Goal: Information Seeking & Learning: Learn about a topic

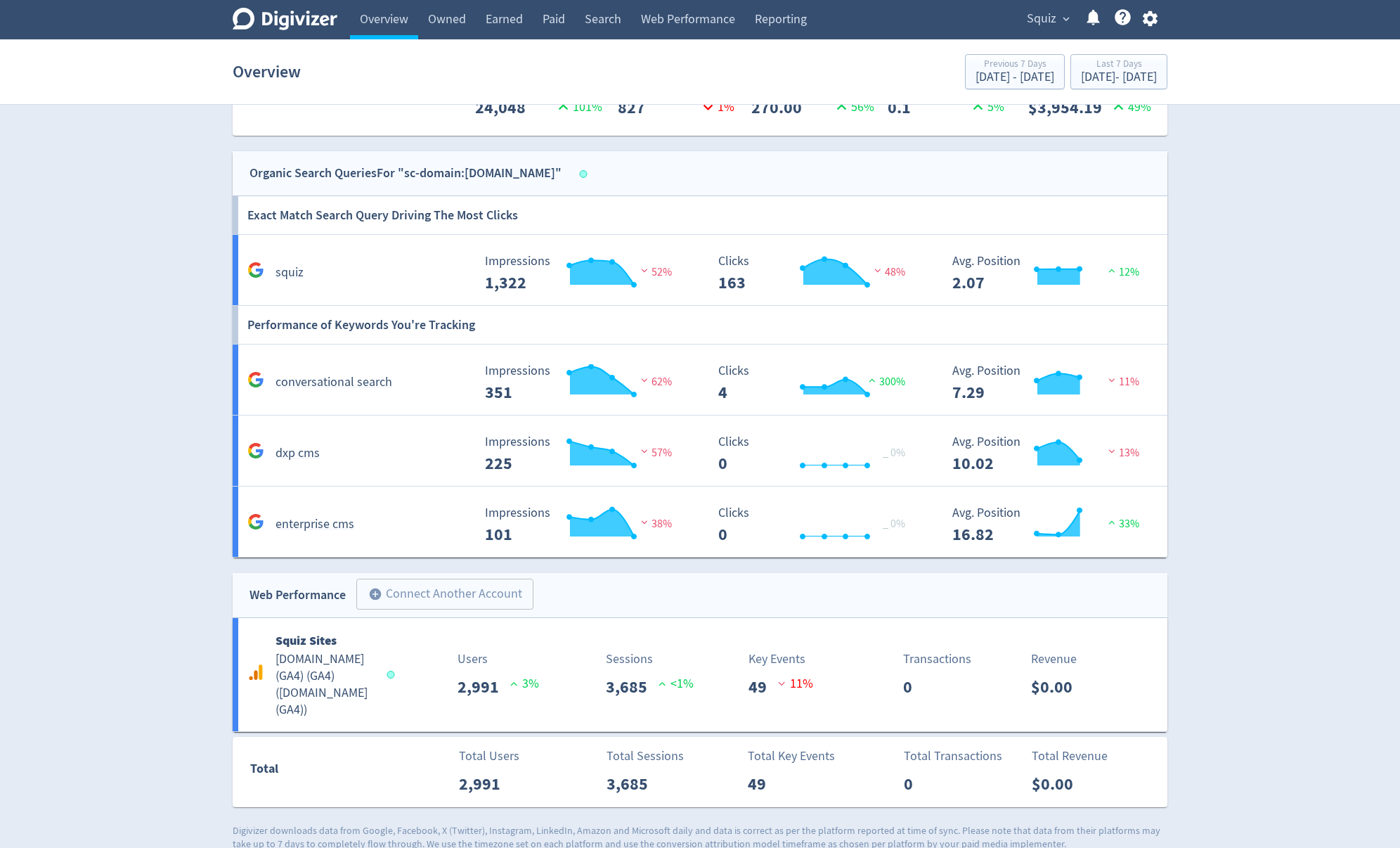
scroll to position [862, 0]
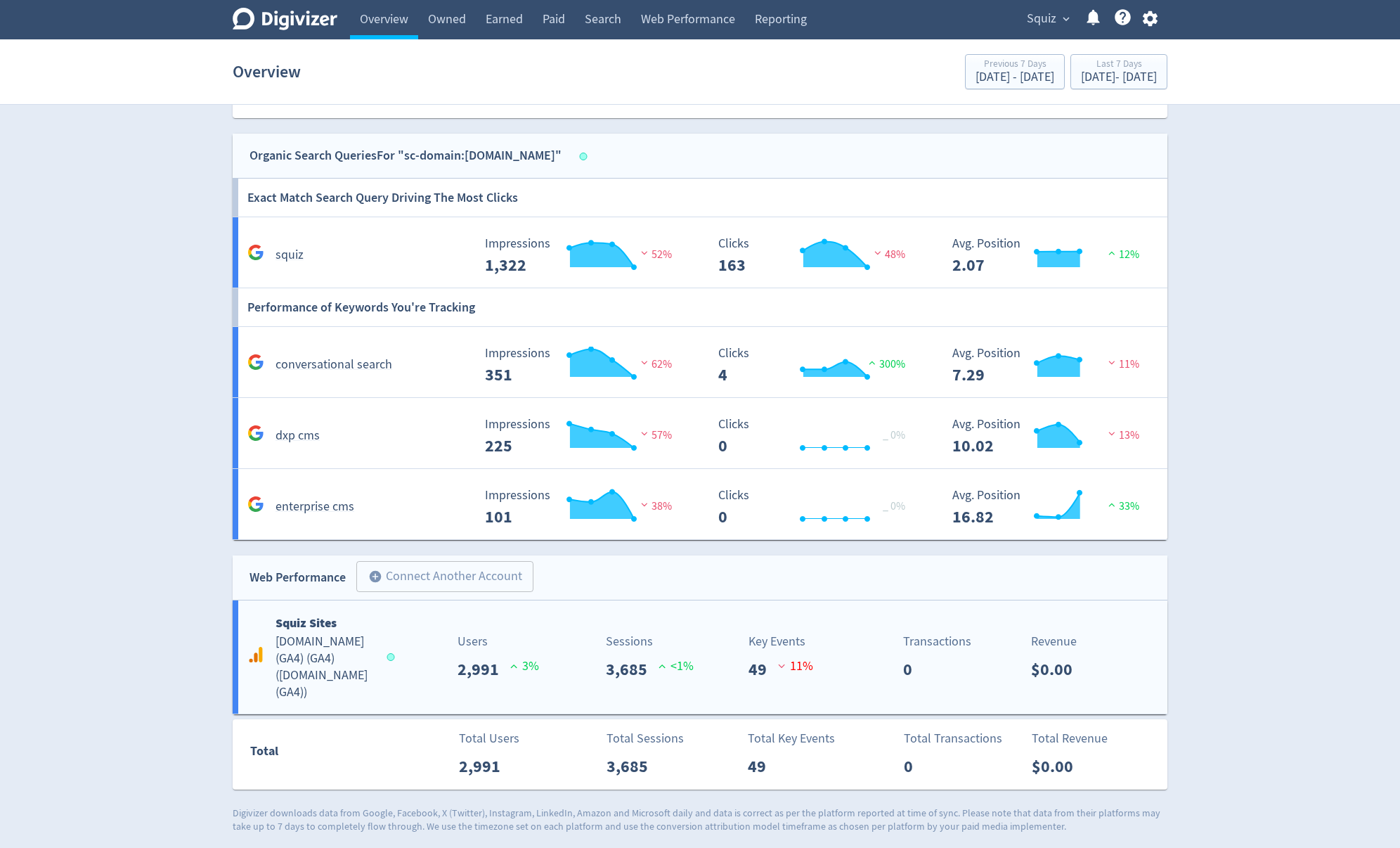
click at [314, 658] on h5 "[DOMAIN_NAME] (GA4) (GA4) ( [DOMAIN_NAME] (GA4) )" at bounding box center [324, 667] width 98 height 68
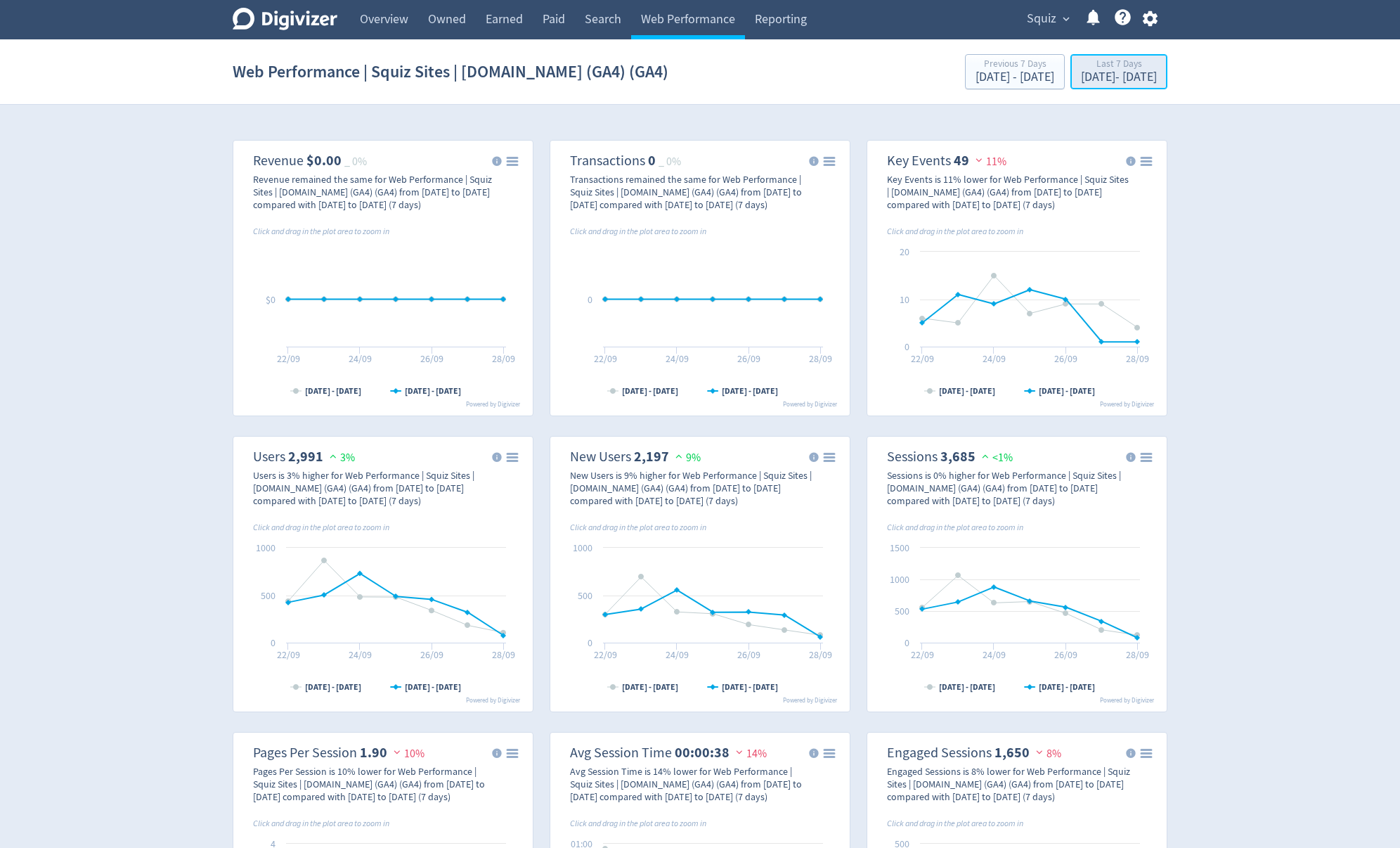
click at [1080, 75] on div "[DATE] - [DATE]" at bounding box center [1118, 77] width 76 height 13
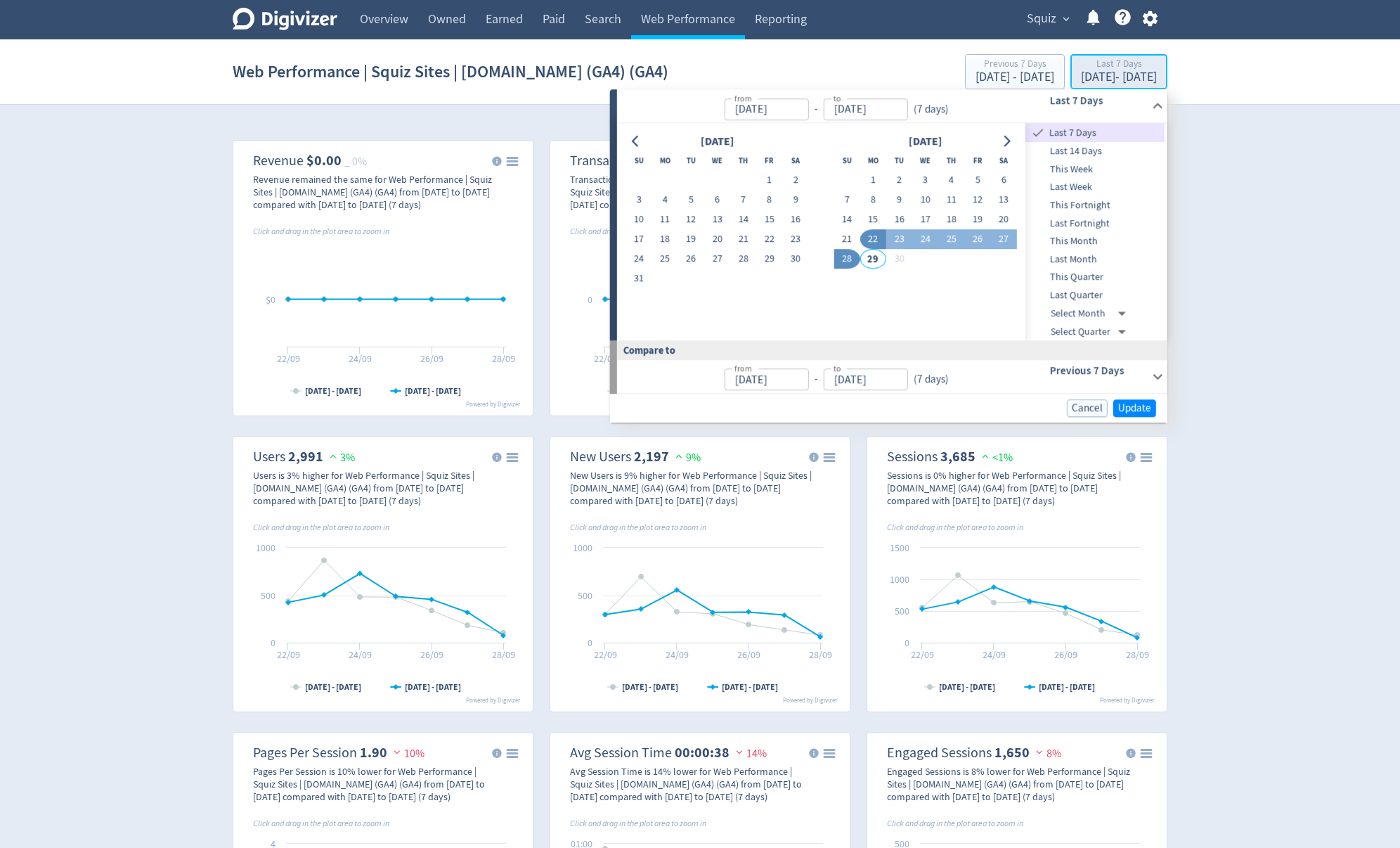
type input "[DATE]"
click at [633, 141] on icon "Go to previous month" at bounding box center [636, 141] width 12 height 12
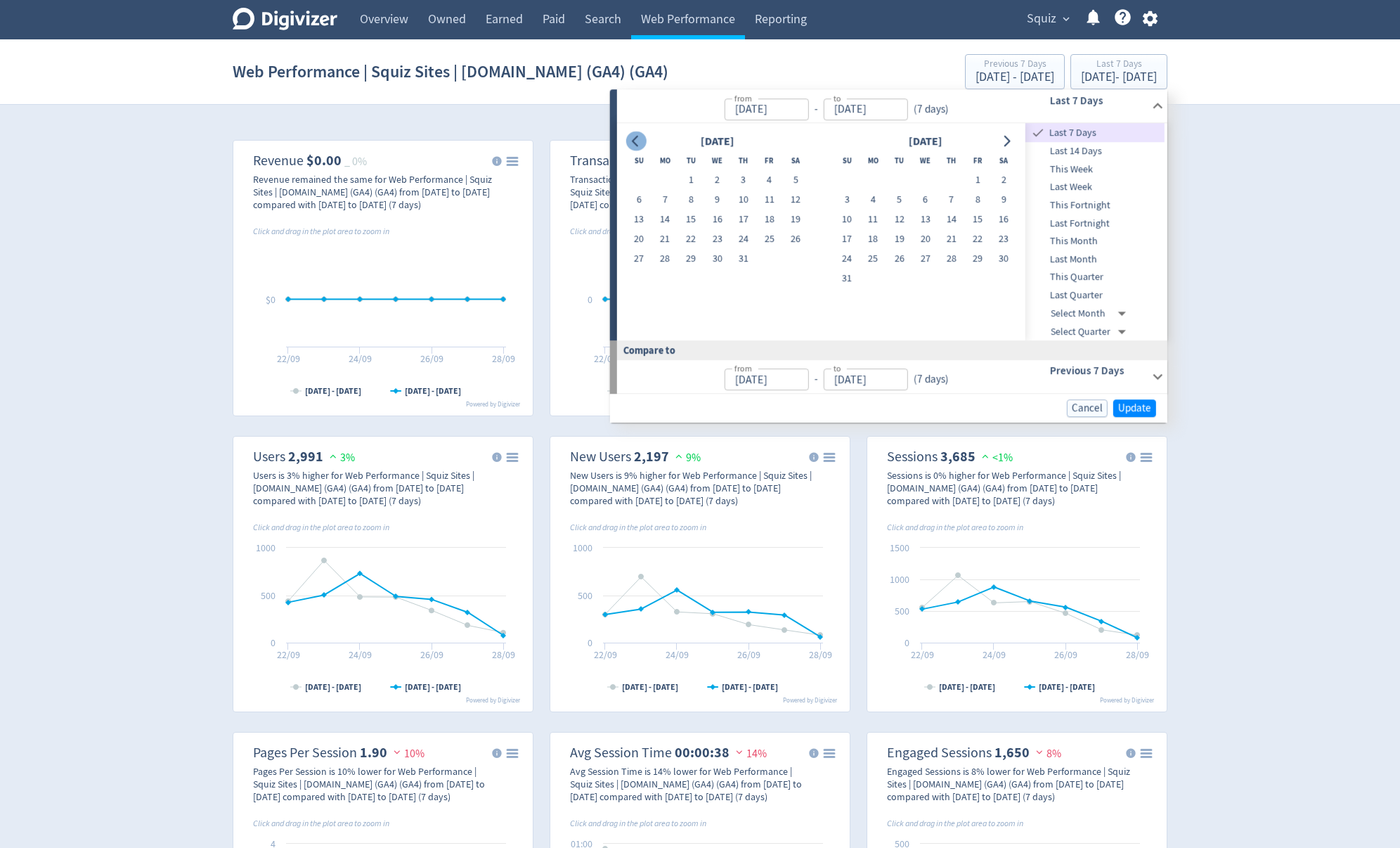
click at [633, 141] on icon "Go to previous month" at bounding box center [636, 141] width 12 height 12
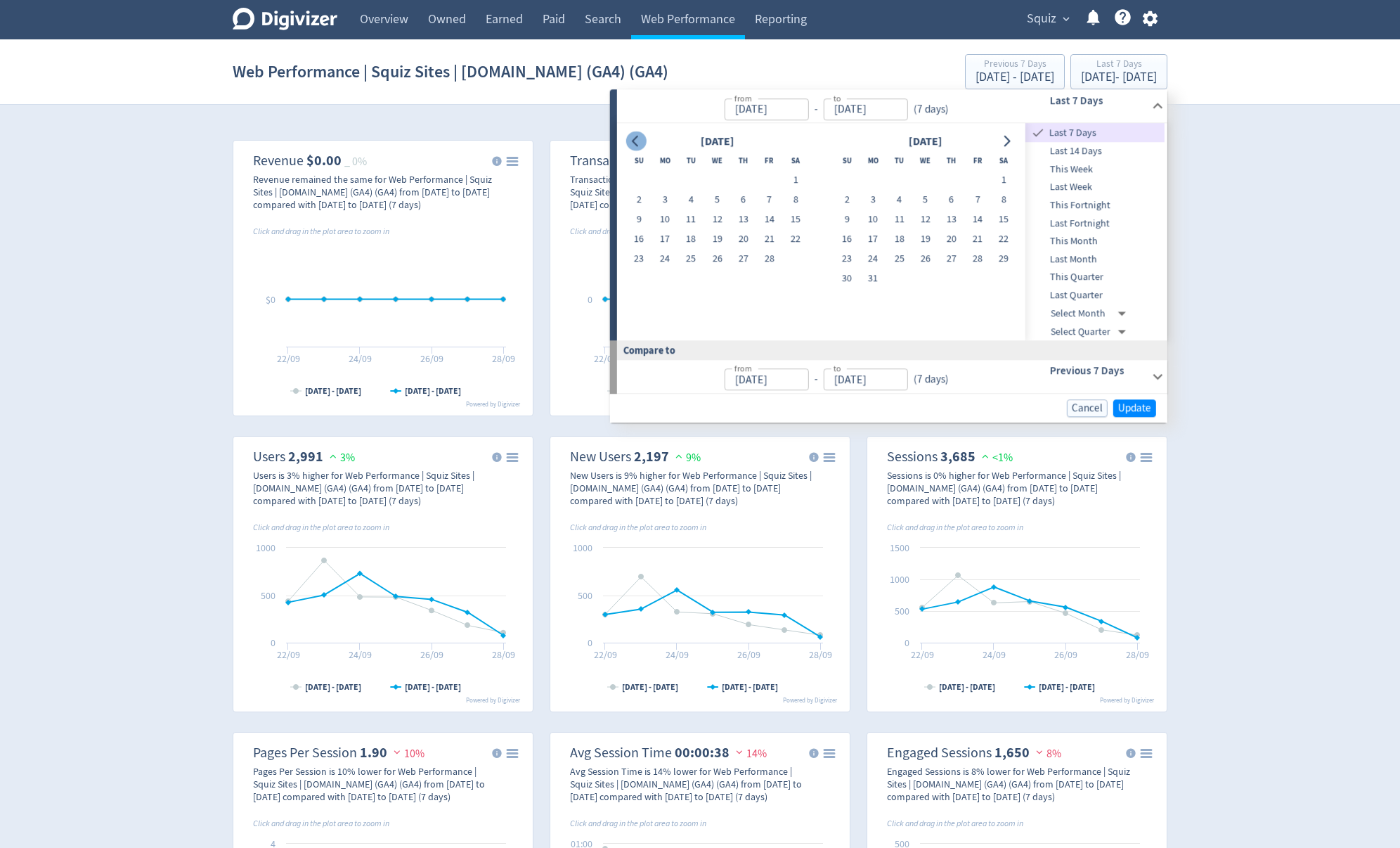
click at [633, 141] on icon "Go to previous month" at bounding box center [636, 141] width 12 height 12
click at [711, 180] on button "1" at bounding box center [716, 181] width 26 height 19
type input "[DATE]"
click at [1006, 135] on icon "Go to next month" at bounding box center [1006, 141] width 12 height 12
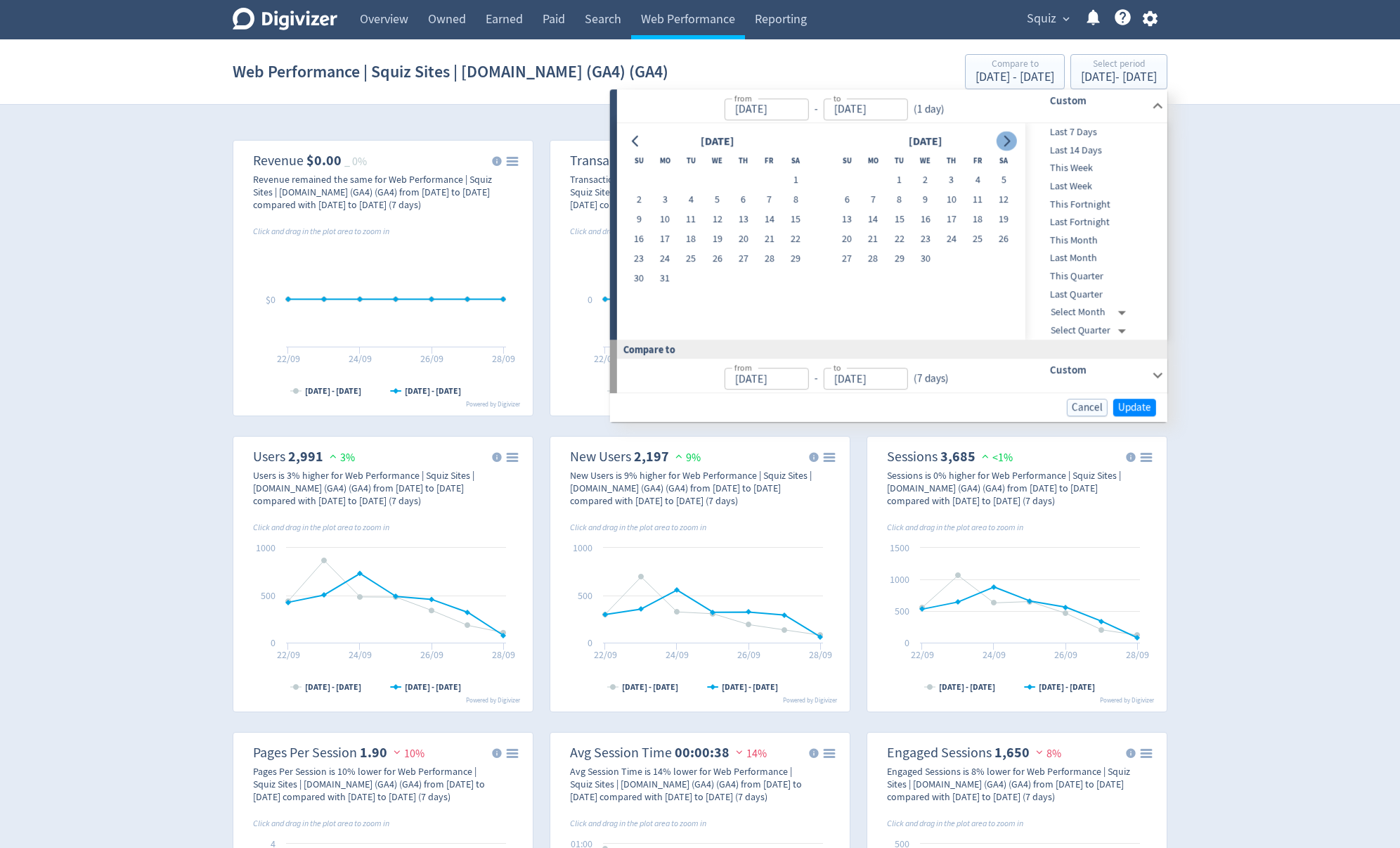
click at [1006, 135] on icon "Go to next month" at bounding box center [1006, 141] width 12 height 12
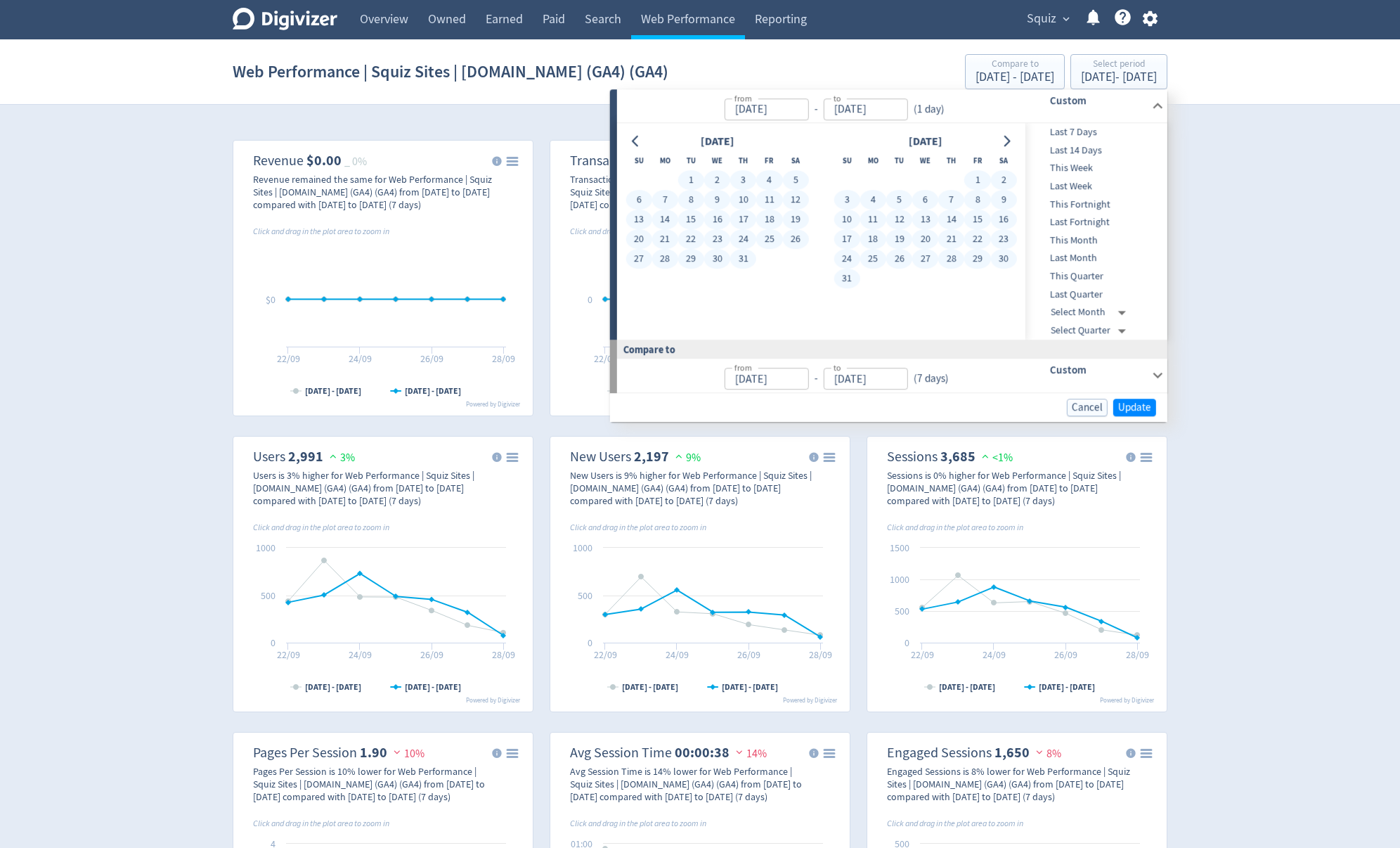
click at [840, 283] on button "31" at bounding box center [846, 279] width 26 height 19
type input "[DATE]"
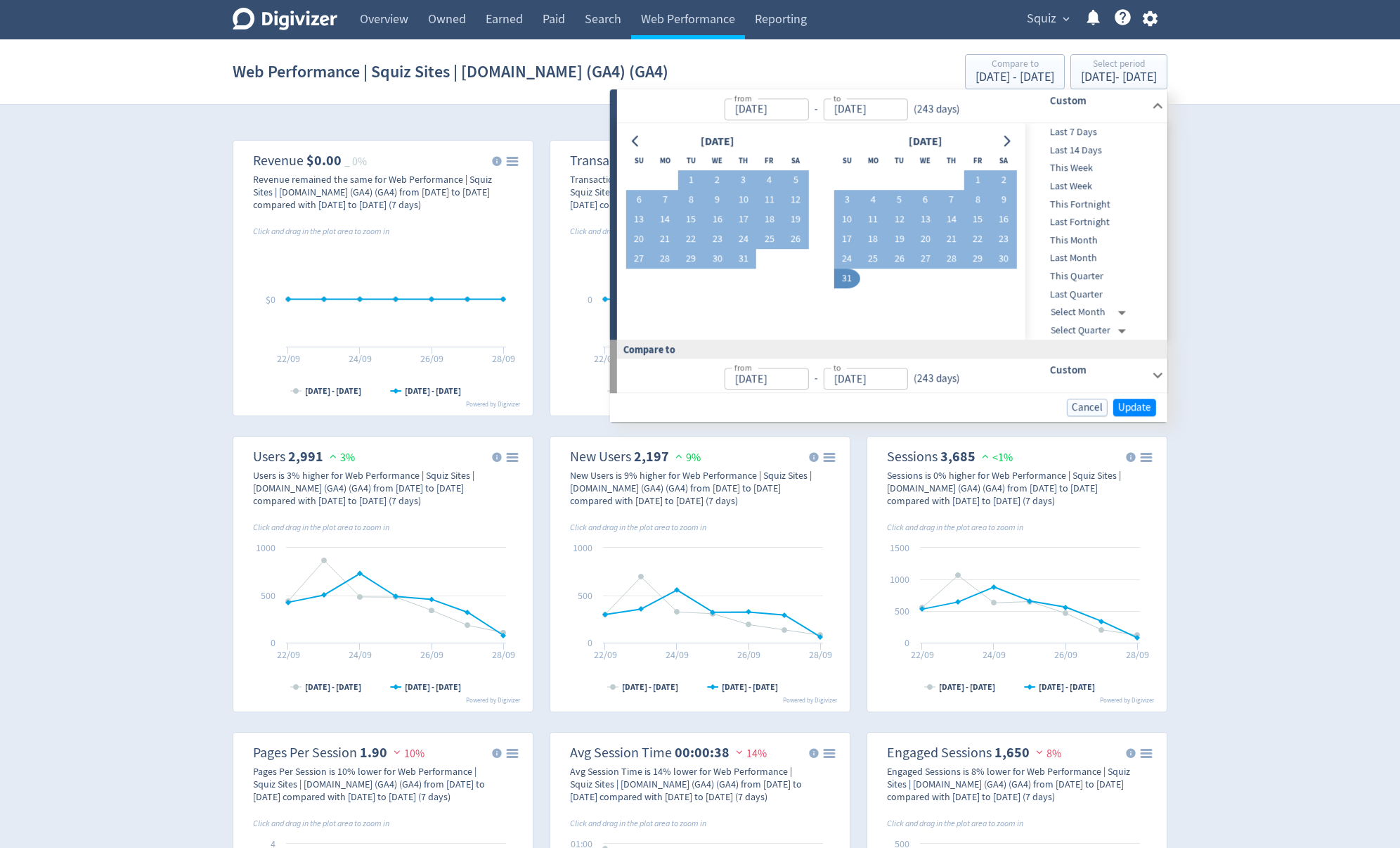
click at [1141, 417] on div "Cancel Update" at bounding box center [888, 408] width 557 height 29
click at [1138, 410] on span "Update" at bounding box center [1134, 407] width 33 height 11
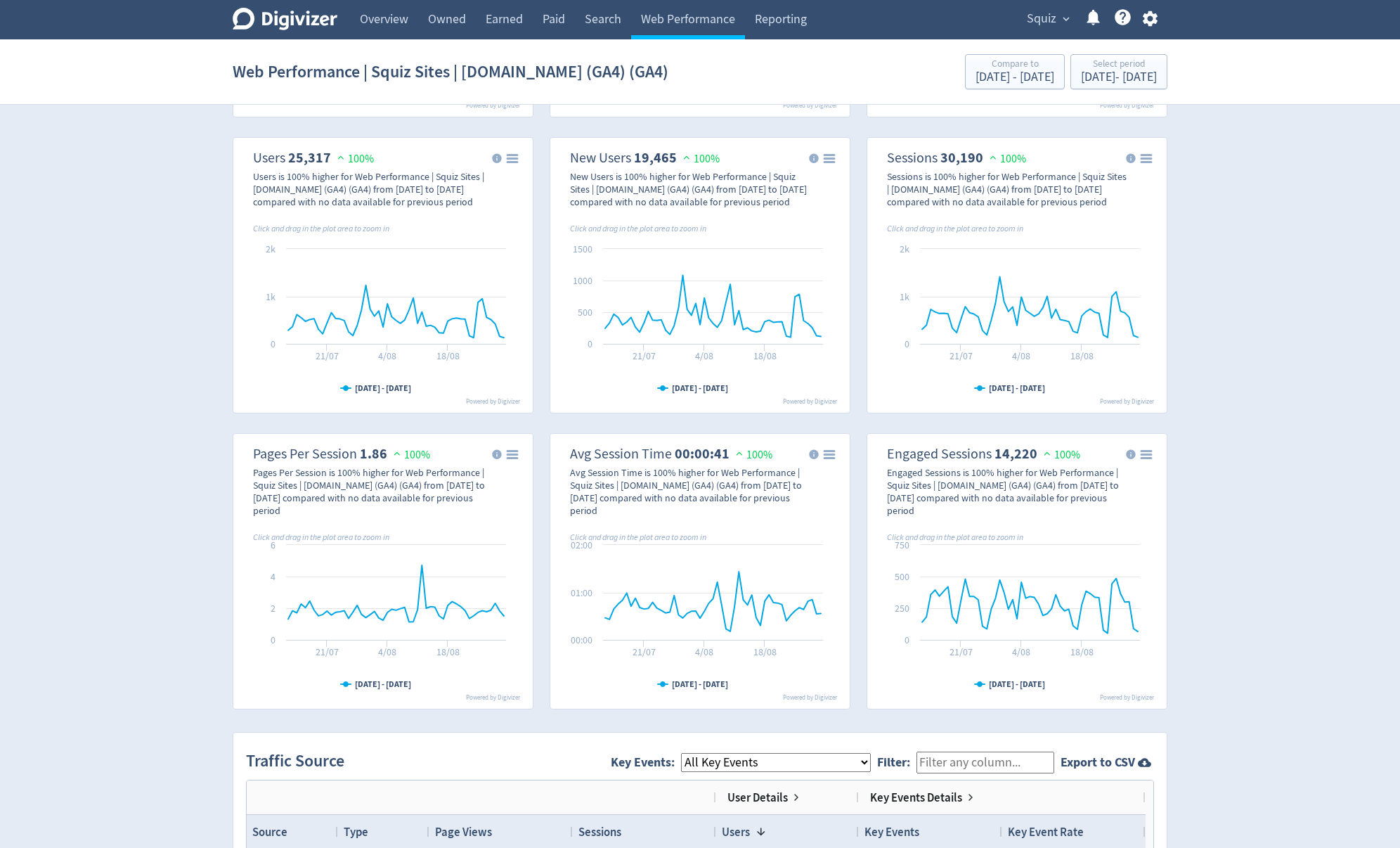
scroll to position [281, 0]
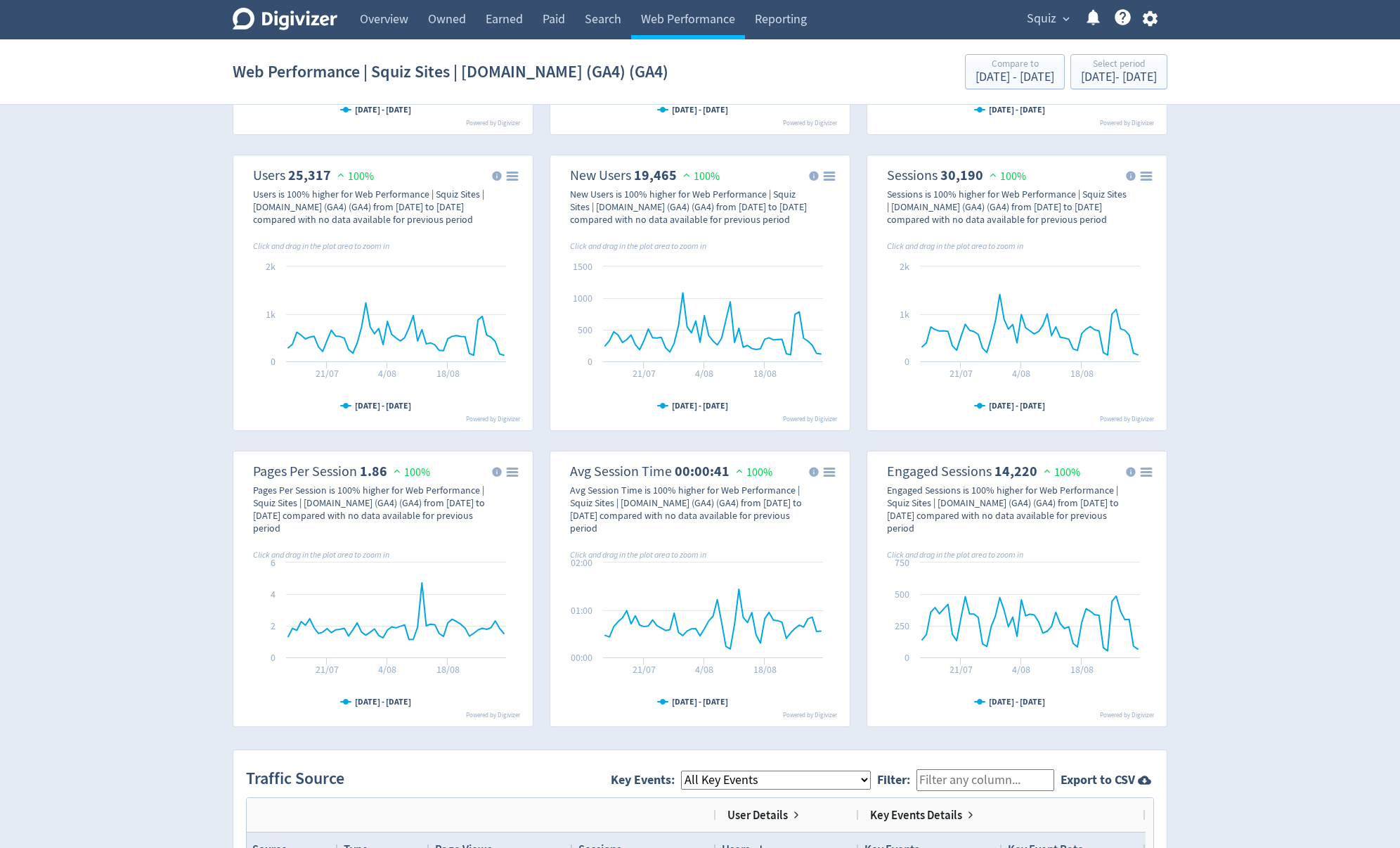
drag, startPoint x: 571, startPoint y: 470, endPoint x: 731, endPoint y: 466, distance: 160.0
click at [731, 466] on dl "Avg Session Time 00:00:41 100%" at bounding box center [671, 471] width 203 height 17
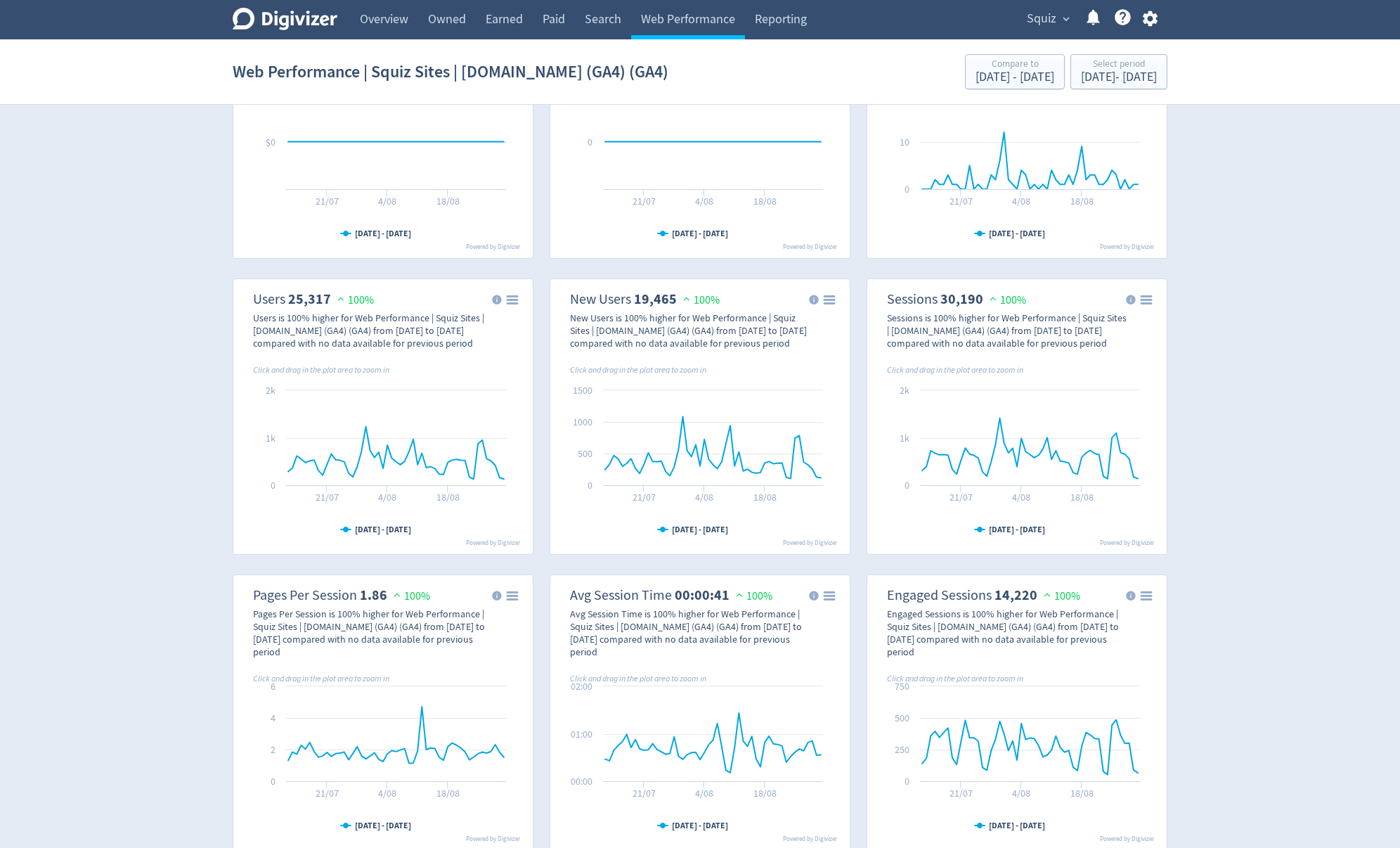
scroll to position [169, 0]
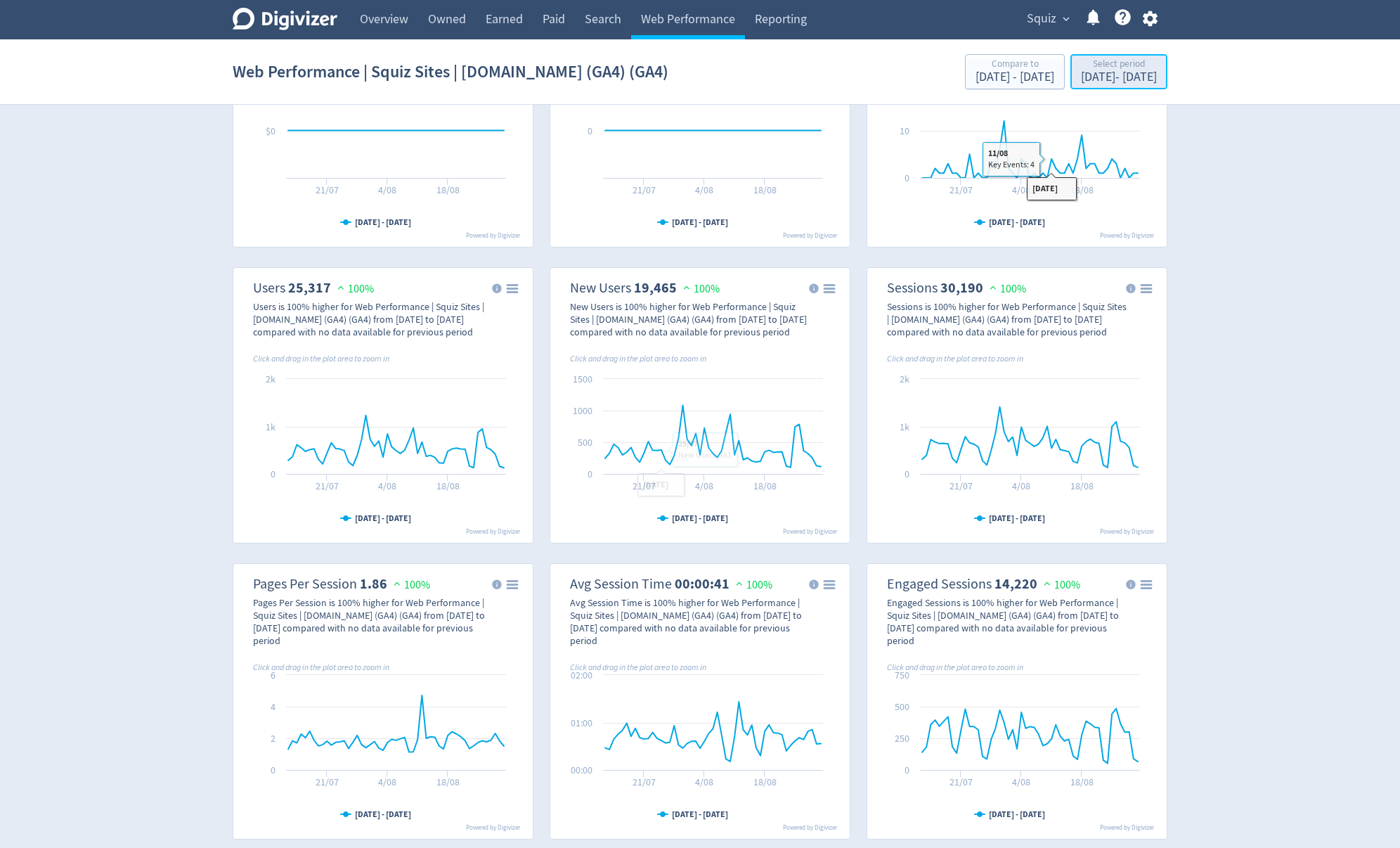
click at [1102, 71] on div "Select period" at bounding box center [1118, 65] width 76 height 12
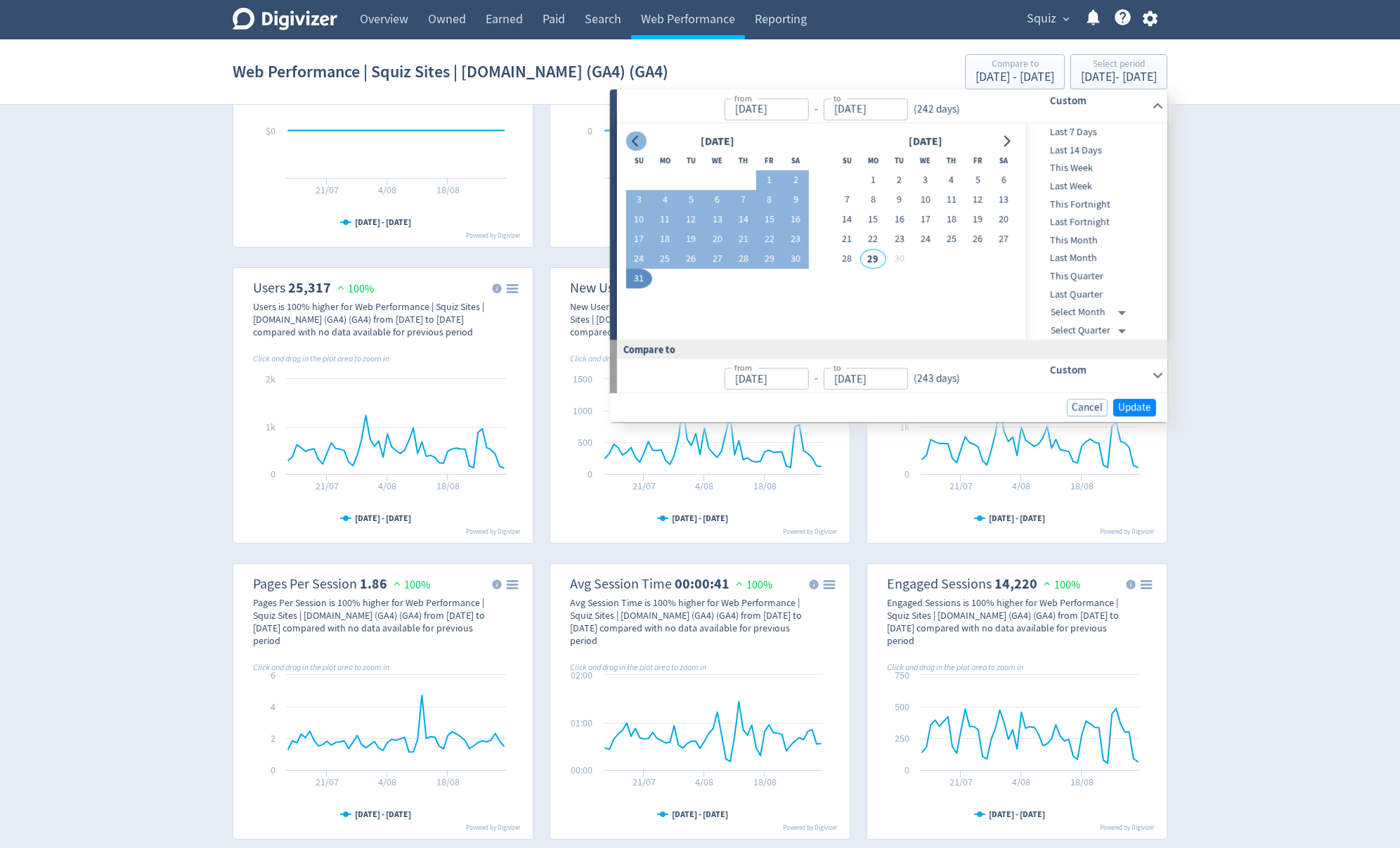
click at [628, 136] on button "Go to previous month" at bounding box center [635, 141] width 20 height 19
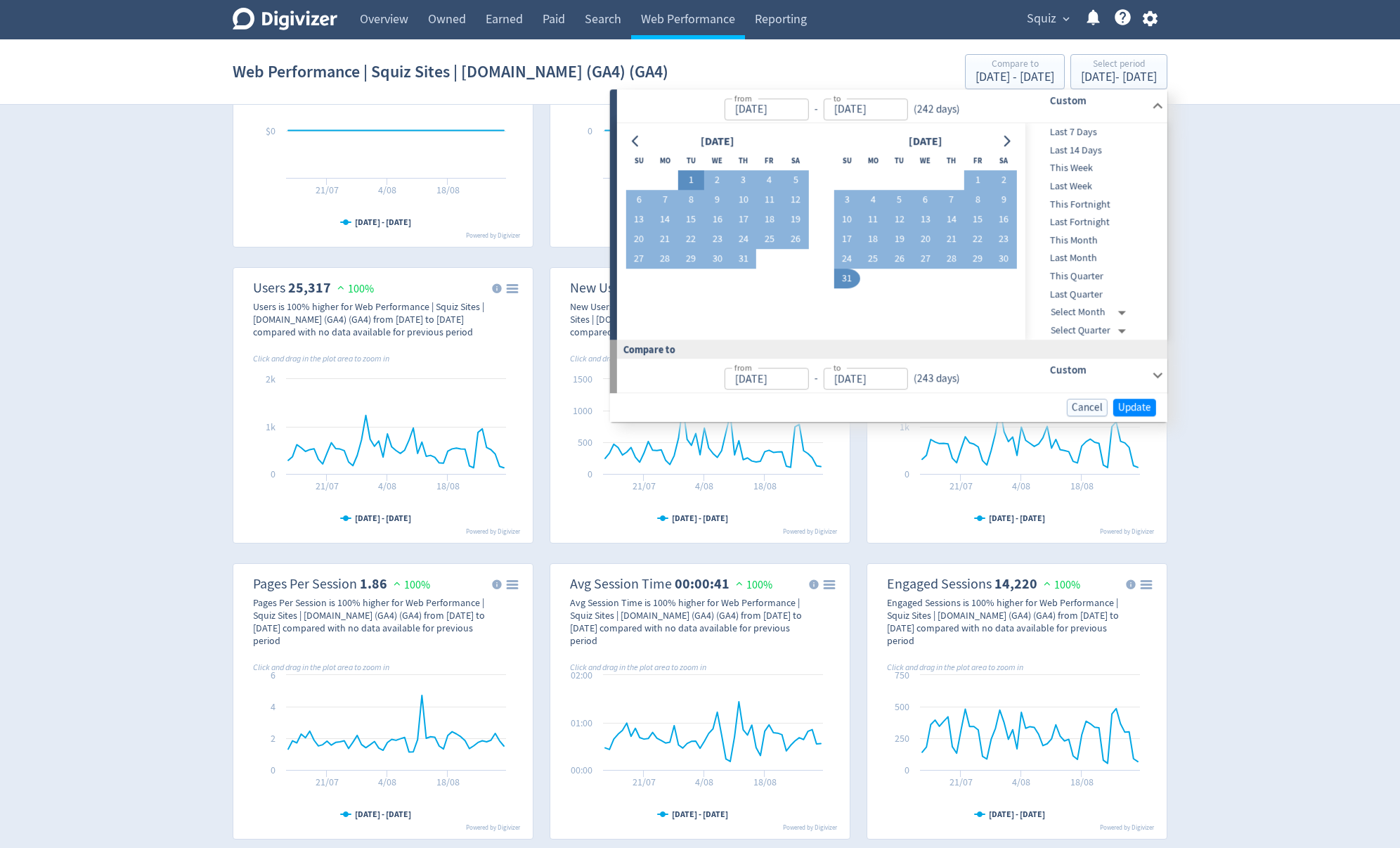
click at [687, 175] on button "1" at bounding box center [690, 181] width 26 height 19
type input "[DATE]"
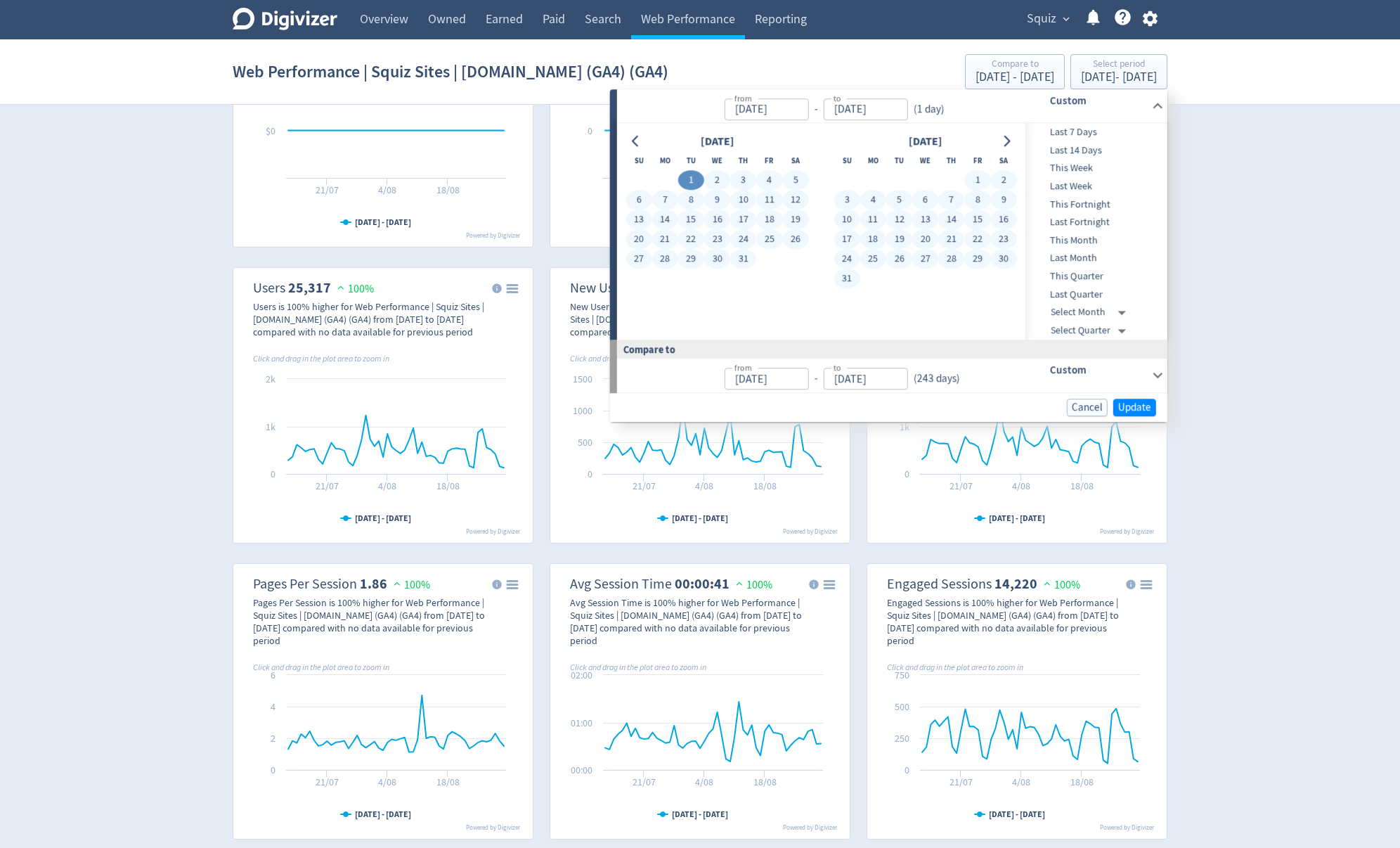
click at [851, 277] on button "31" at bounding box center [846, 279] width 26 height 19
type input "[DATE]"
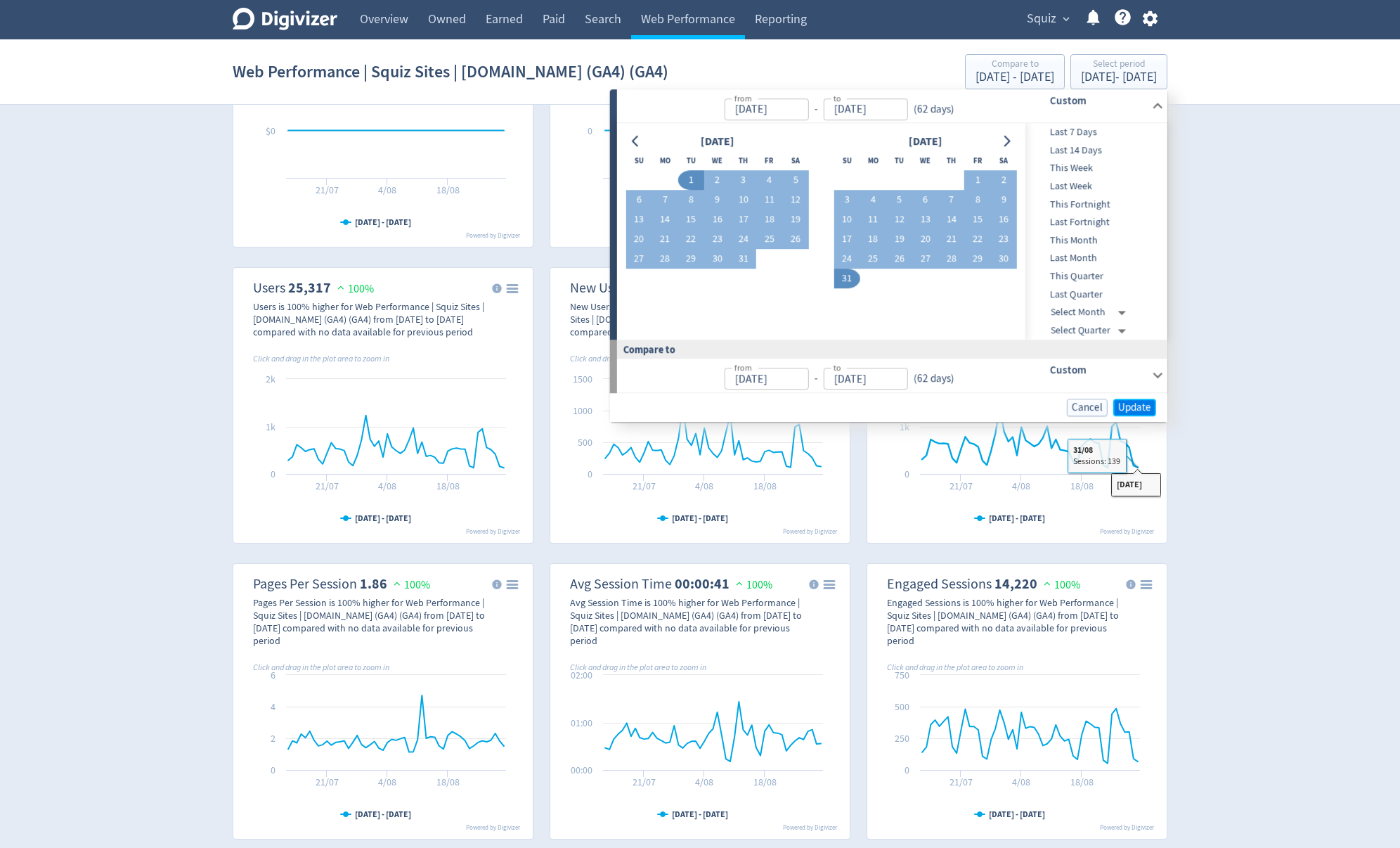
click at [1144, 410] on span "Update" at bounding box center [1134, 407] width 33 height 11
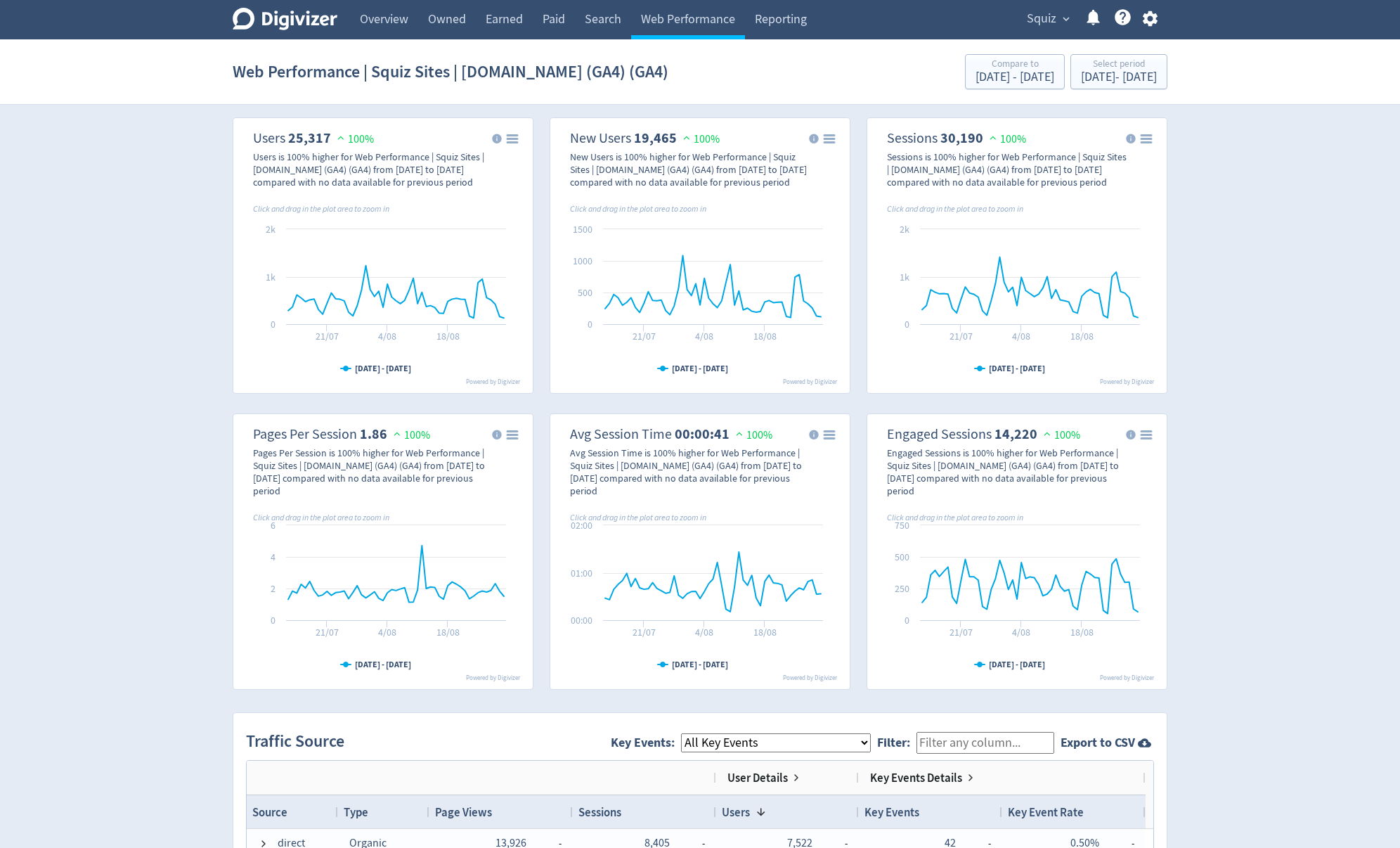
scroll to position [324, 0]
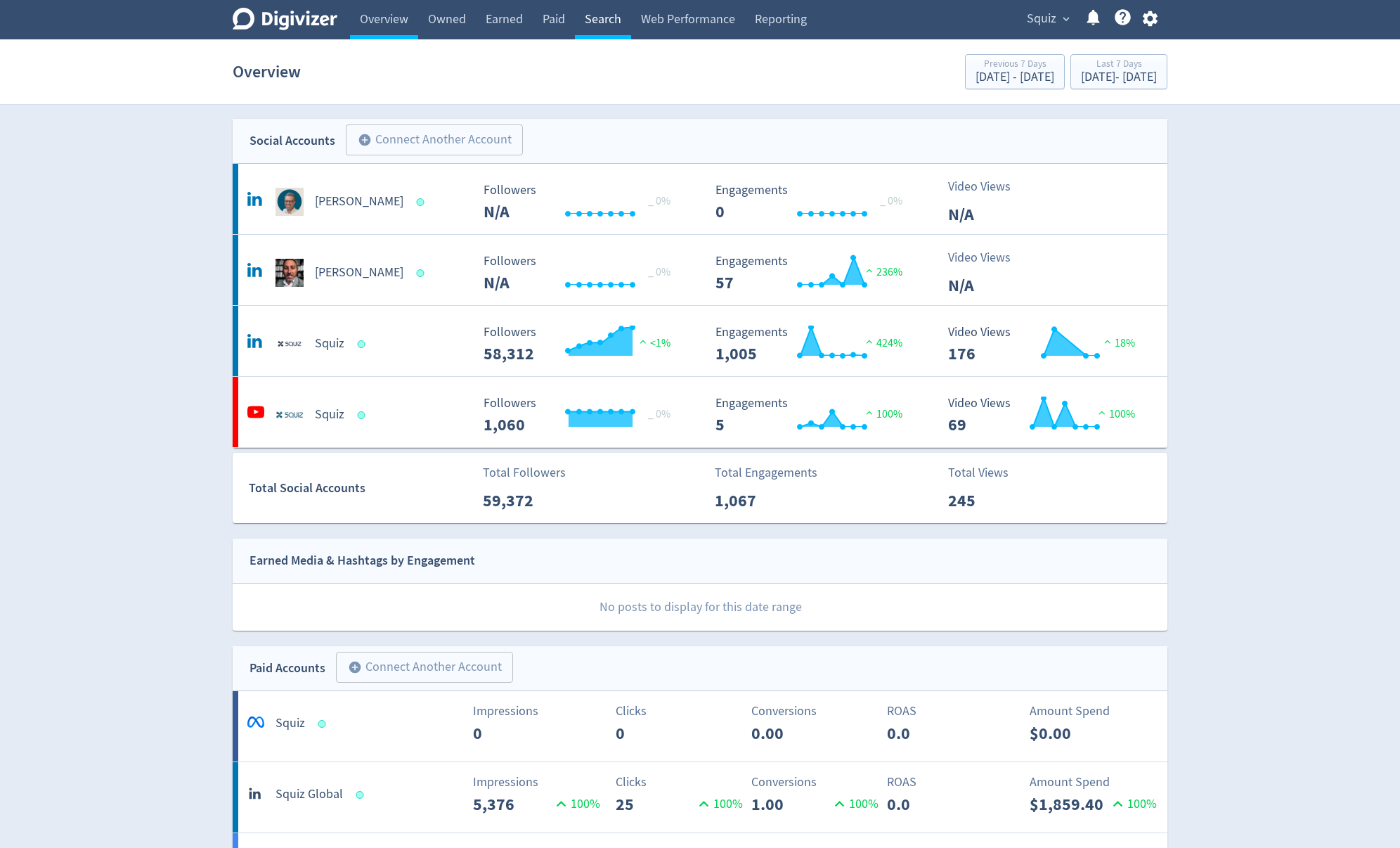
click at [606, 22] on link "Search" at bounding box center [602, 19] width 56 height 40
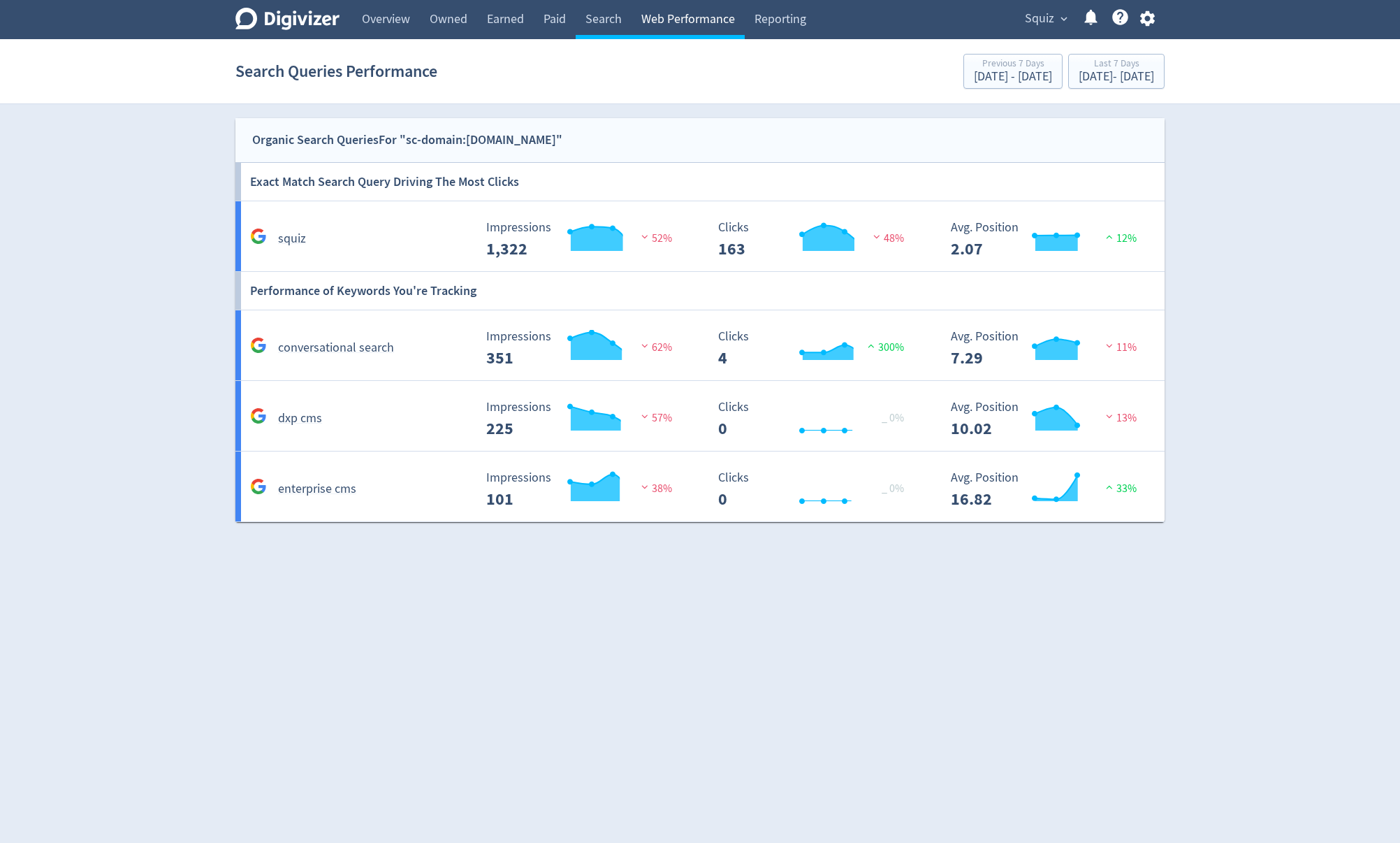
click at [672, 16] on link "Web Performance" at bounding box center [688, 19] width 113 height 39
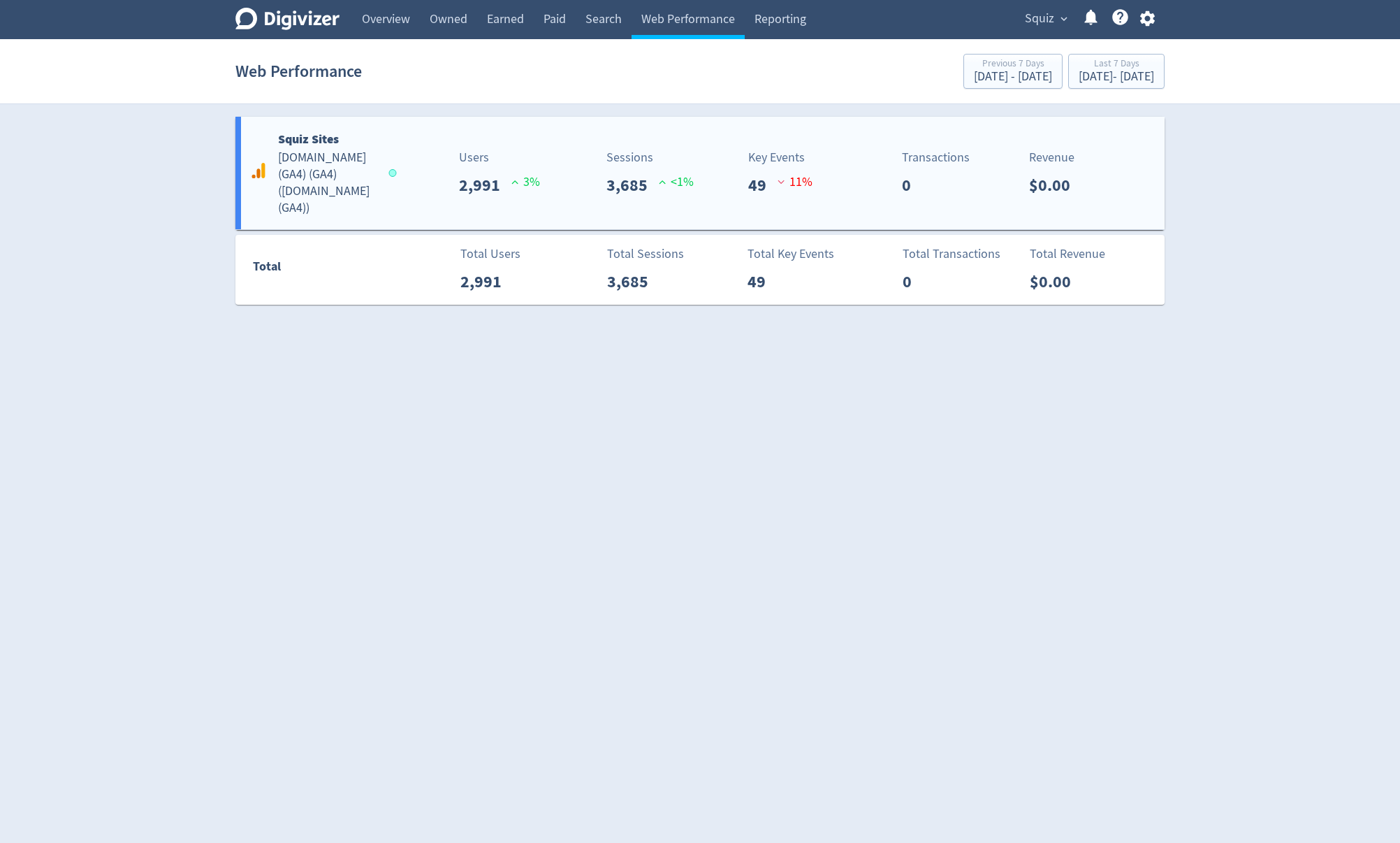
click at [342, 199] on h5 "[DOMAIN_NAME] (GA4) (GA4) ( [DOMAIN_NAME] (GA4) )" at bounding box center [327, 183] width 98 height 67
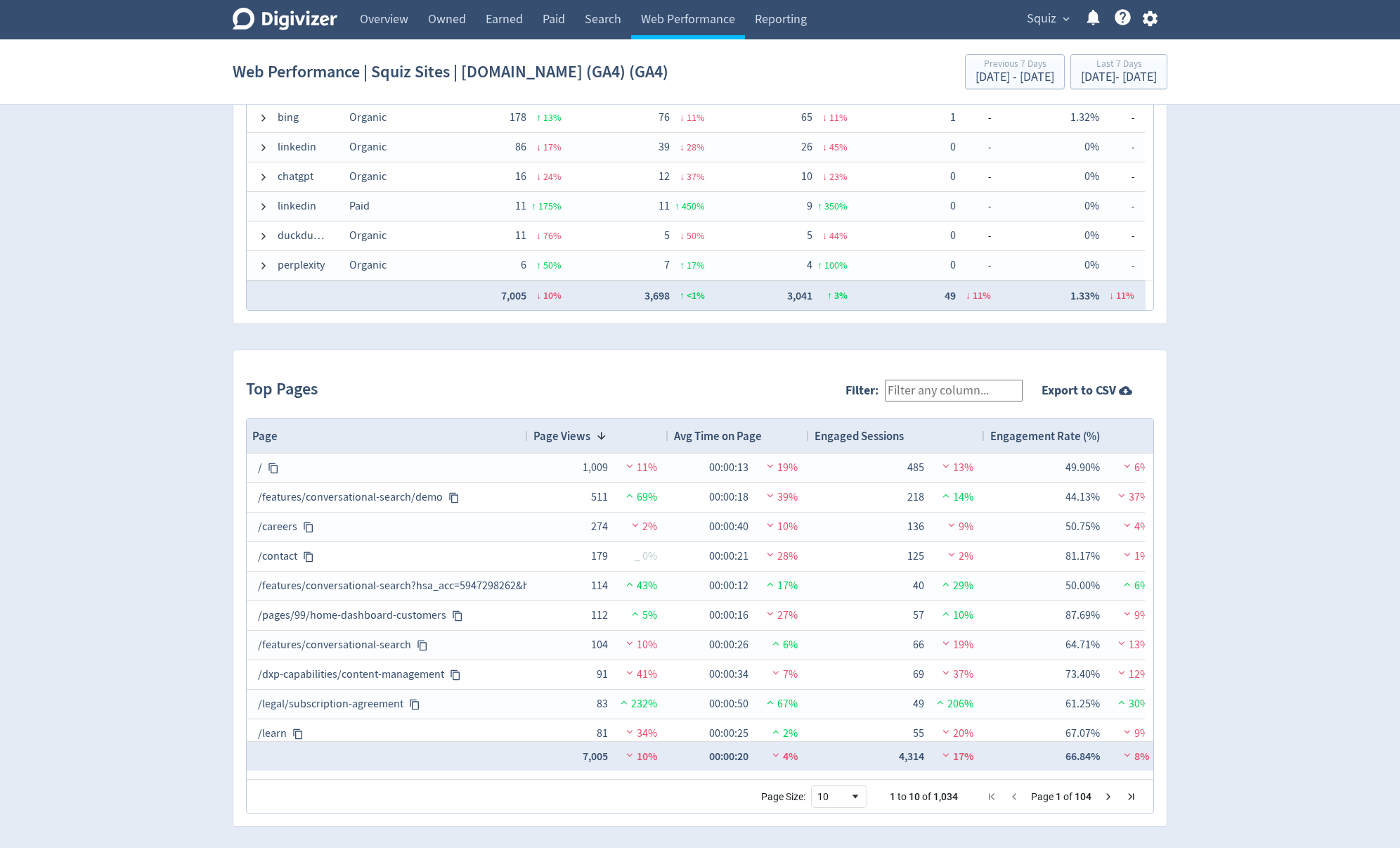
scroll to position [1198, 0]
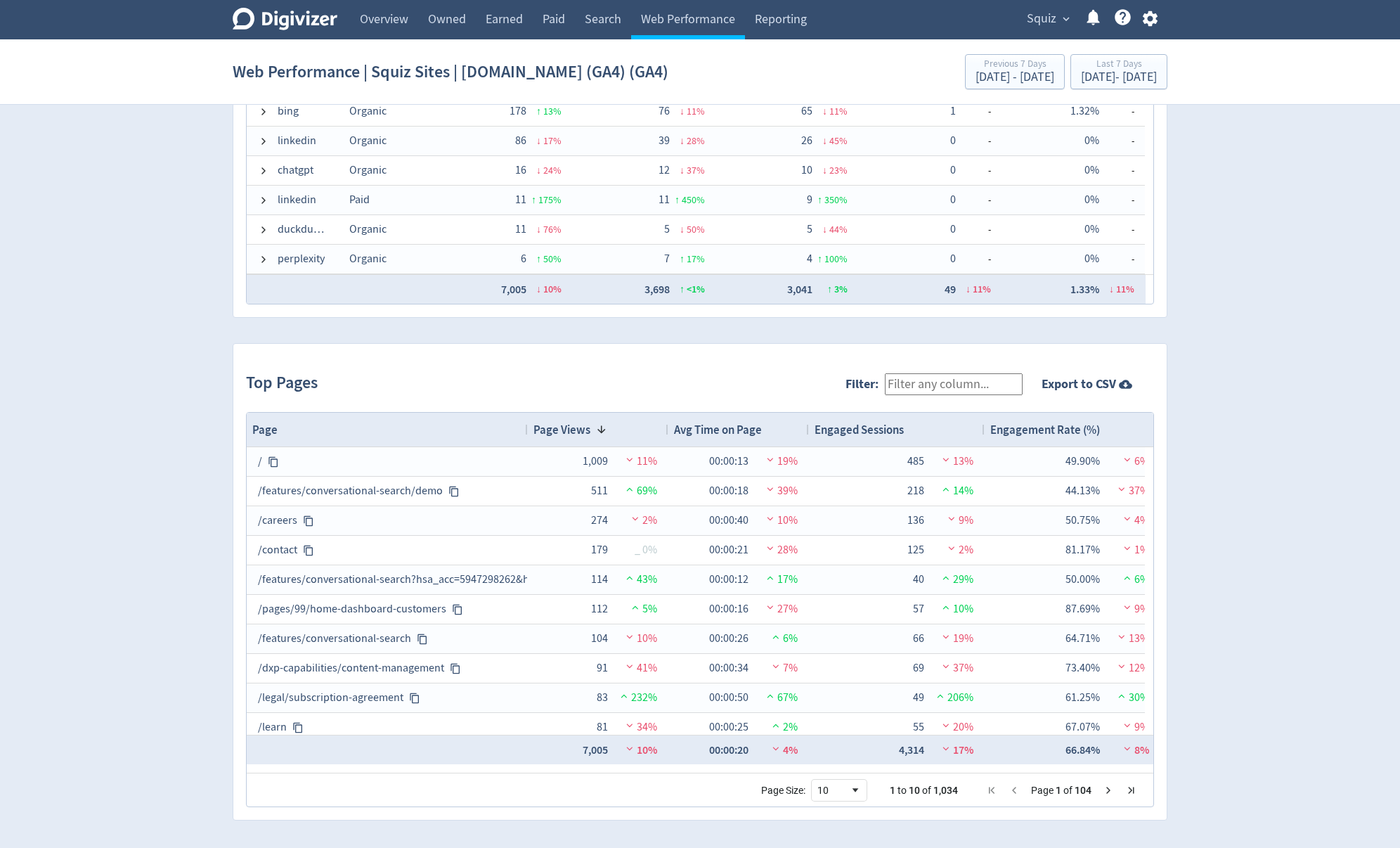
click at [1095, 90] on div "Web Performance | Squiz Sites | www.squiz.net (GA4) (GA4) Previous 7 Days Sep 1…" at bounding box center [700, 71] width 935 height 45
click at [1097, 81] on div "[DATE] - [DATE]" at bounding box center [1118, 77] width 76 height 13
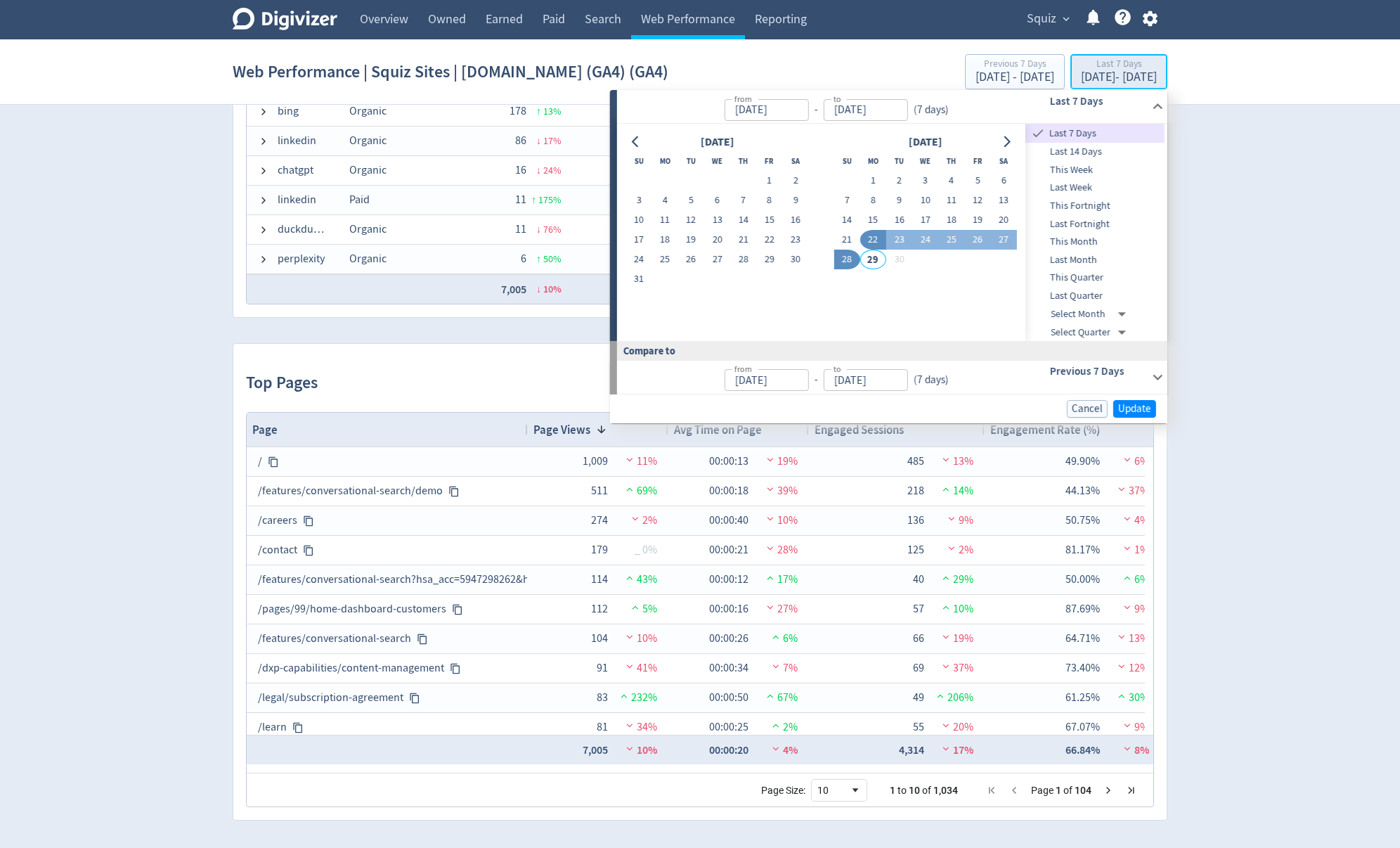
type input "[DATE]"
click at [639, 144] on icon "Go to previous month" at bounding box center [636, 142] width 12 height 12
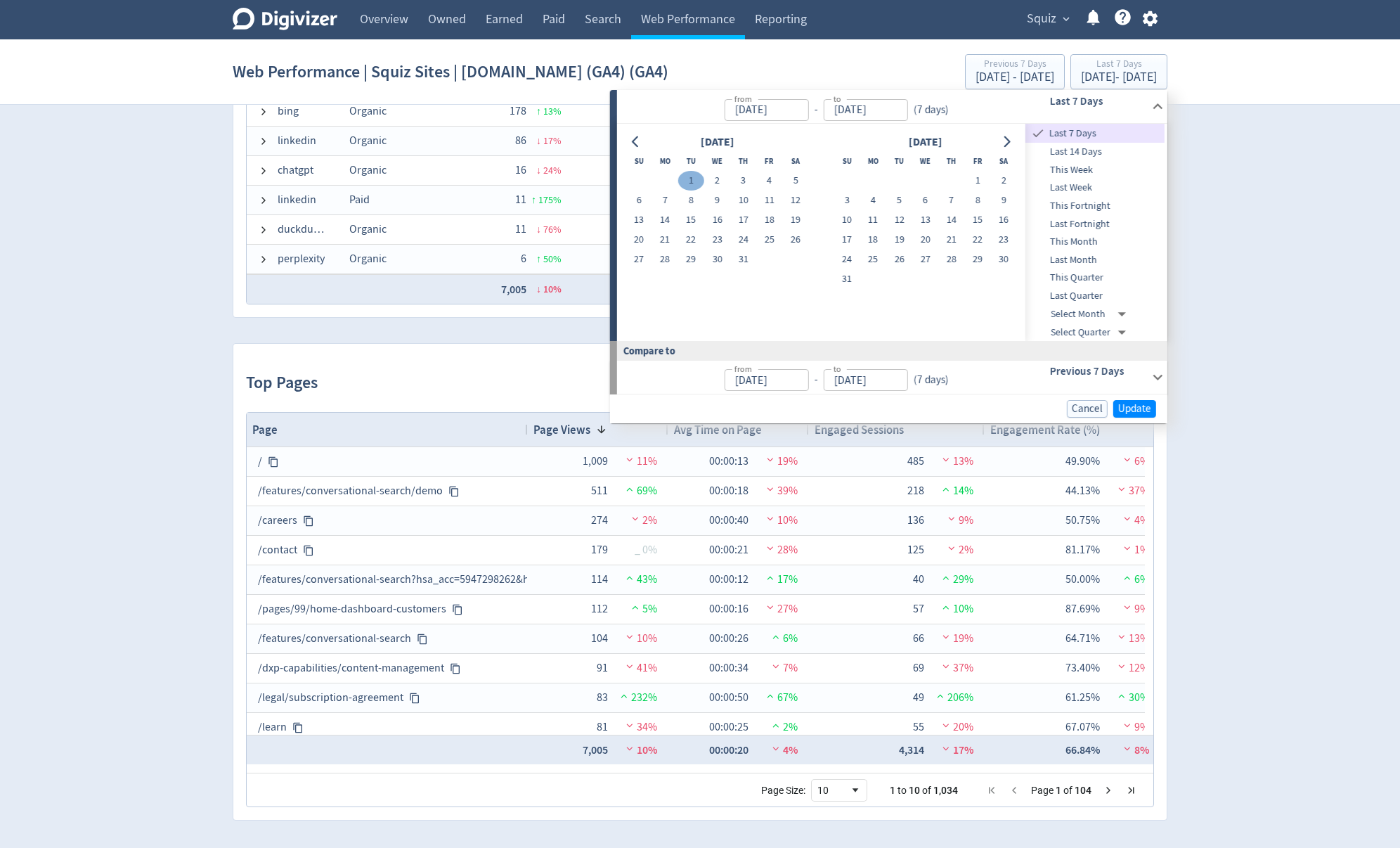
click at [694, 180] on button "1" at bounding box center [690, 181] width 26 height 19
type input "[DATE]"
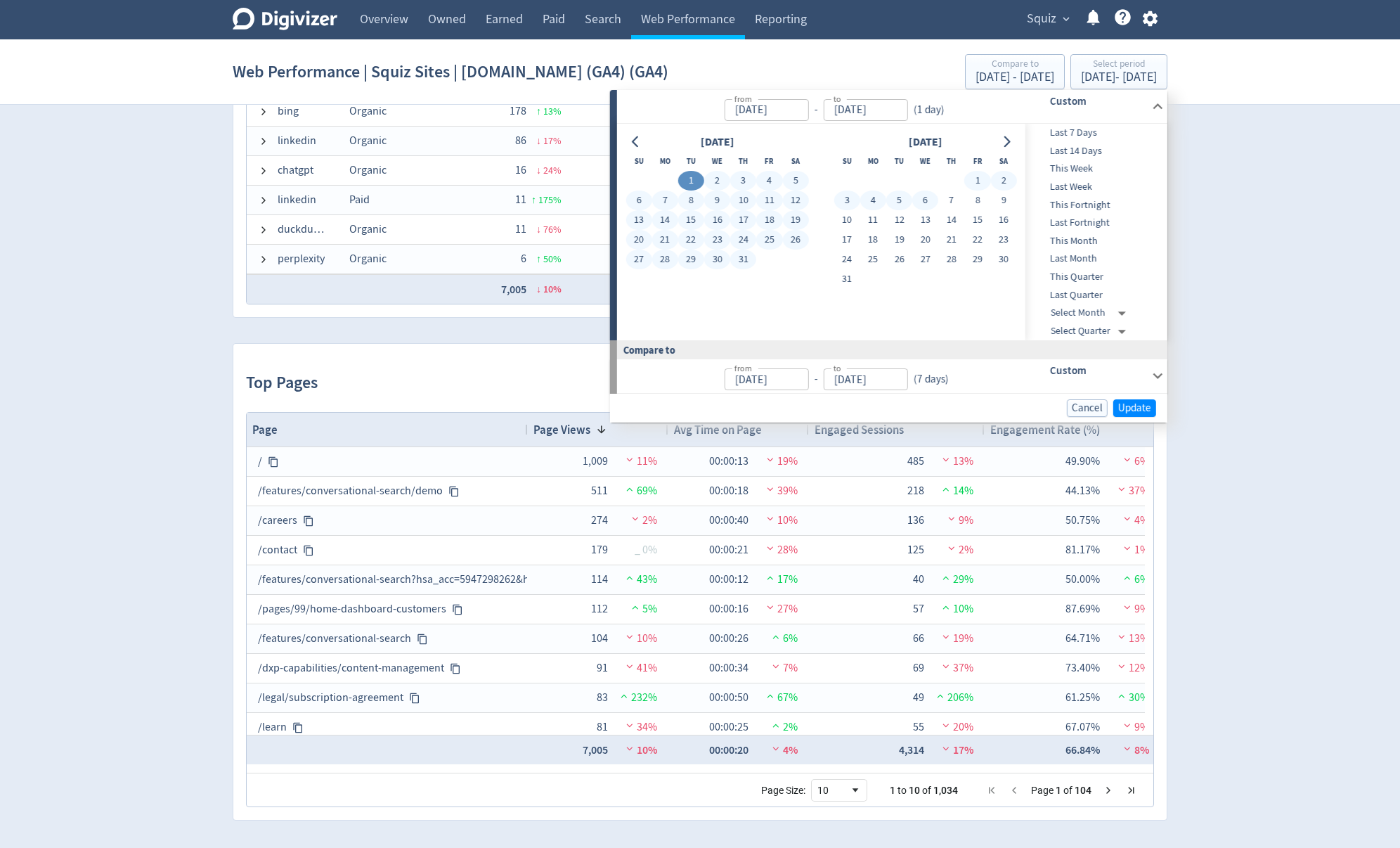
click at [1021, 142] on div "July 2025 Su Mo Tu We Th Fr Sa 1 2 3 4 5 6 7 8 9 10 11 12 13 14 15 16 17 18 19 …" at bounding box center [821, 232] width 408 height 216
click at [1013, 143] on button "Go to next month" at bounding box center [1006, 142] width 20 height 19
click at [844, 258] on button "28" at bounding box center [846, 259] width 26 height 19
type input "[DATE]"
type input "Apr 02, 2025"
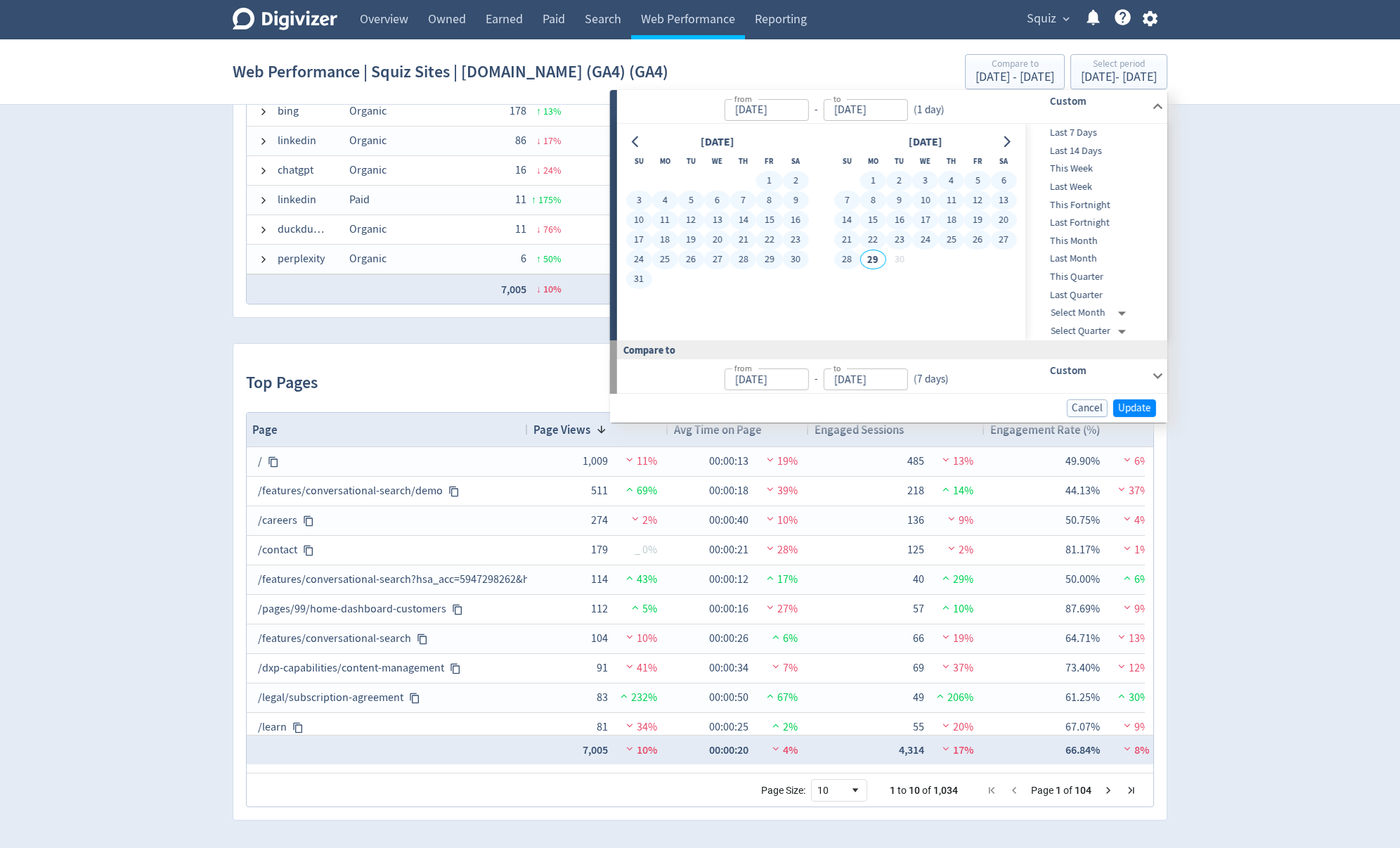
type input "[DATE]"
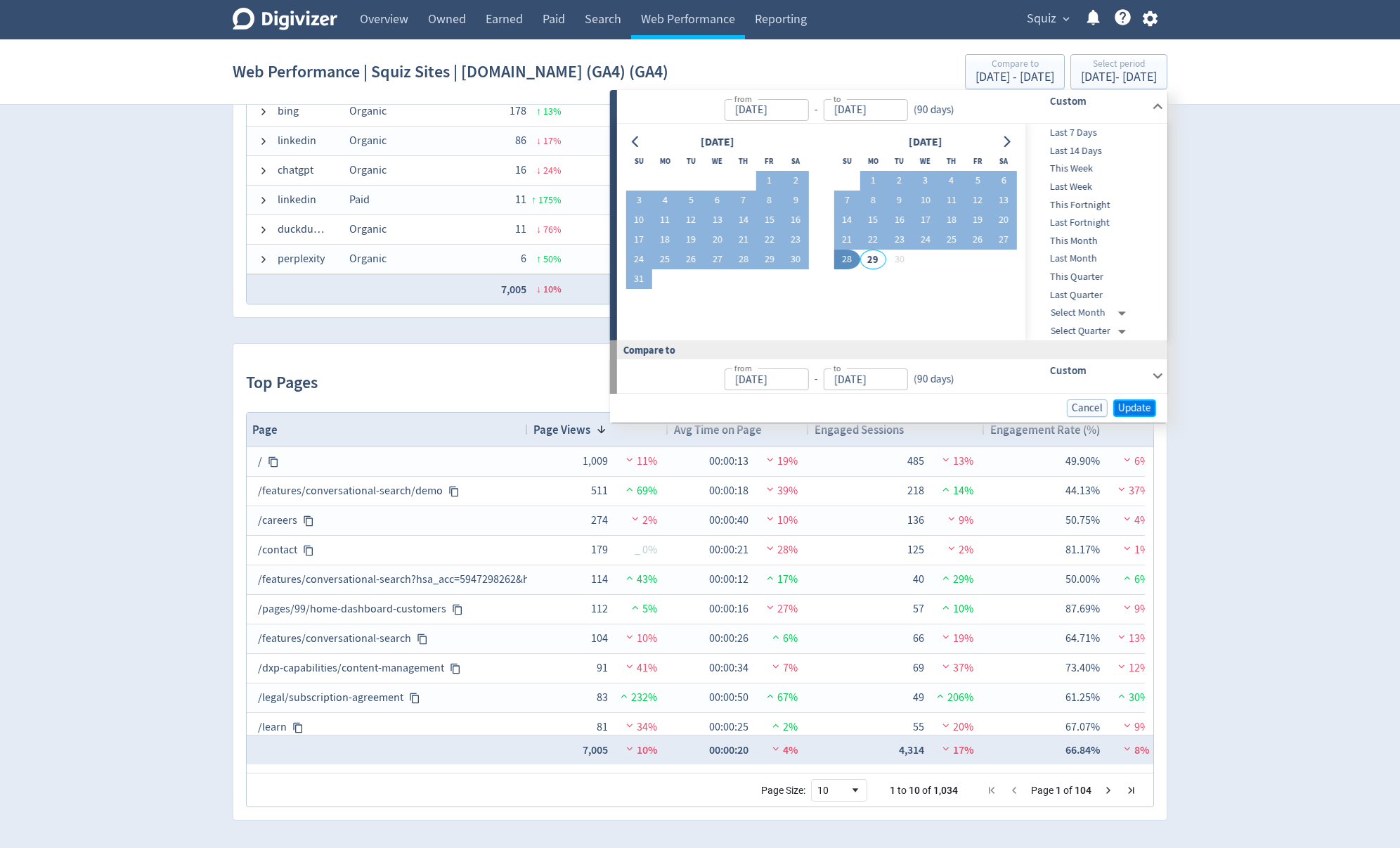
click at [1141, 410] on span "Update" at bounding box center [1134, 408] width 33 height 11
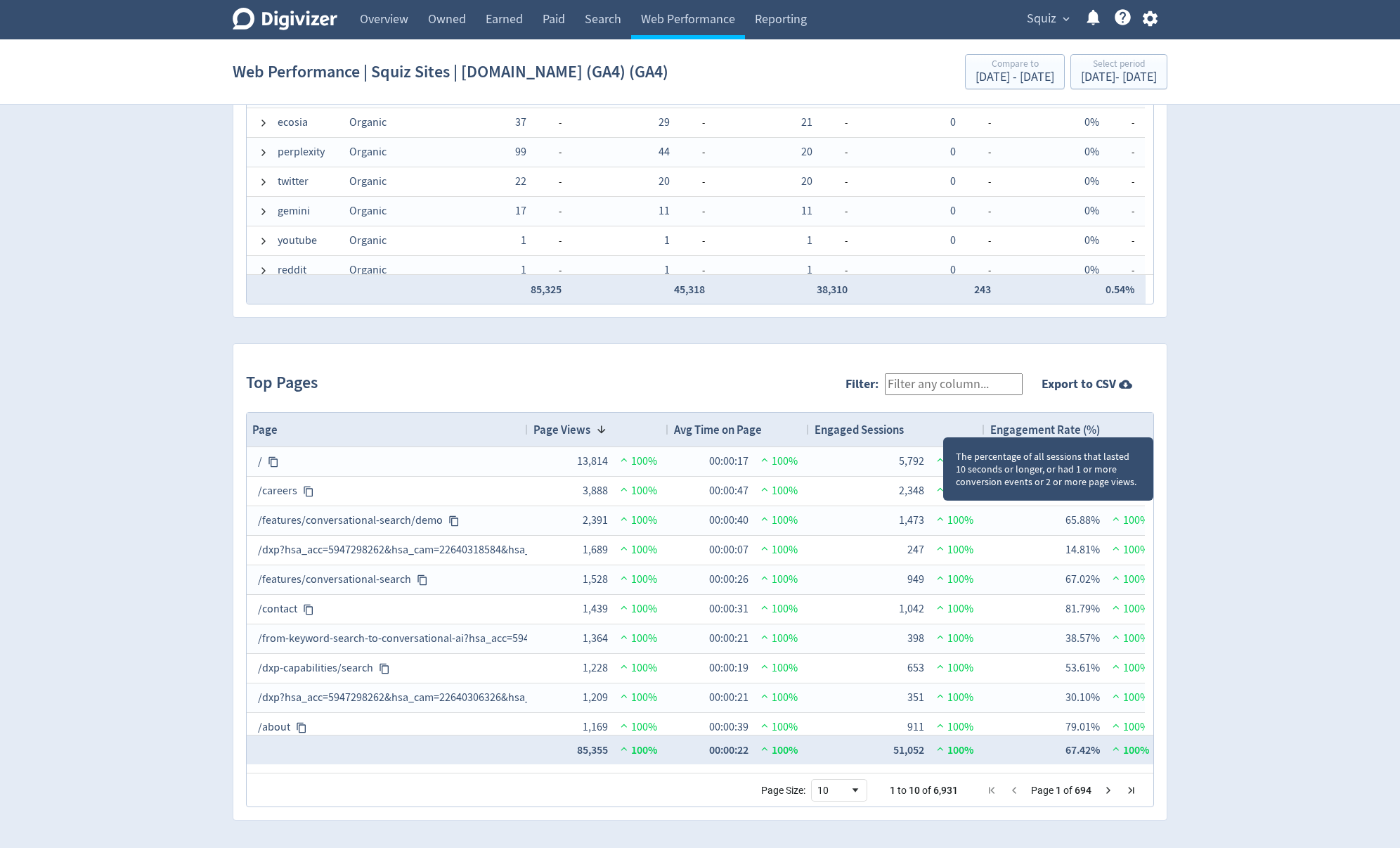
click at [1072, 422] on span "Engagement Rate (%)" at bounding box center [1045, 430] width 110 height 15
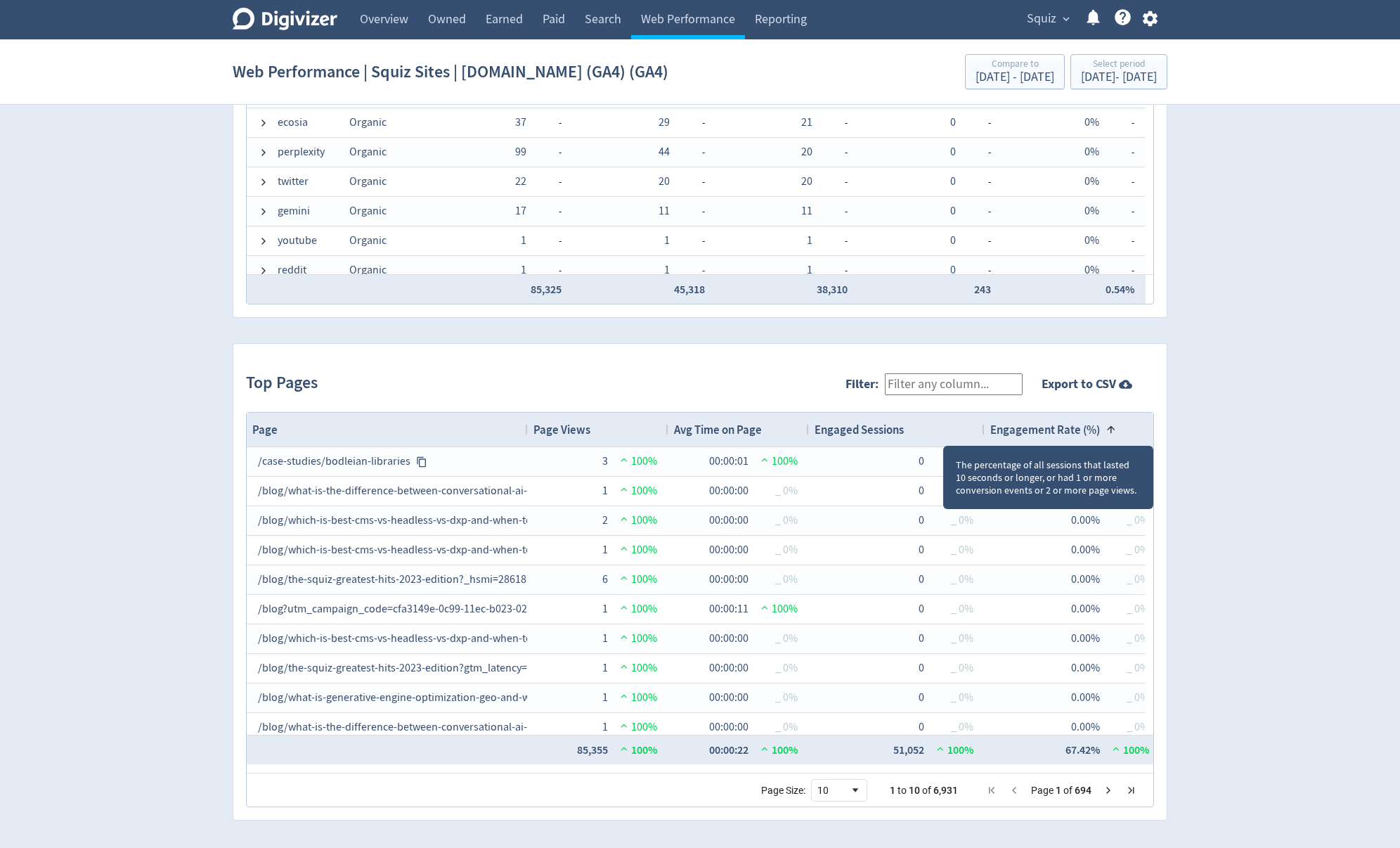
click at [1079, 430] on span "Engagement Rate (%)" at bounding box center [1045, 430] width 110 height 15
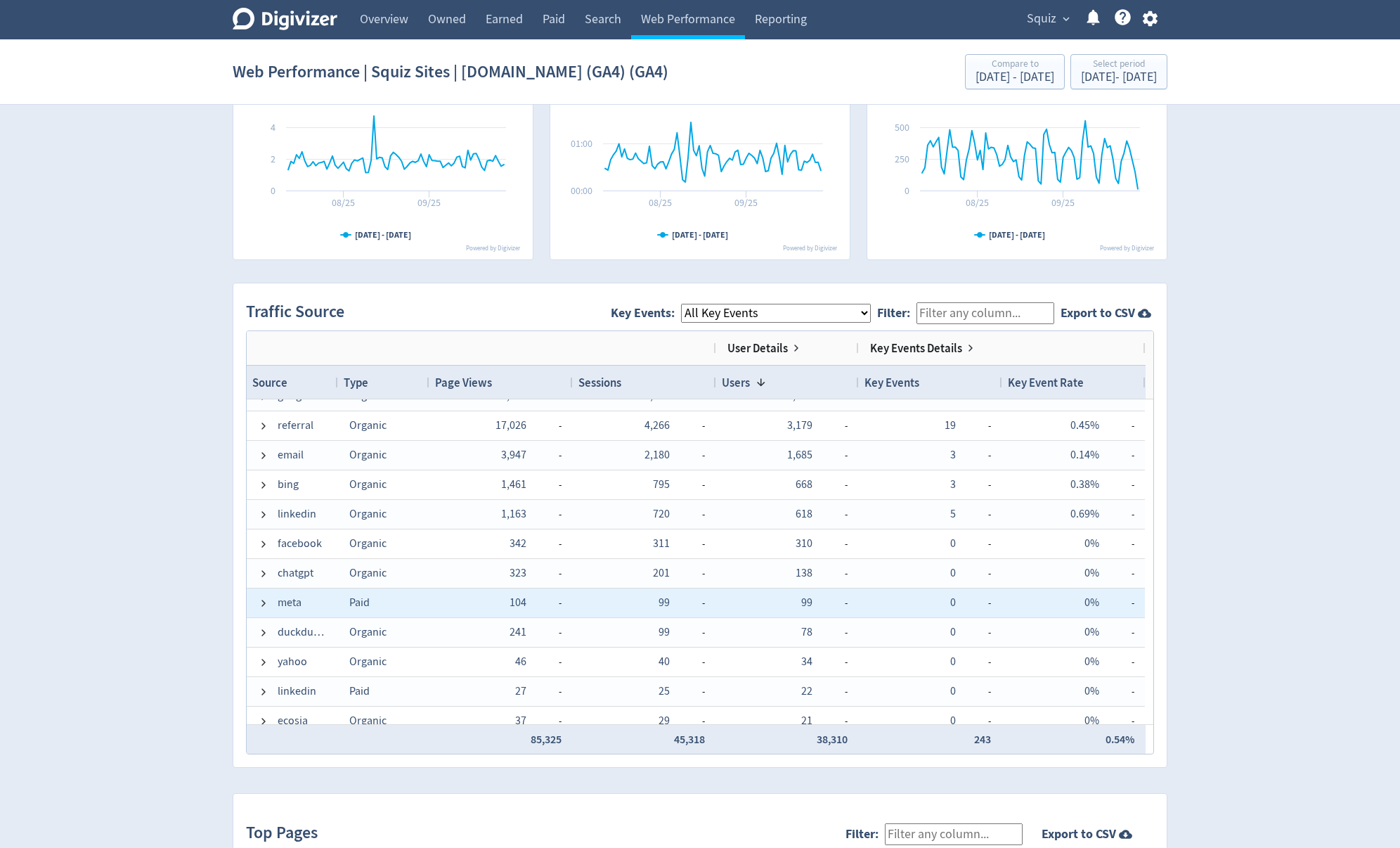
scroll to position [0, 0]
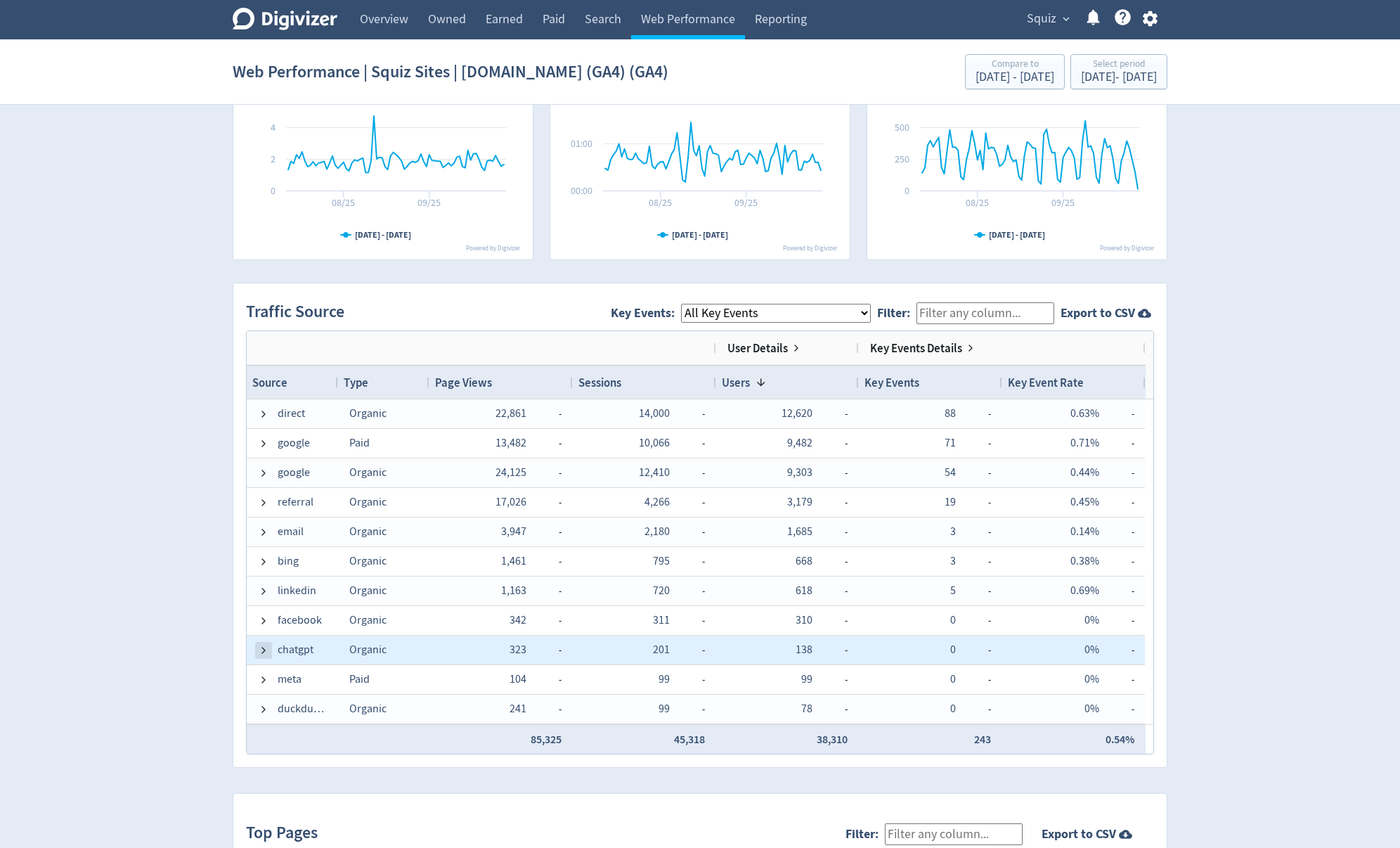
click at [261, 652] on span at bounding box center [264, 650] width 12 height 12
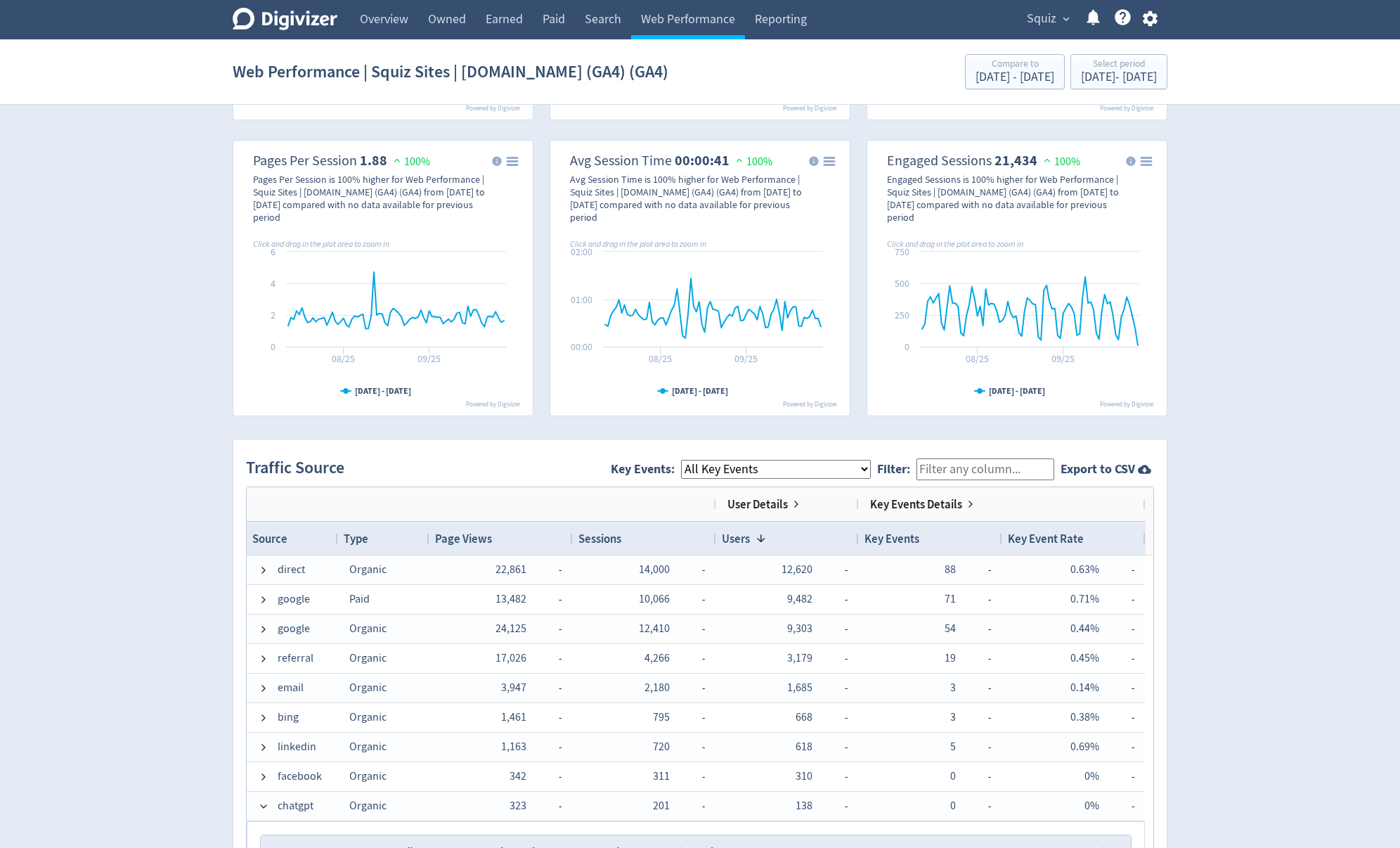
scroll to position [466, 0]
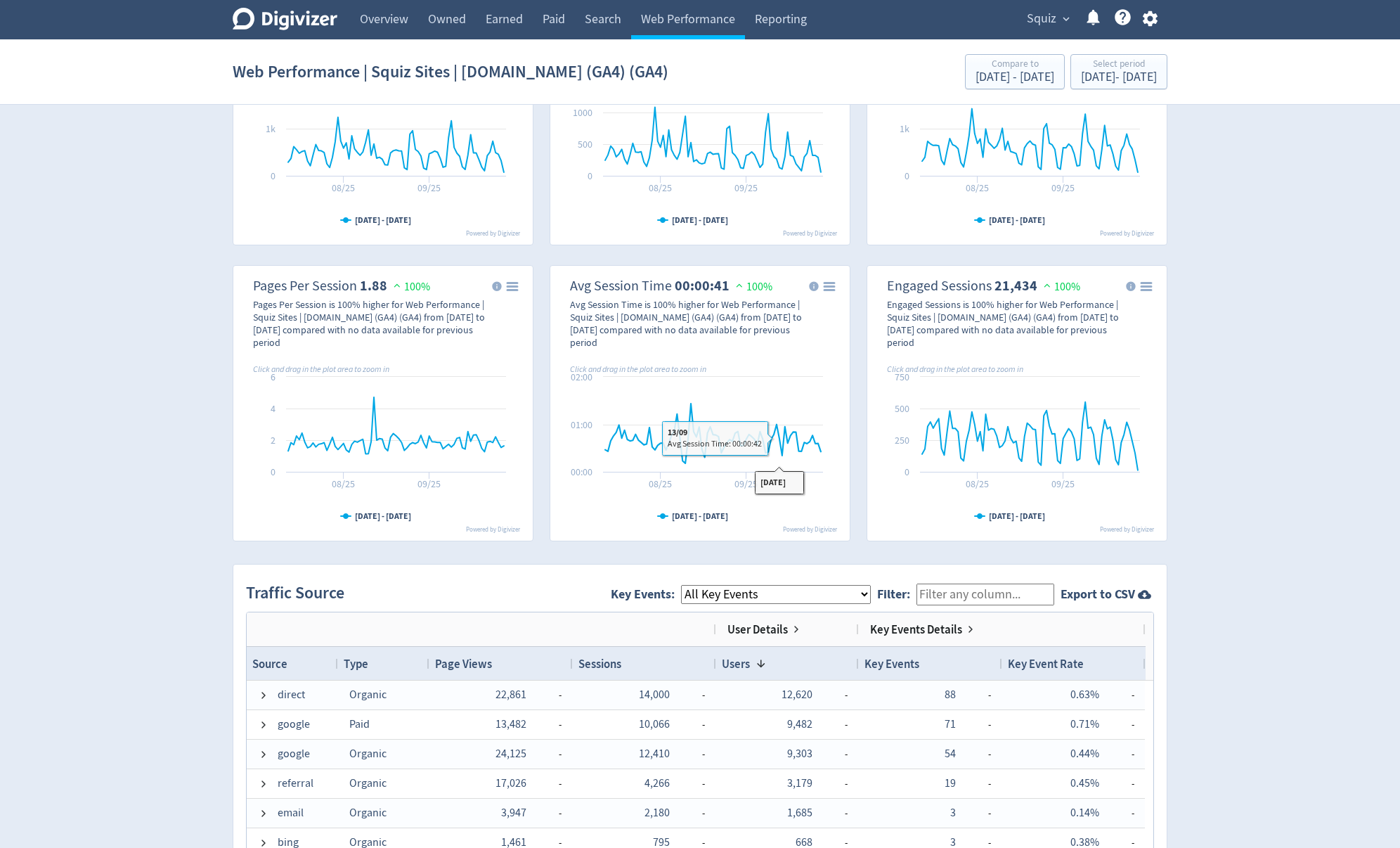
click at [782, 587] on select "All Key Events eCommerce contact newsletter file_download discovery_call" at bounding box center [775, 595] width 190 height 19
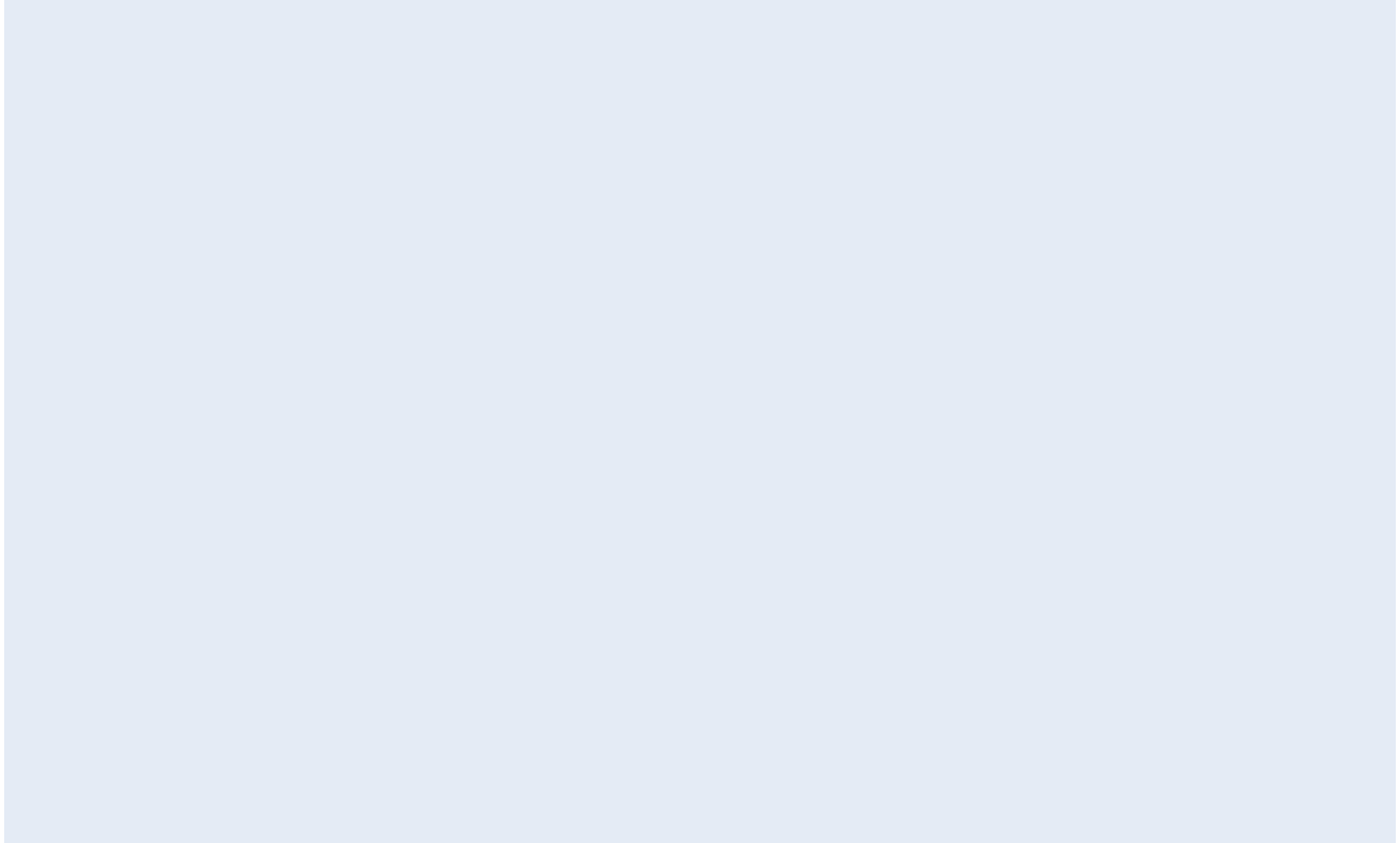
scroll to position [0, 0]
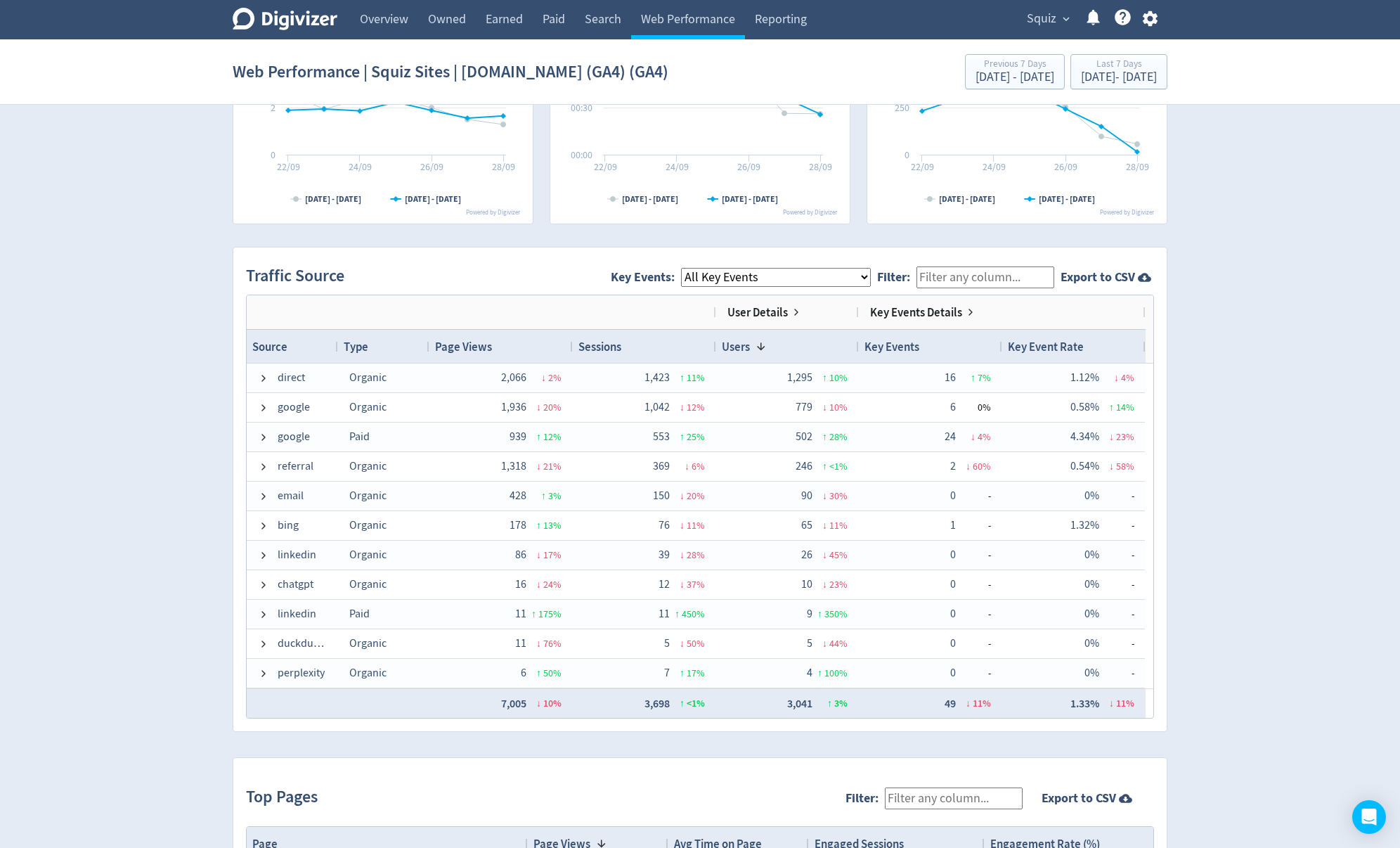
scroll to position [843, 0]
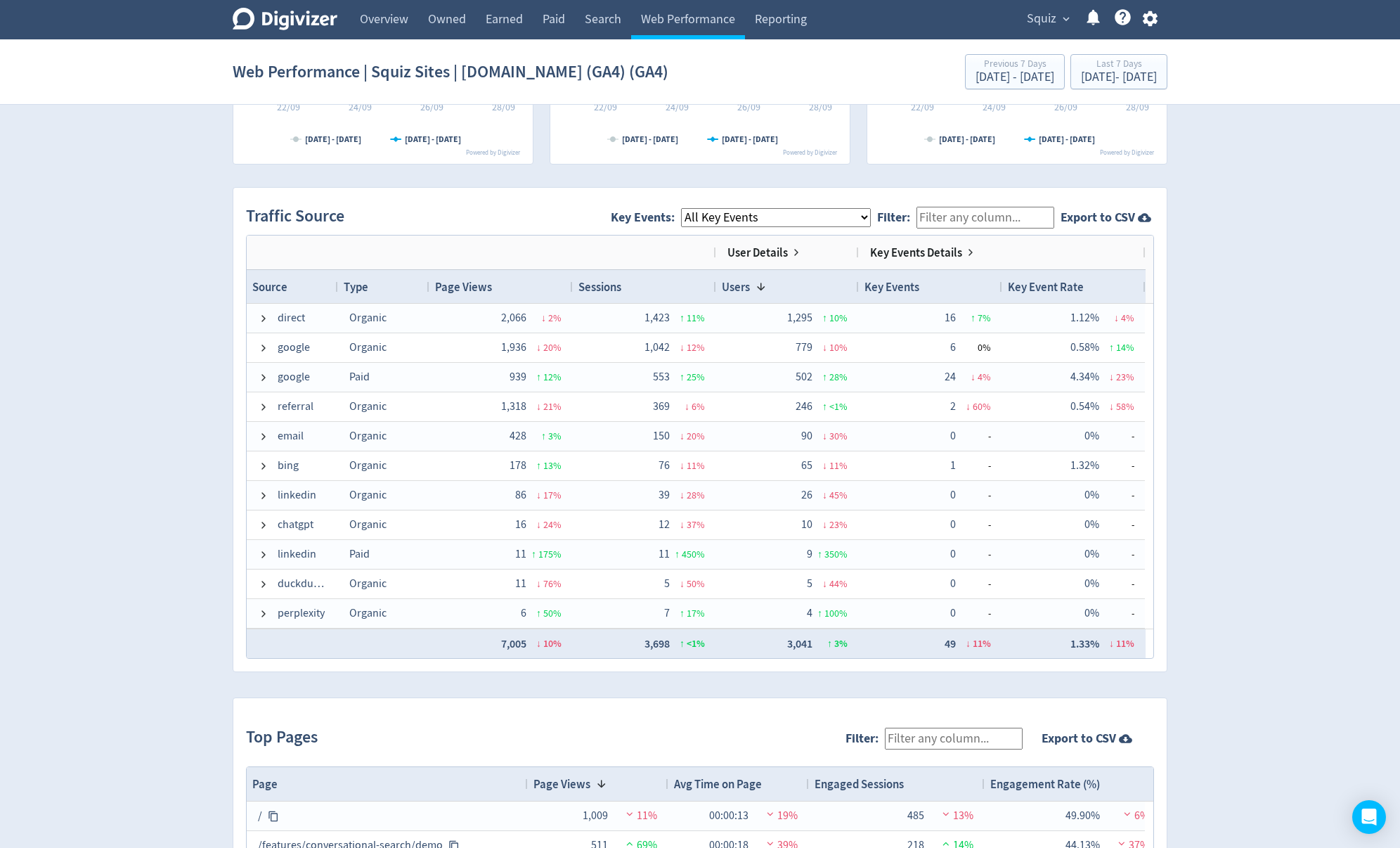
click at [720, 211] on select "All Key Events eCommerce contact file_download discovery_call" at bounding box center [775, 217] width 190 height 19
select select "discovery_call"
click at [693, 208] on select "All Key Events eCommerce contact file_download discovery_call" at bounding box center [775, 217] width 190 height 19
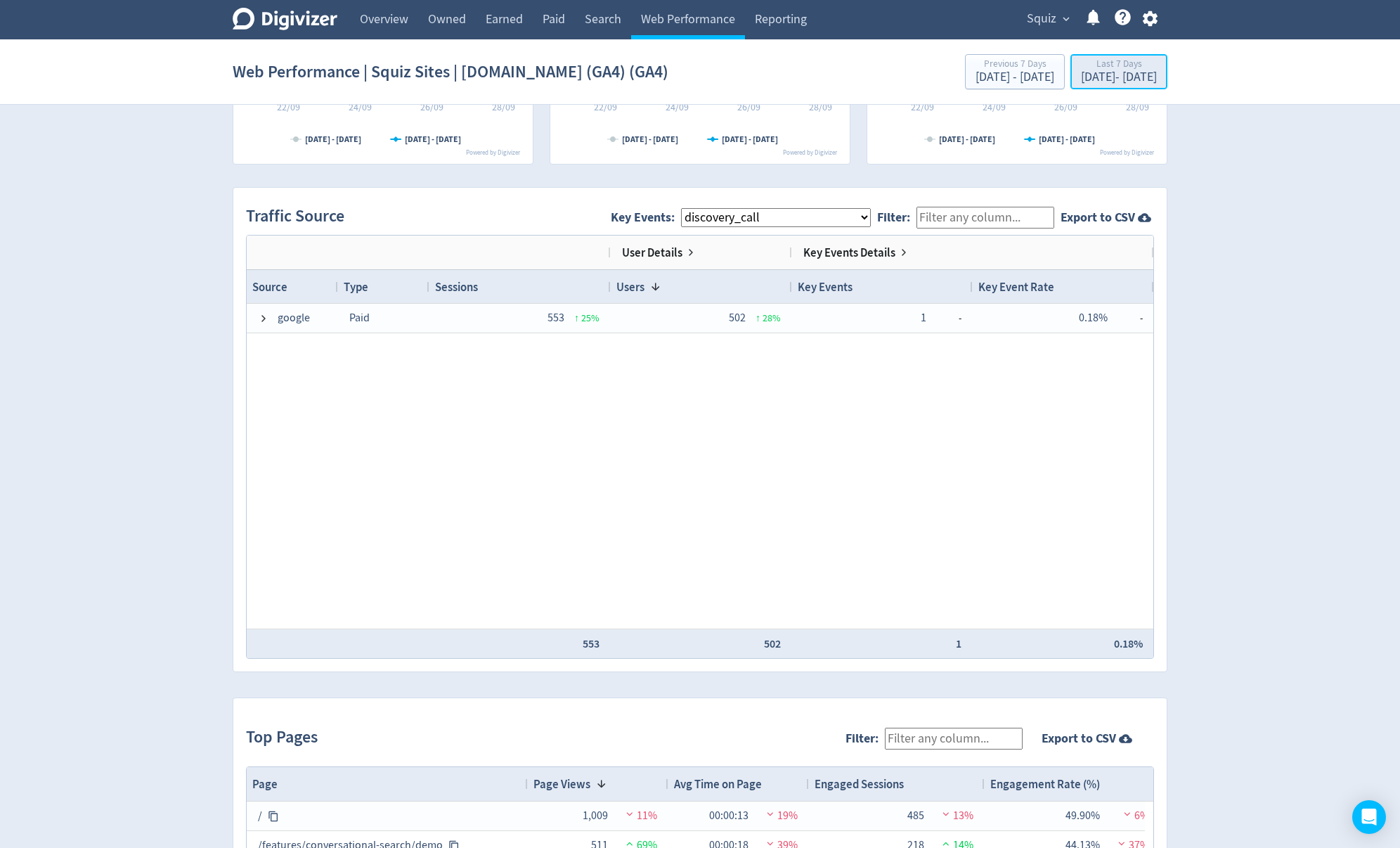
click at [1082, 84] on div "Last 7 Days [DATE] - [DATE]" at bounding box center [1119, 72] width 89 height 29
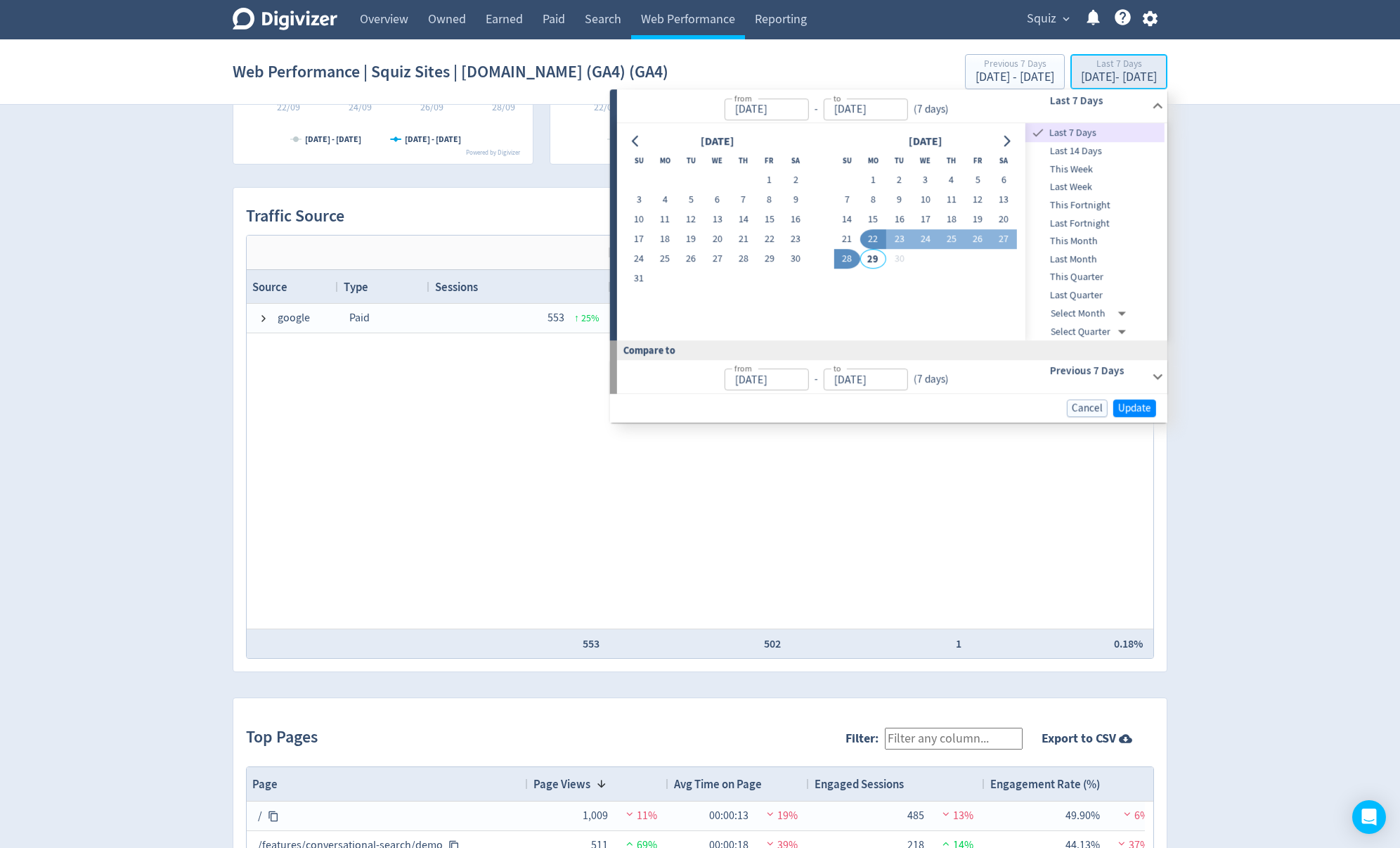
type input "[DATE]"
click at [644, 146] on div at bounding box center [635, 141] width 20 height 20
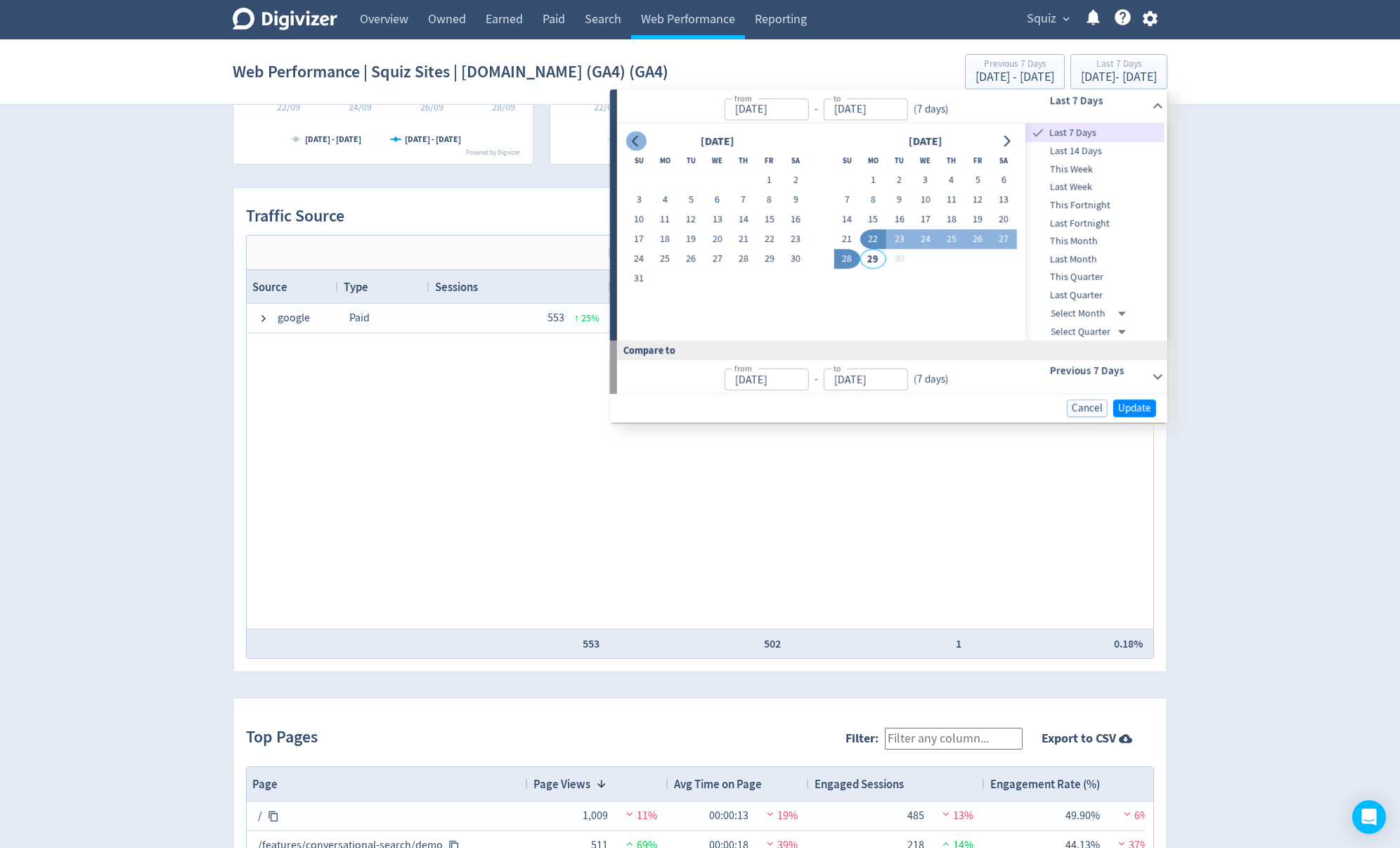
click at [627, 143] on button "Go to previous month" at bounding box center [635, 141] width 20 height 19
click at [686, 178] on button "1" at bounding box center [690, 181] width 26 height 19
type input "[DATE]"
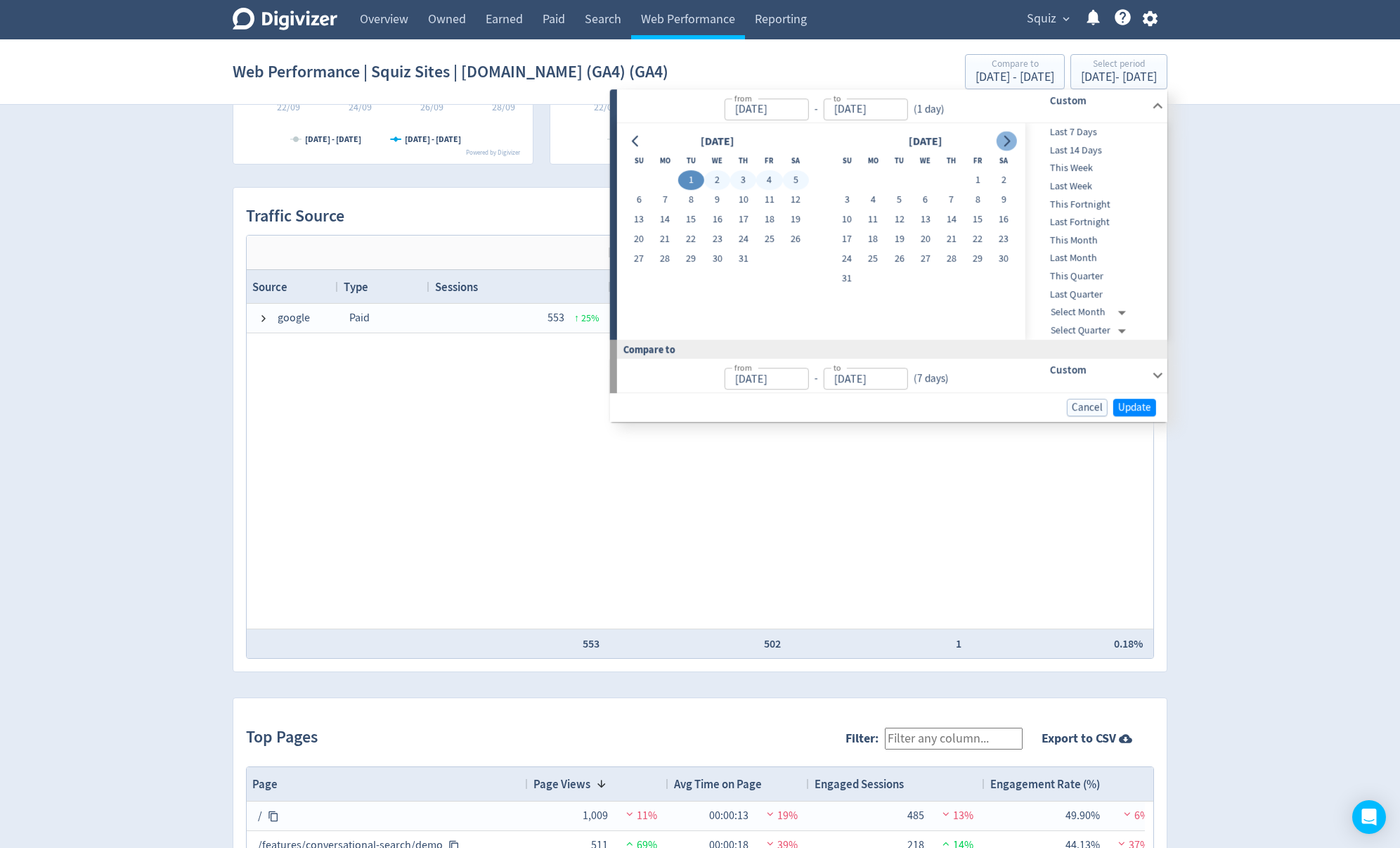
click at [1000, 143] on icon "Go to next month" at bounding box center [1006, 141] width 12 height 12
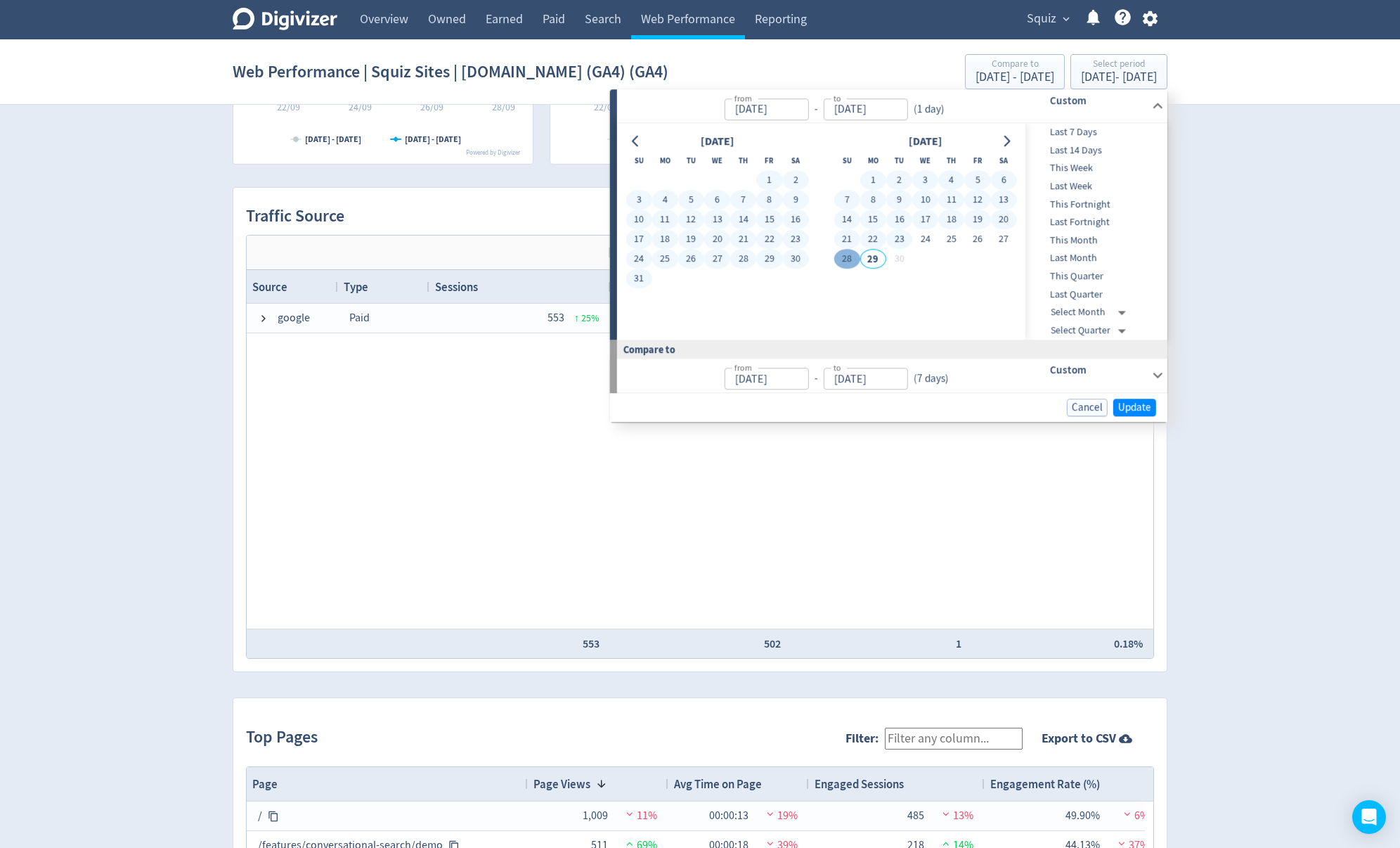
click at [848, 255] on button "28" at bounding box center [846, 259] width 26 height 19
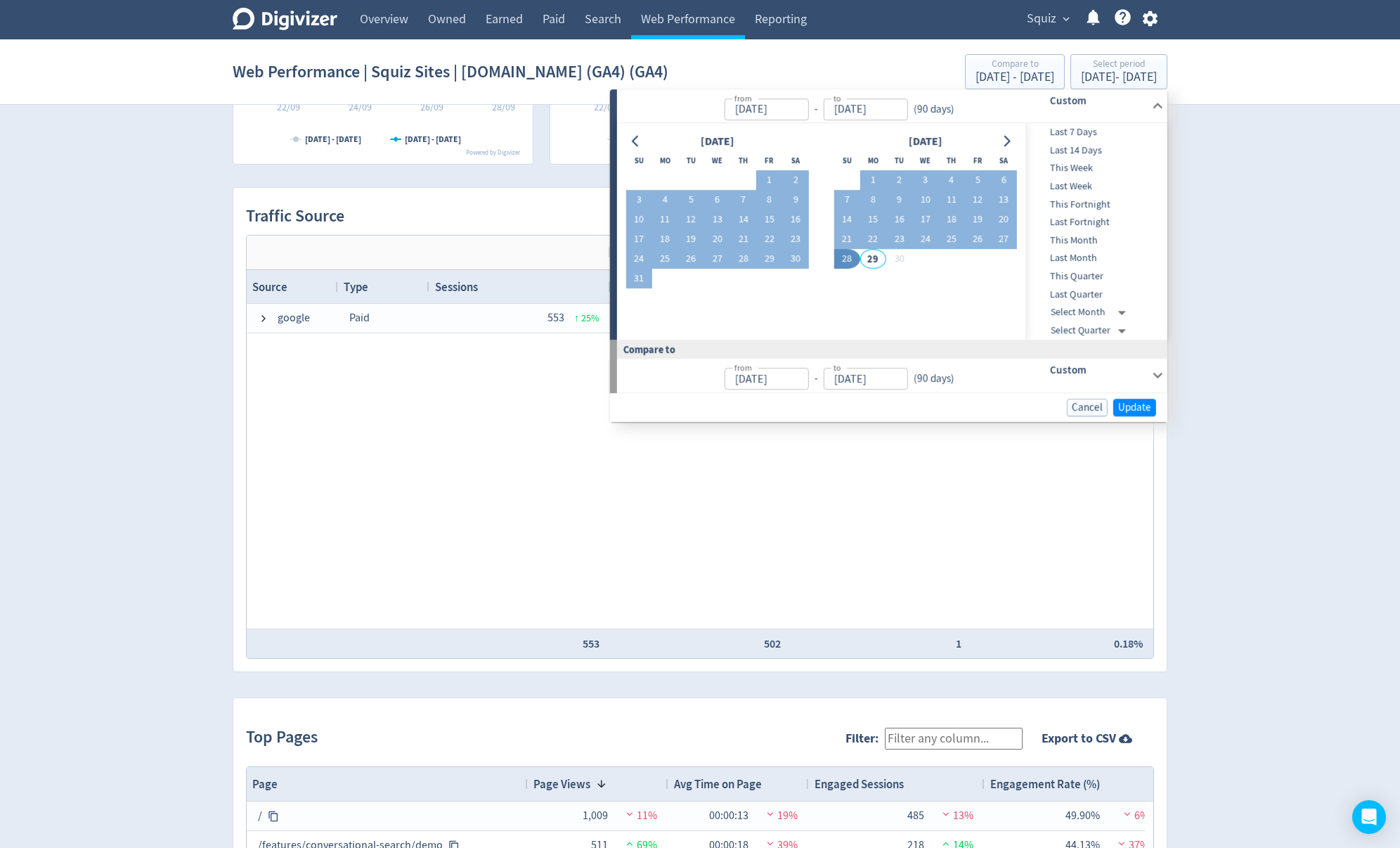
type input "[DATE]"
type input "Apr 02, 2025"
type input "[DATE]"
click at [1132, 403] on span "Update" at bounding box center [1134, 407] width 33 height 11
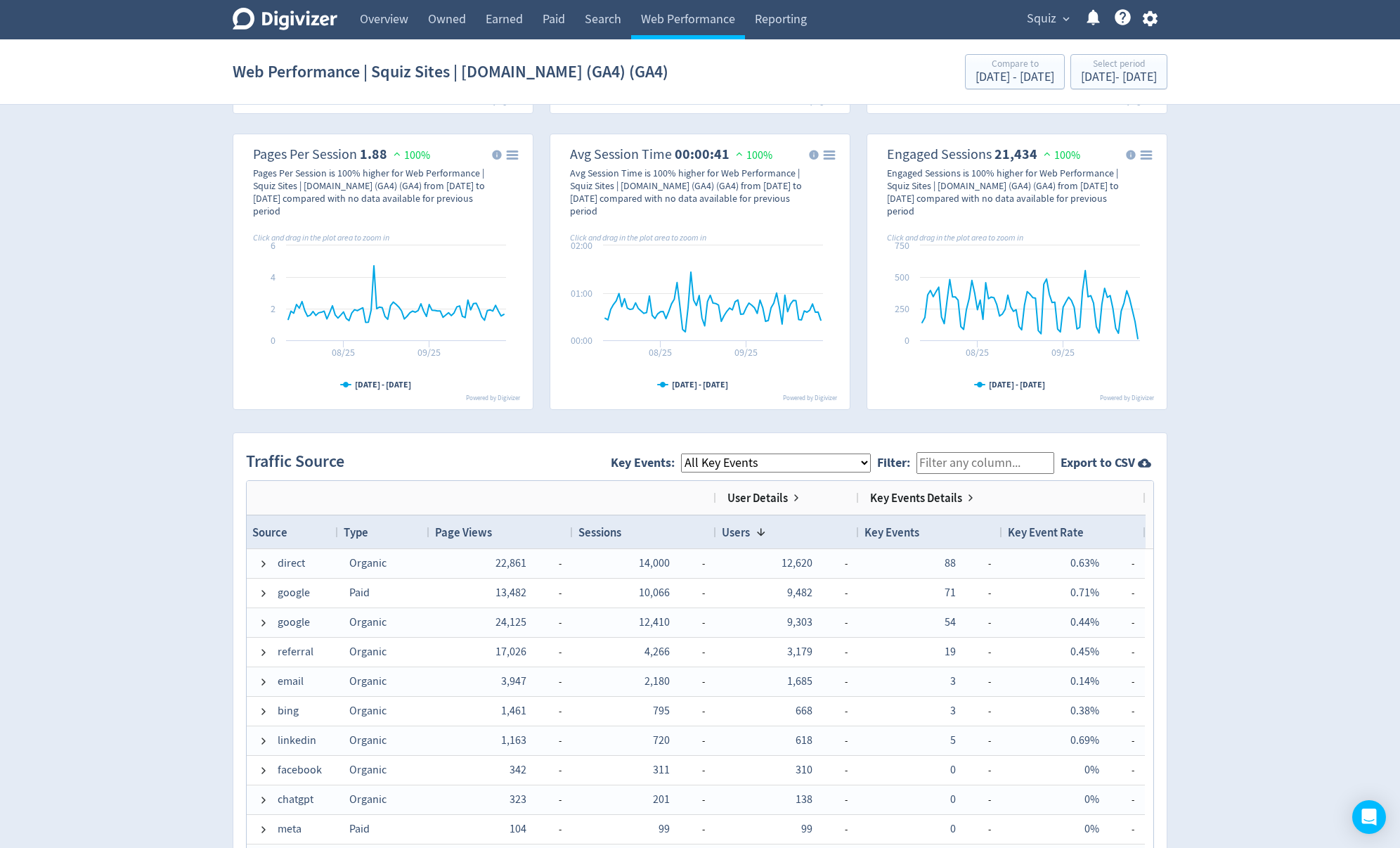
scroll to position [900, 0]
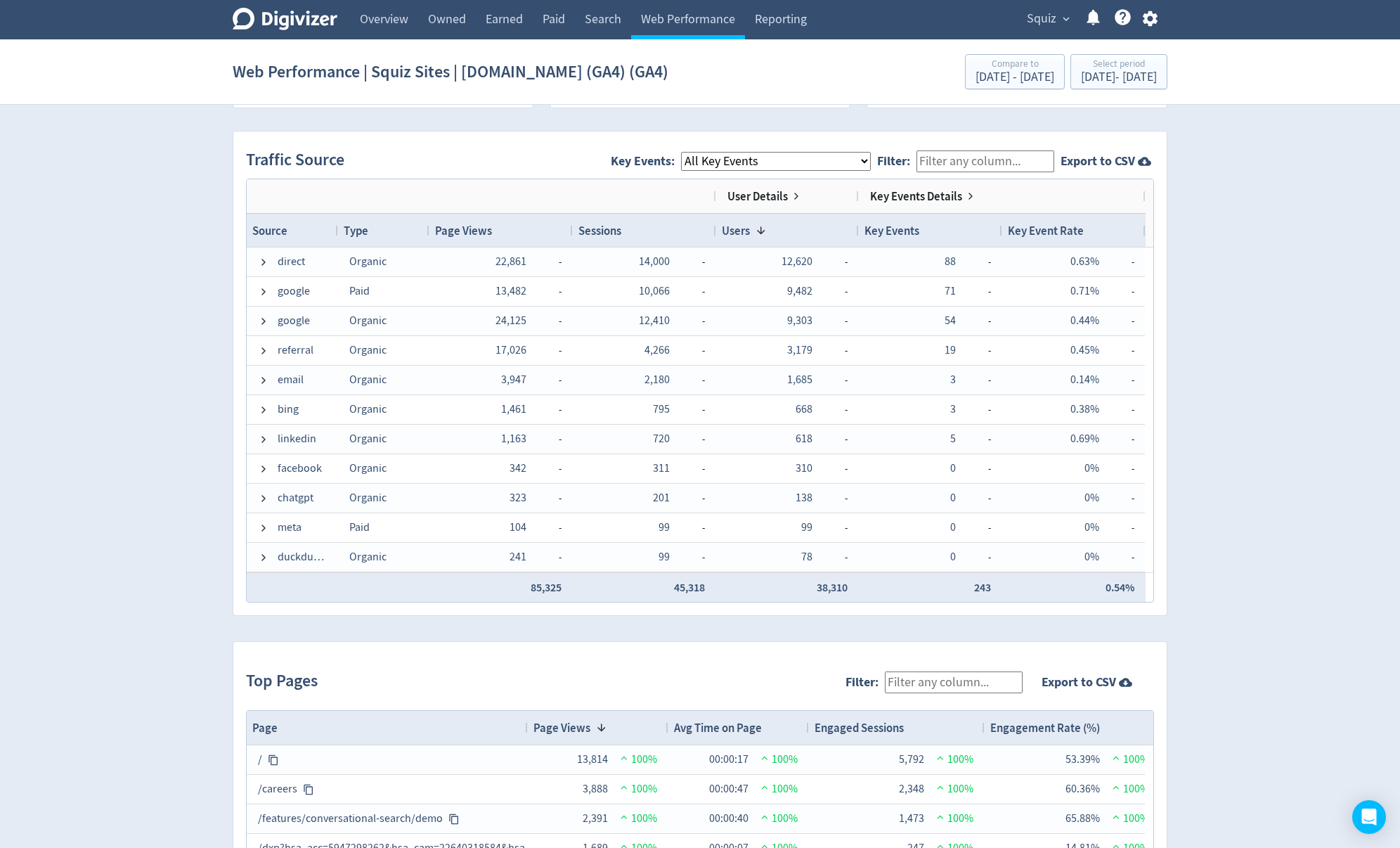
click at [746, 157] on select "All Key Events eCommerce contact newsletter file_download discovery_call" at bounding box center [775, 161] width 190 height 19
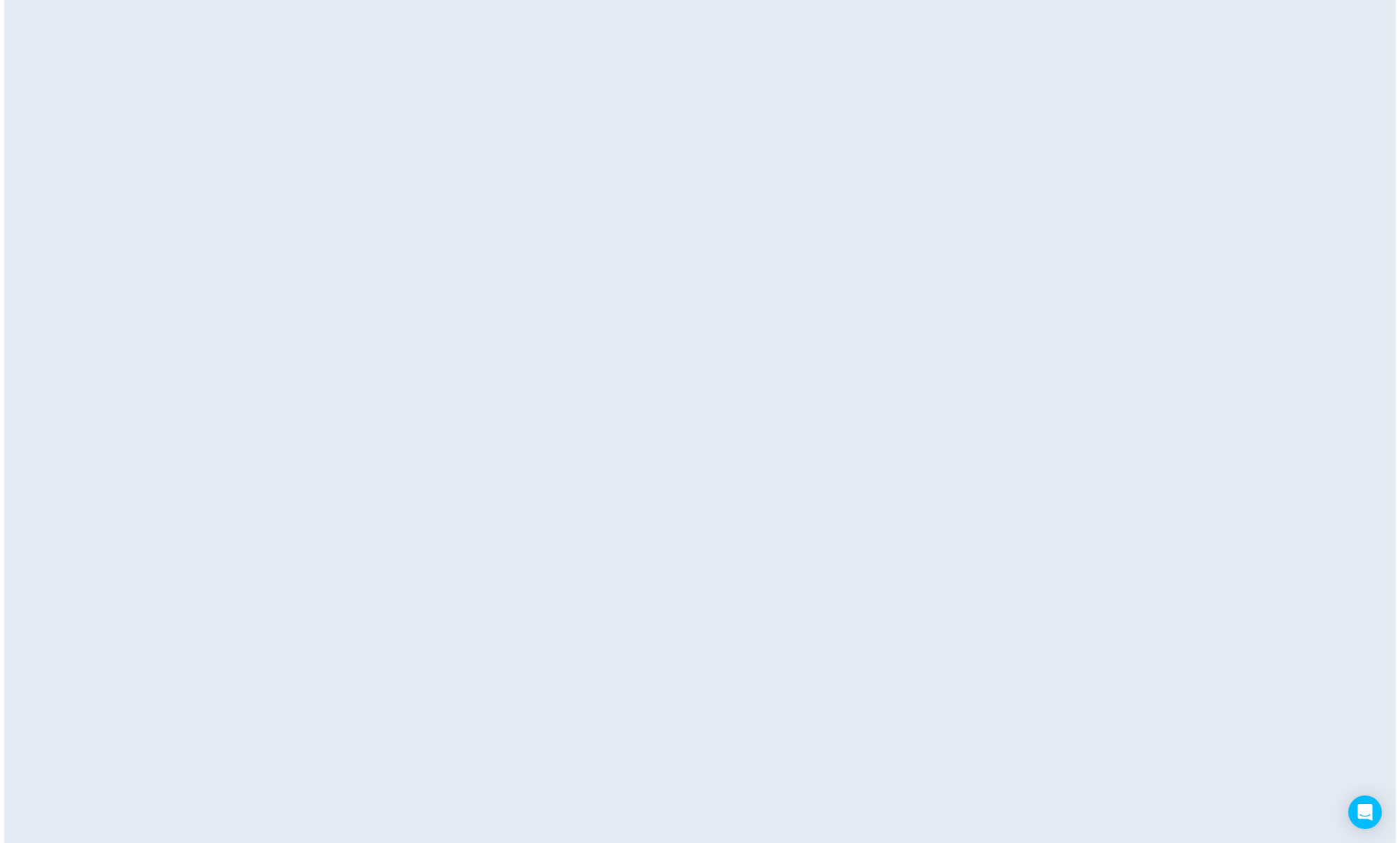
scroll to position [0, 0]
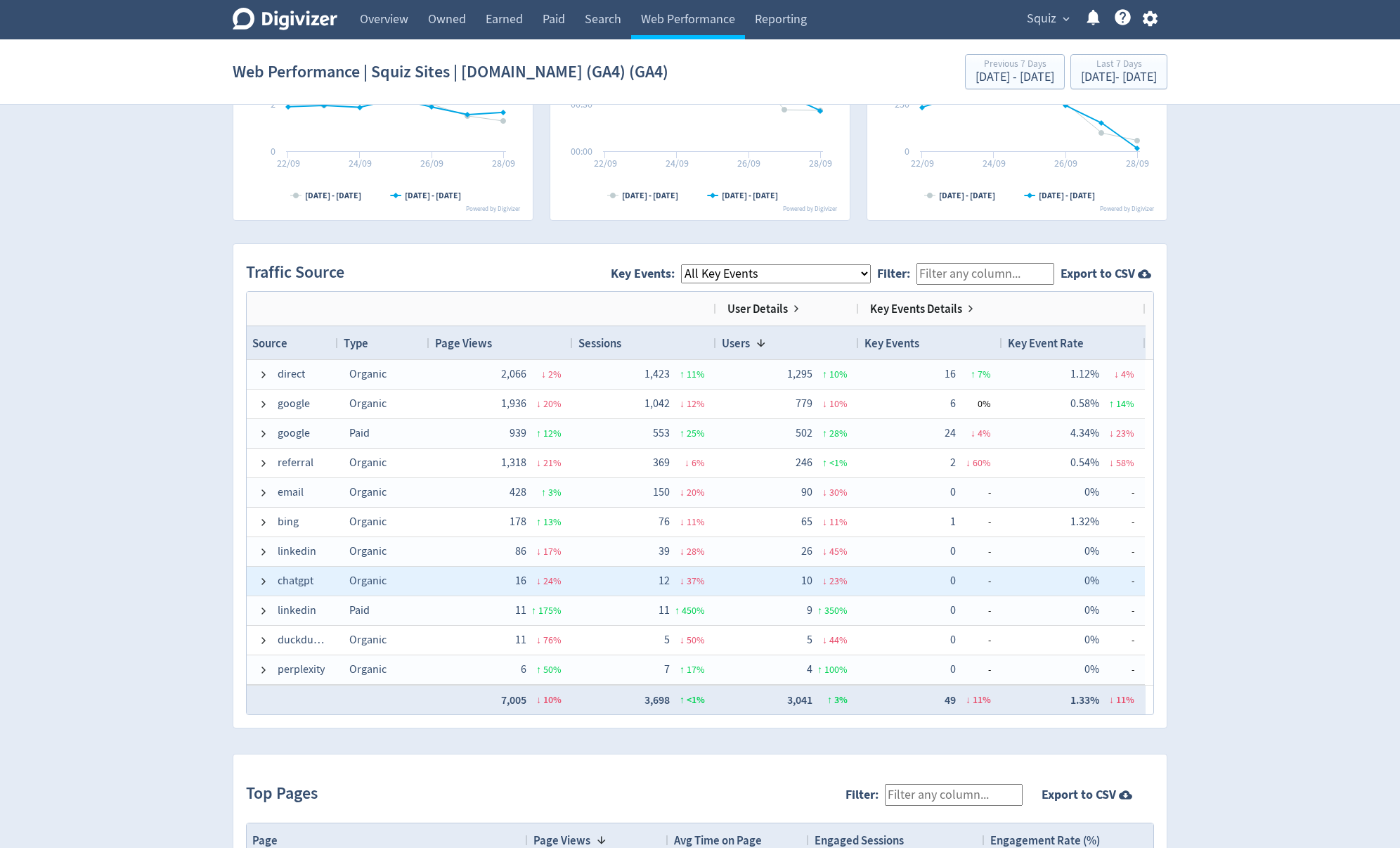
scroll to position [56, 0]
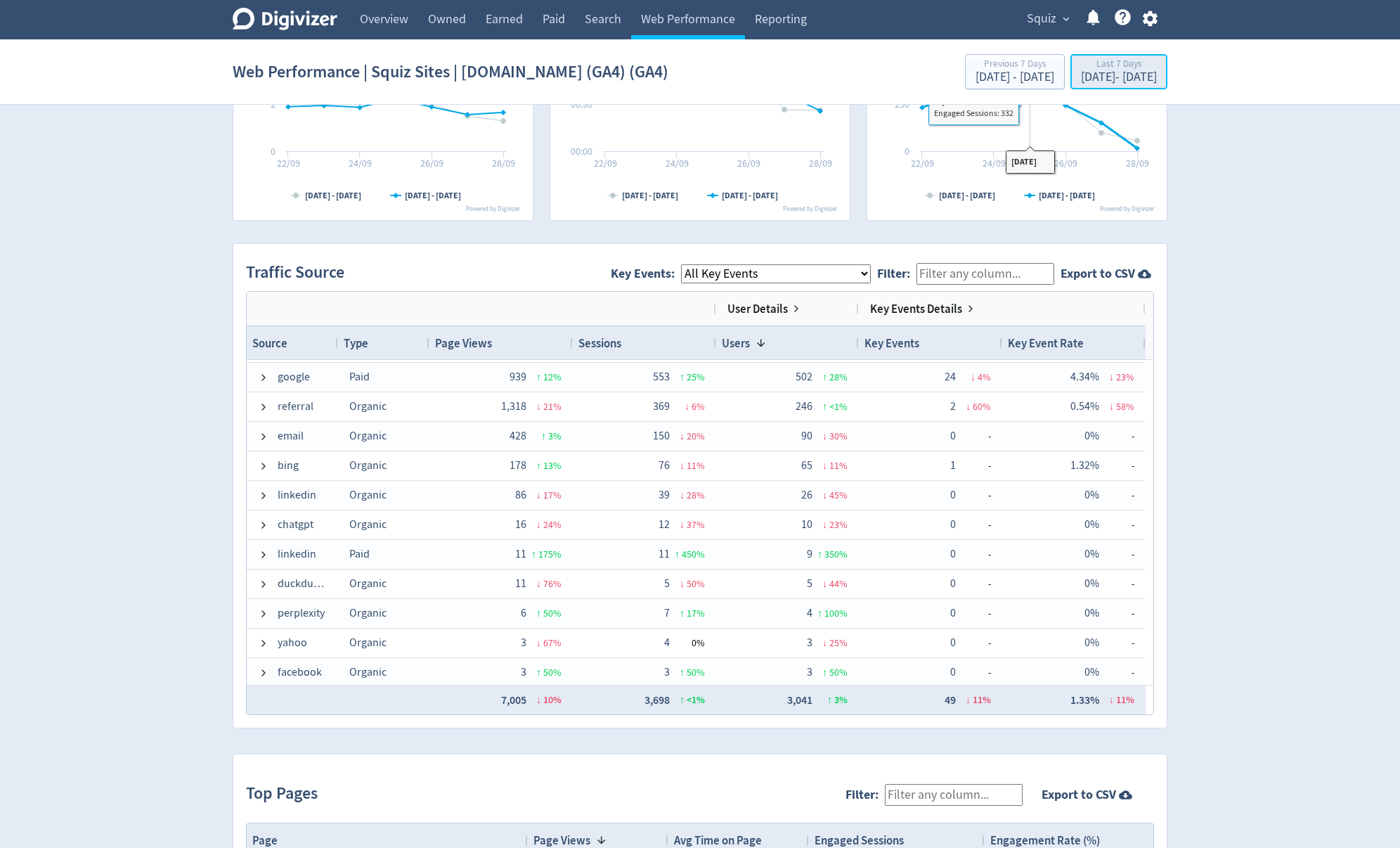
click at [1080, 76] on div "[DATE] - [DATE]" at bounding box center [1118, 77] width 76 height 13
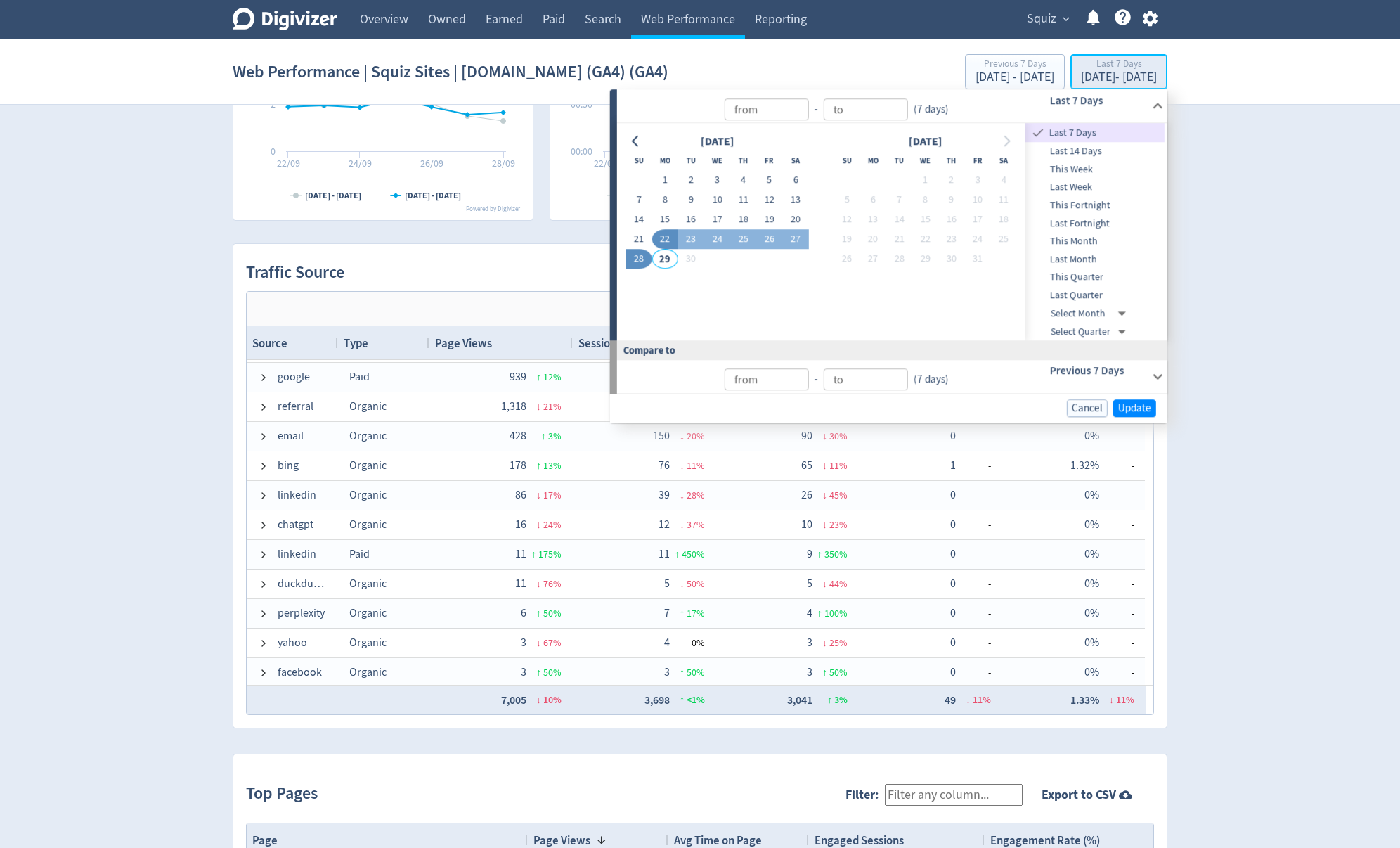
type input "[DATE]"
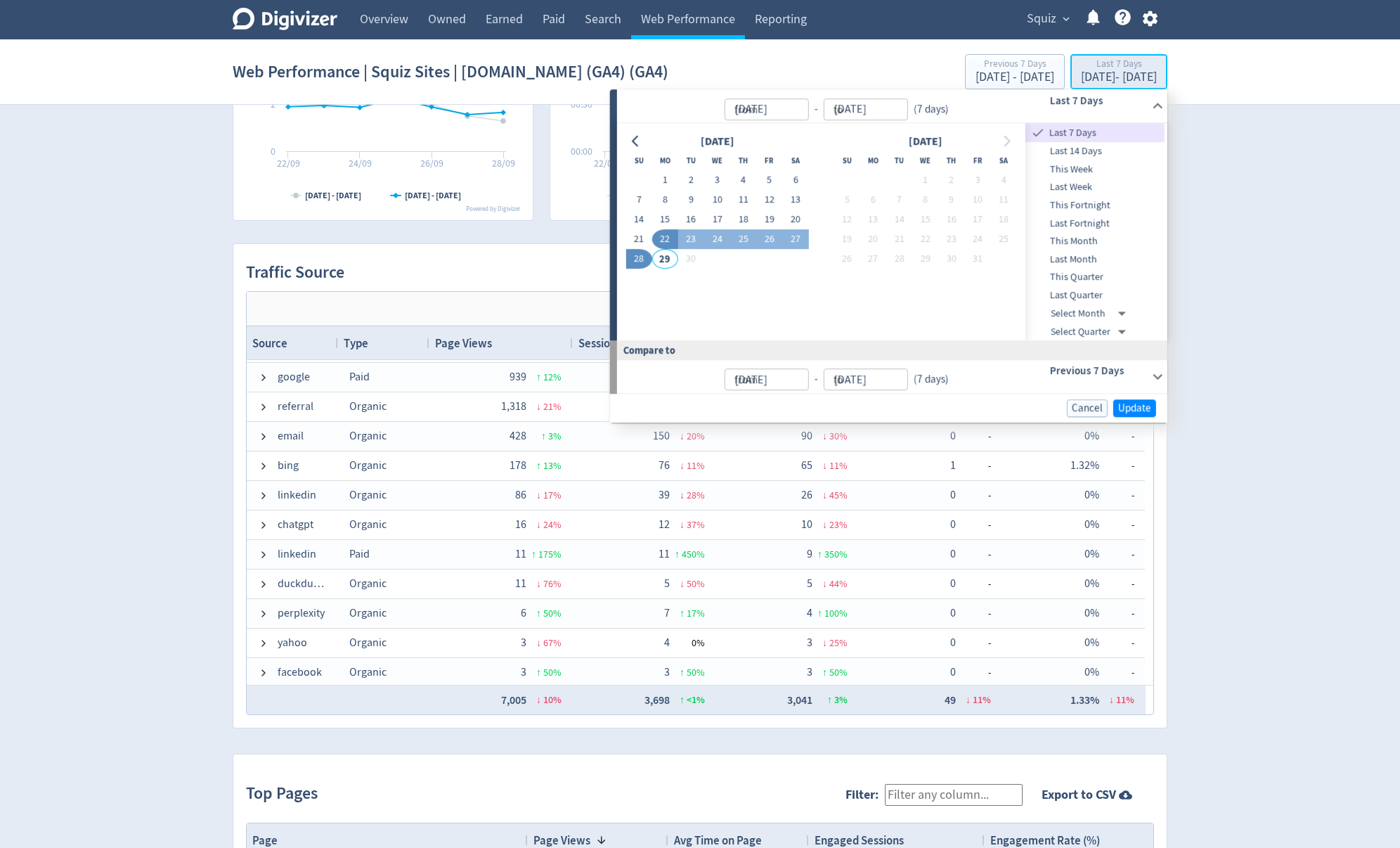
type input "[DATE]"
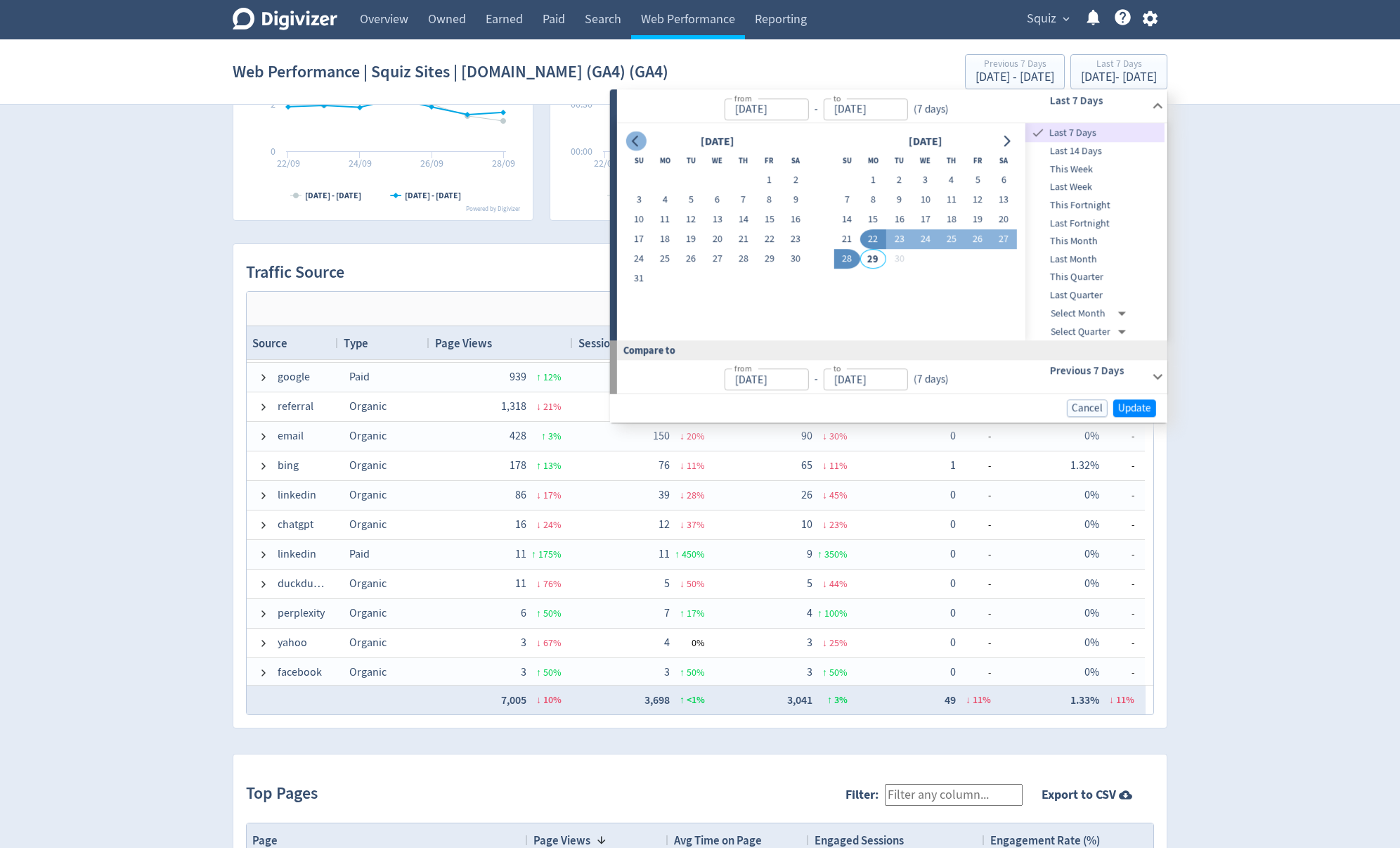
click at [635, 143] on icon "Go to previous month" at bounding box center [636, 141] width 12 height 12
click at [689, 184] on button "1" at bounding box center [690, 181] width 26 height 19
type input "[DATE]"
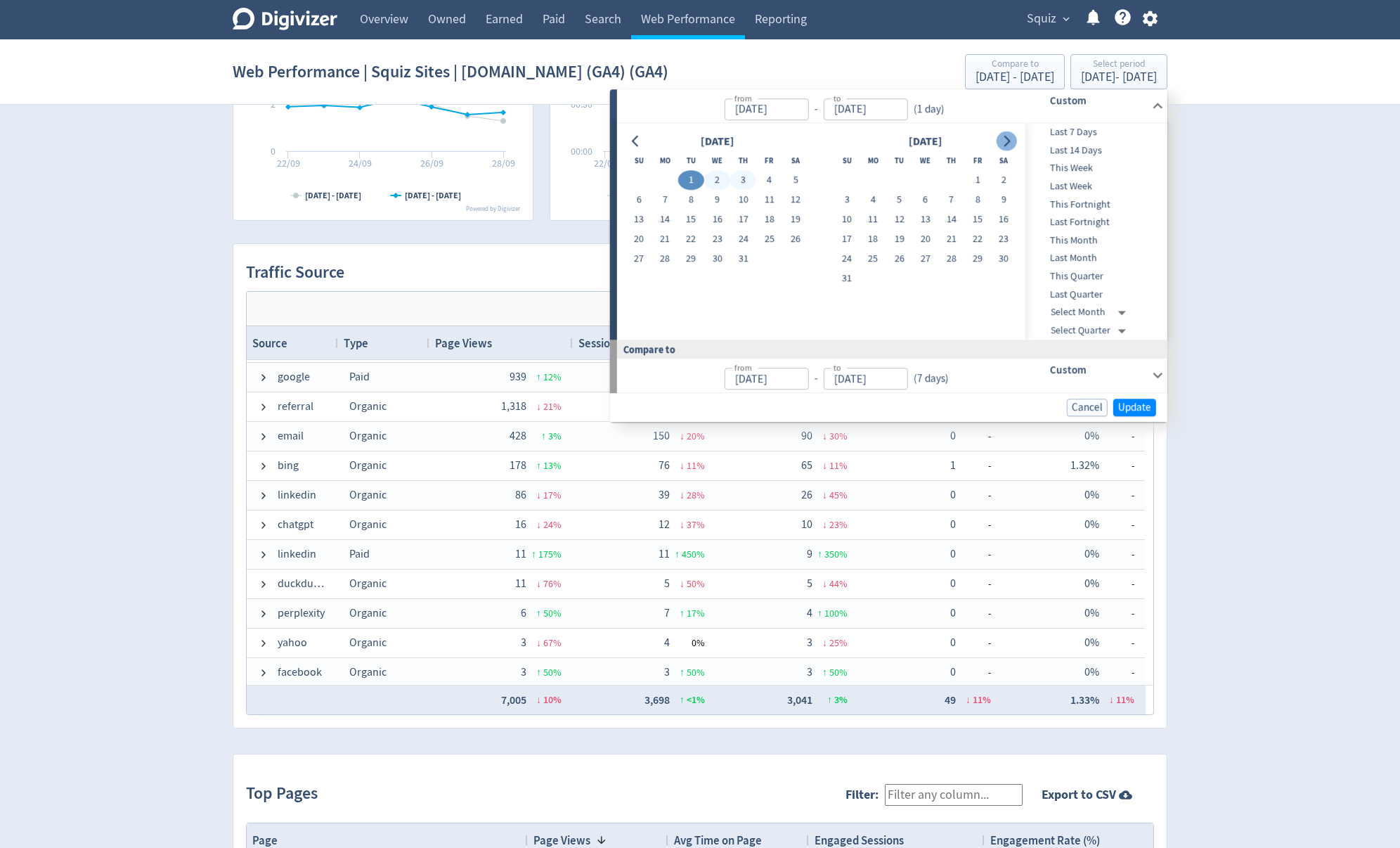
click at [1012, 143] on button "Go to next month" at bounding box center [1006, 141] width 20 height 19
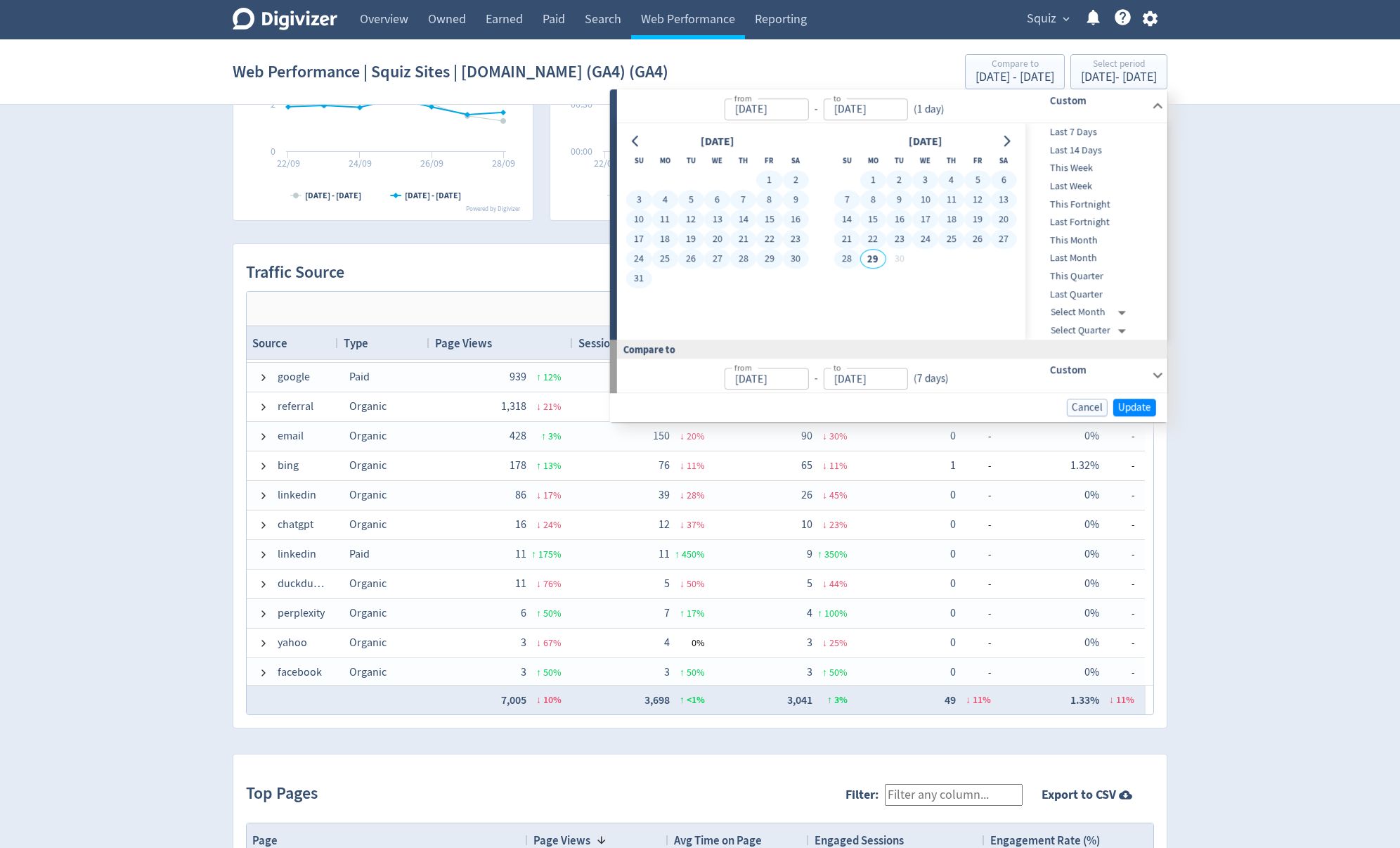
click at [854, 257] on button "28" at bounding box center [846, 259] width 26 height 19
type input "[DATE]"
type input "Apr 02, 2025"
type input "[DATE]"
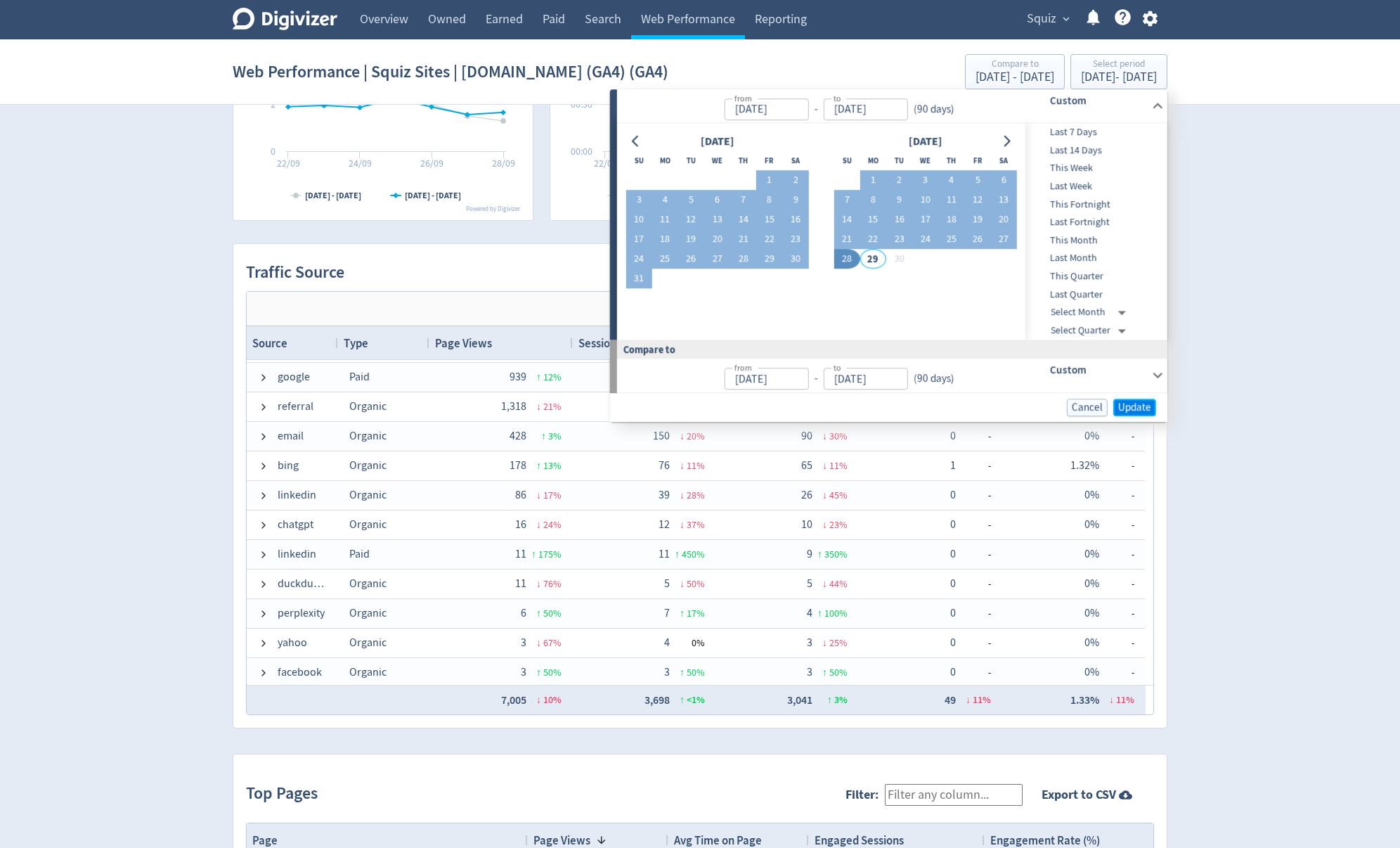
click at [1154, 411] on button "Update" at bounding box center [1134, 408] width 42 height 17
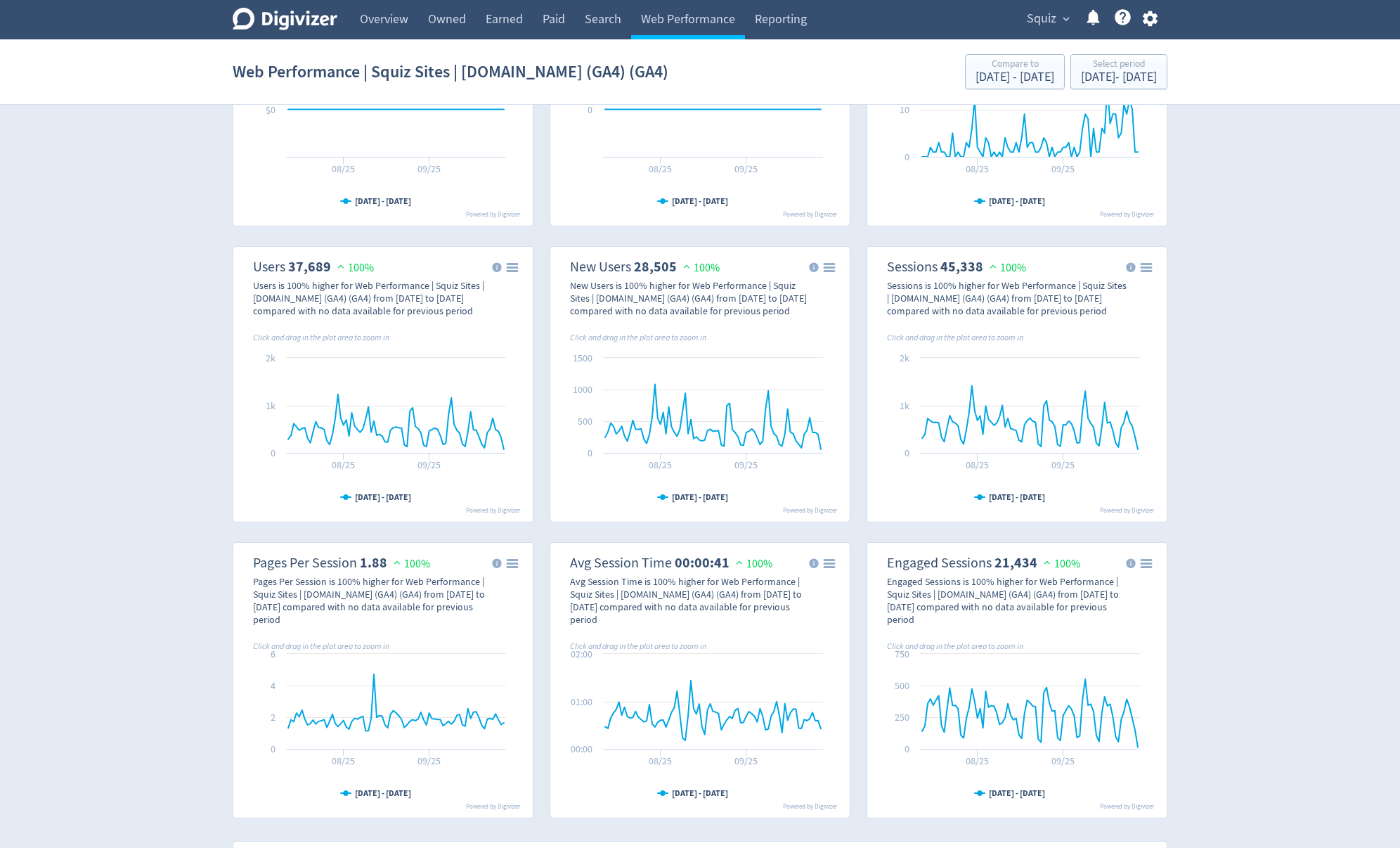
scroll to position [169, 0]
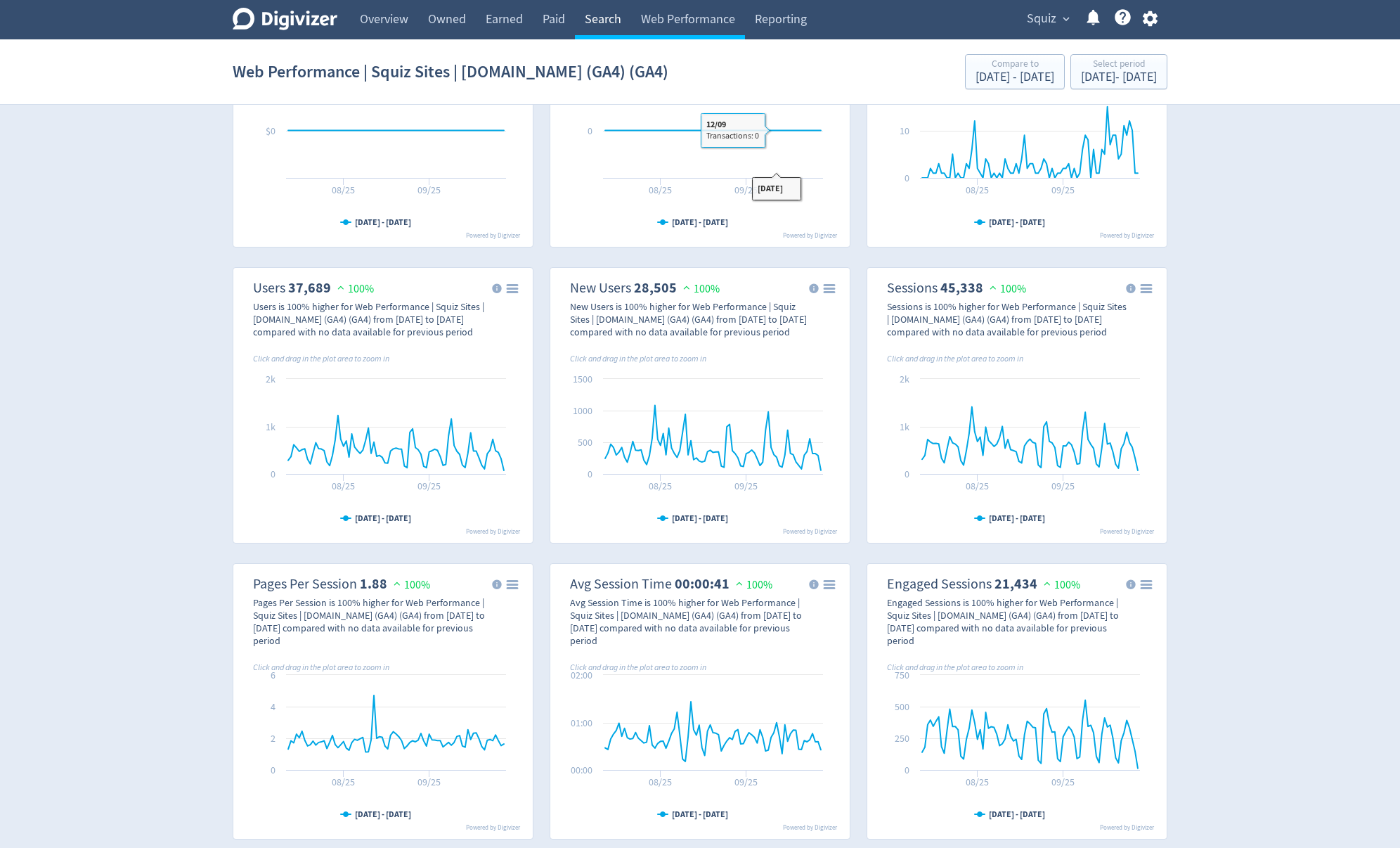
click at [598, 22] on link "Search" at bounding box center [602, 19] width 56 height 40
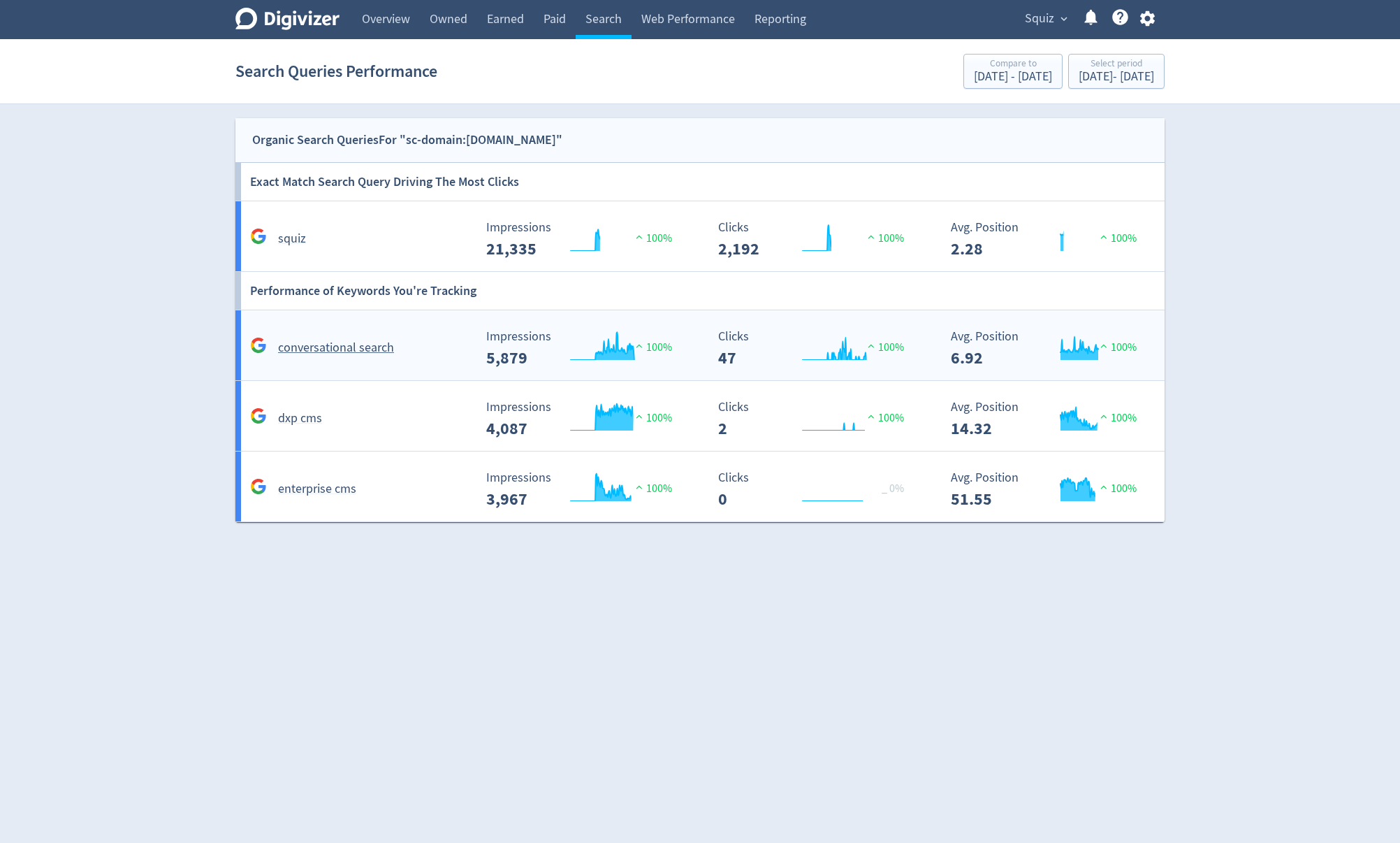
click at [341, 348] on h5 "conversational search" at bounding box center [336, 348] width 116 height 16
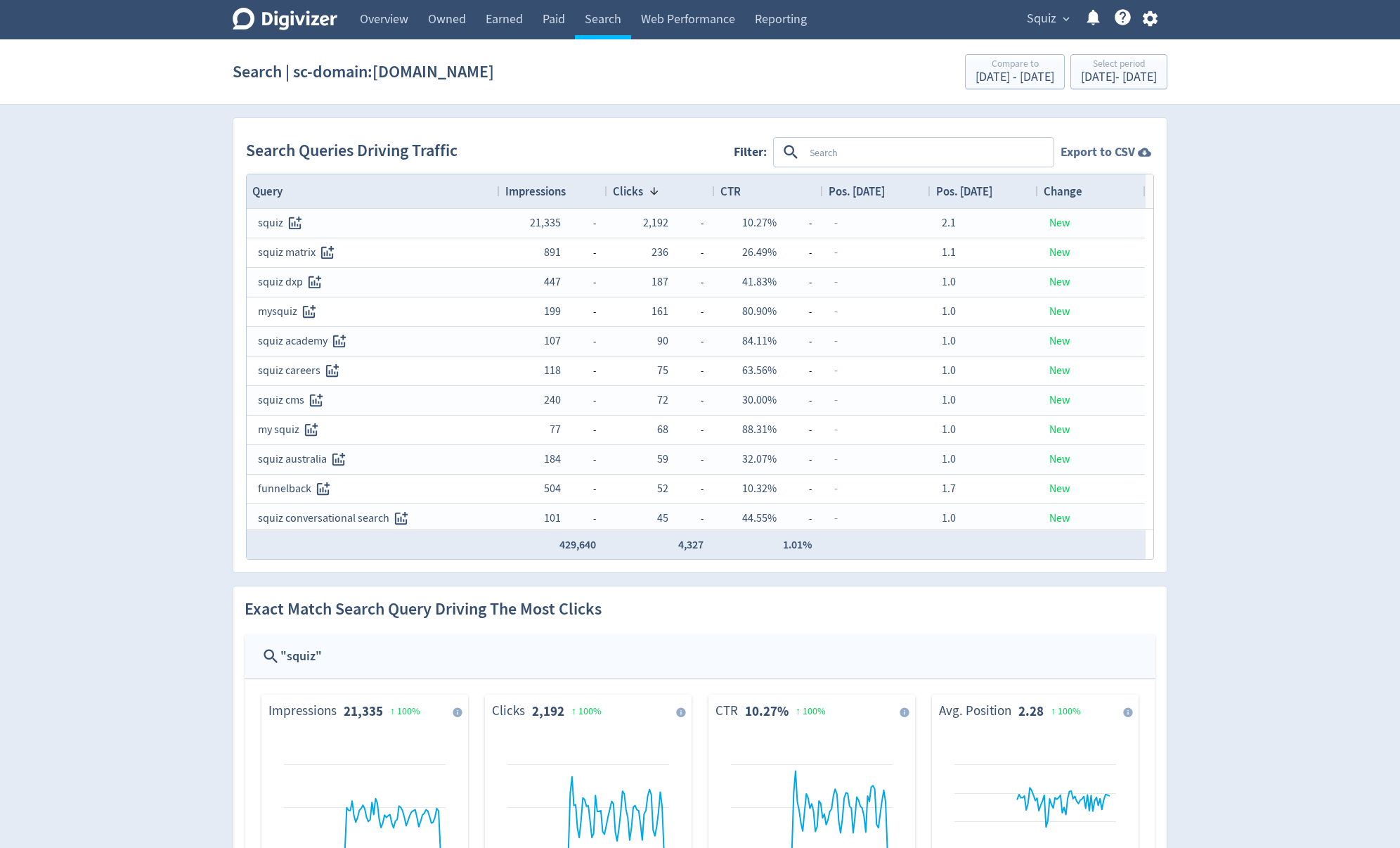
click at [1130, 154] on strong "Export to CSV" at bounding box center [1097, 152] width 74 height 17
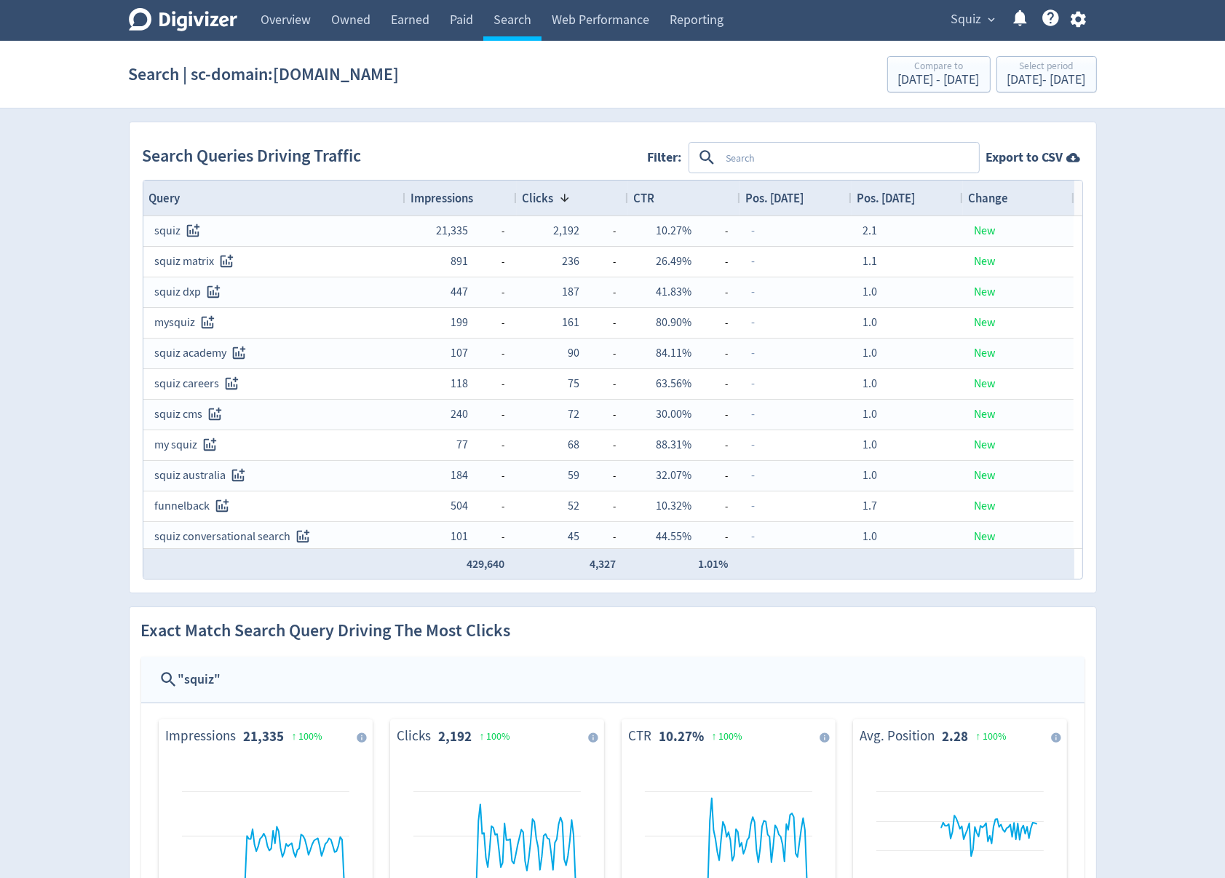
click at [800, 163] on textarea at bounding box center [849, 157] width 257 height 27
type textarea "squiz"
click at [748, 157] on button "INCLUDES" at bounding box center [751, 157] width 52 height 23
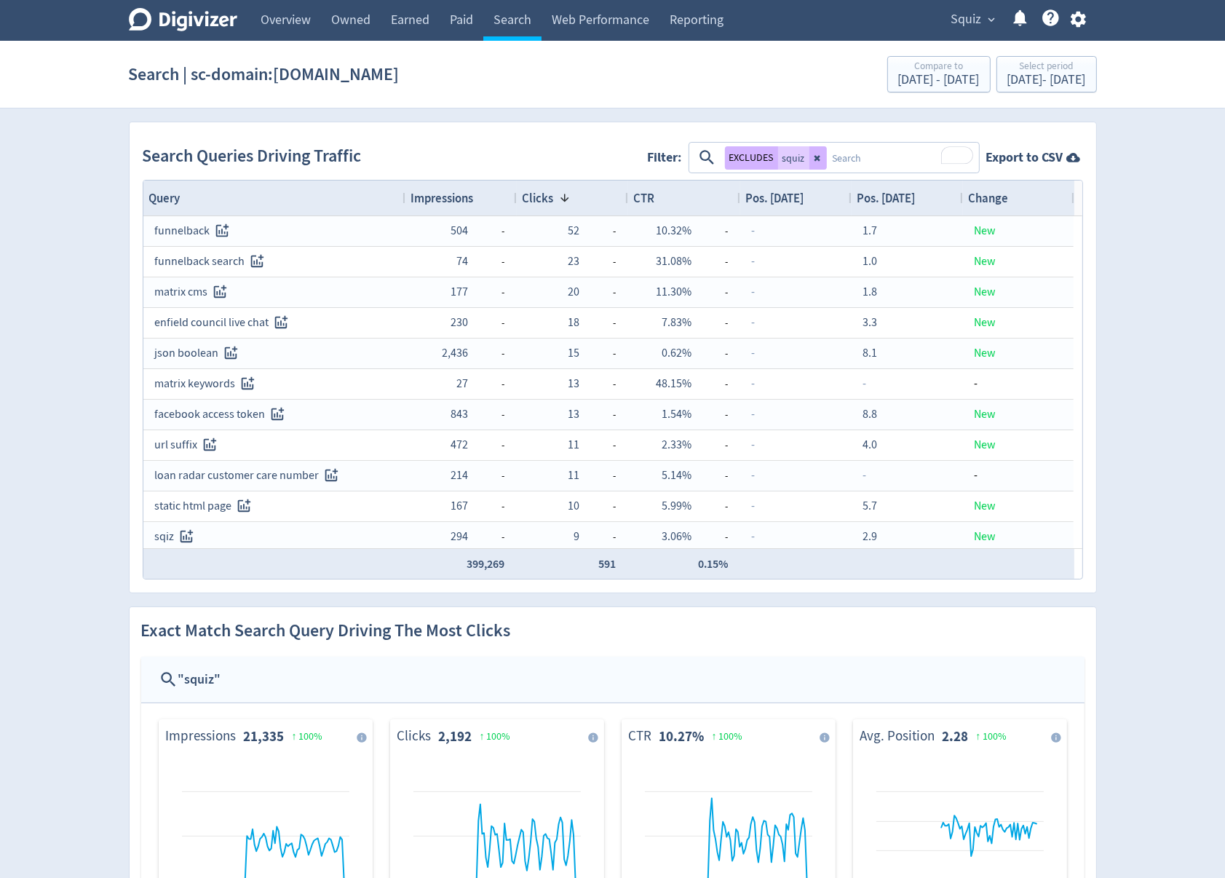
click at [466, 199] on span "Impressions" at bounding box center [442, 198] width 63 height 16
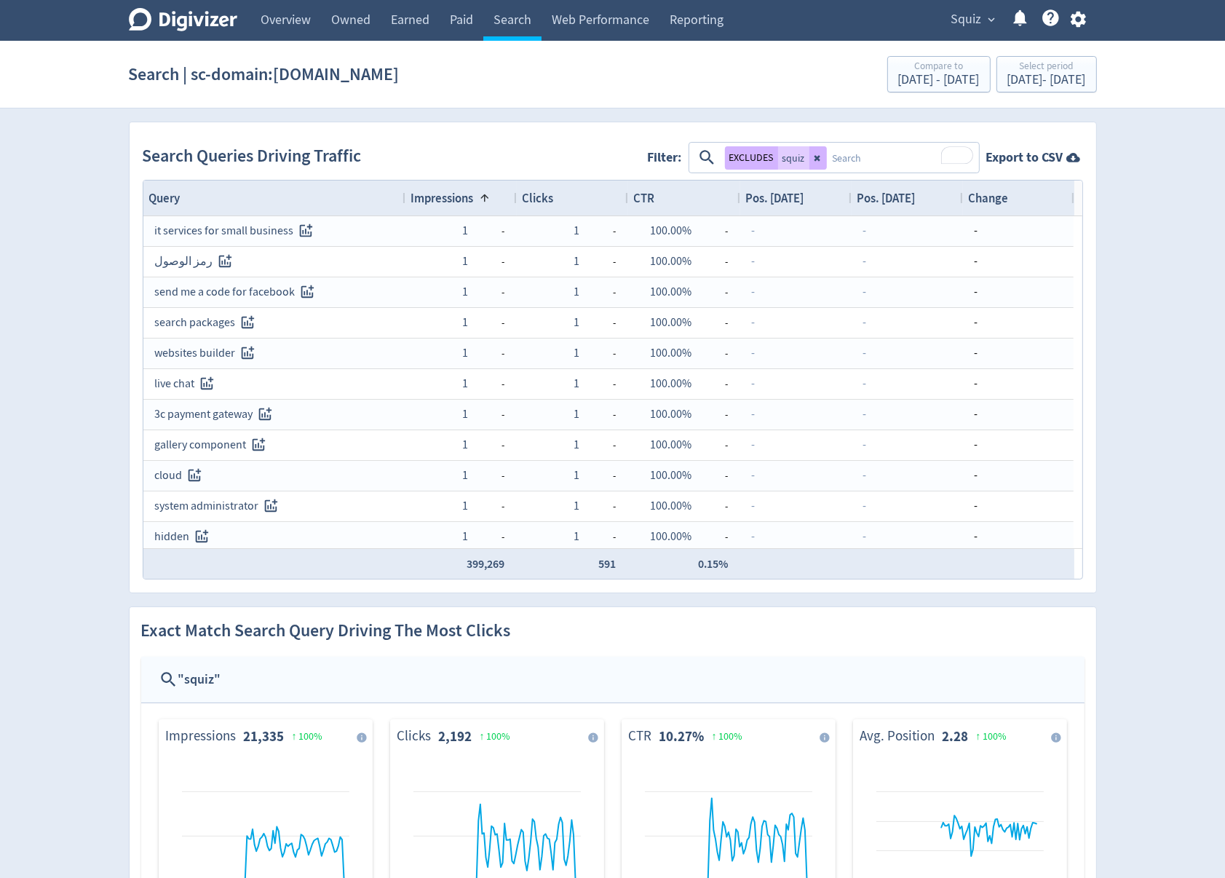
click at [466, 199] on span "Impressions" at bounding box center [442, 198] width 63 height 16
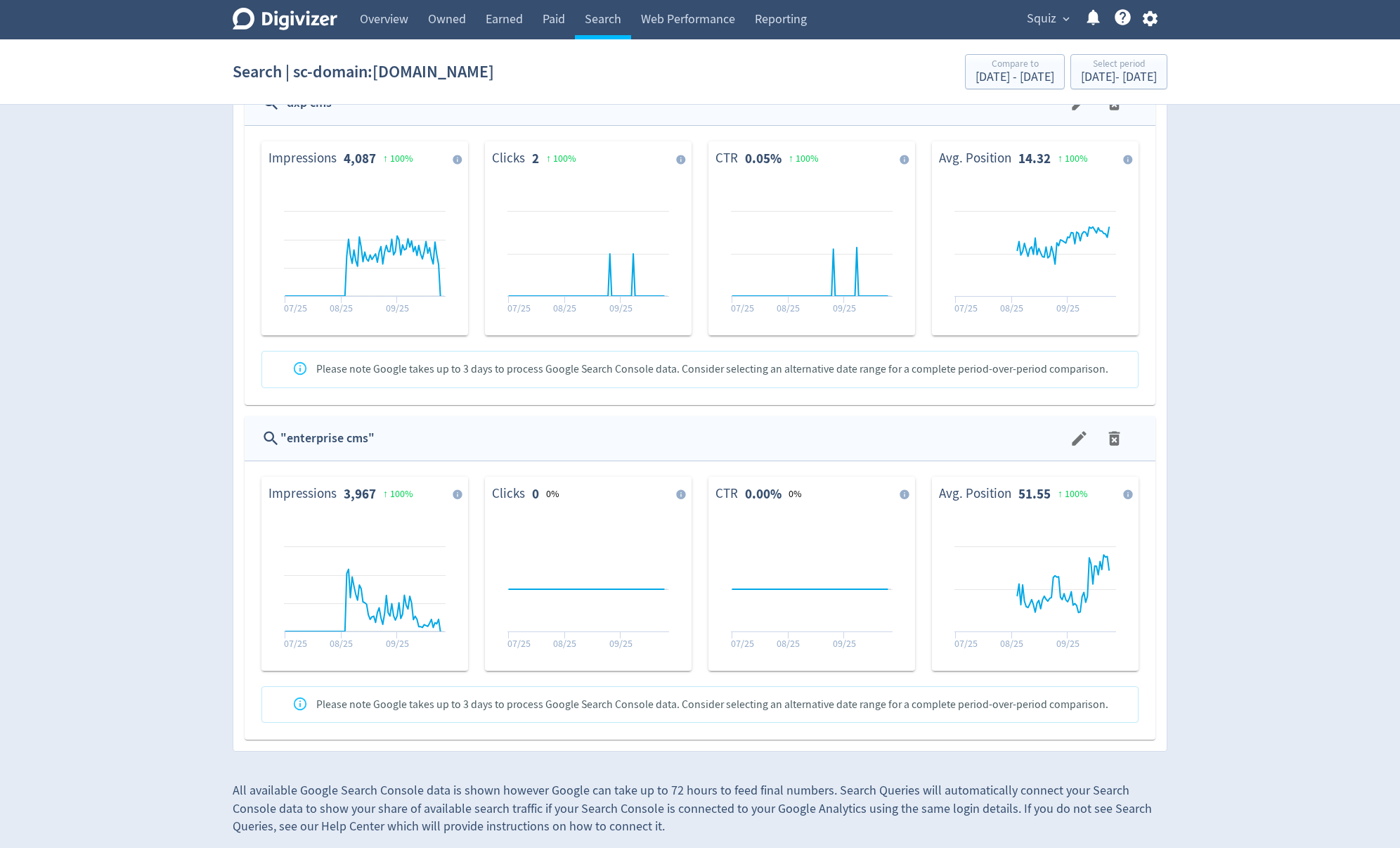
scroll to position [1286, 0]
